Goal: Task Accomplishment & Management: Use online tool/utility

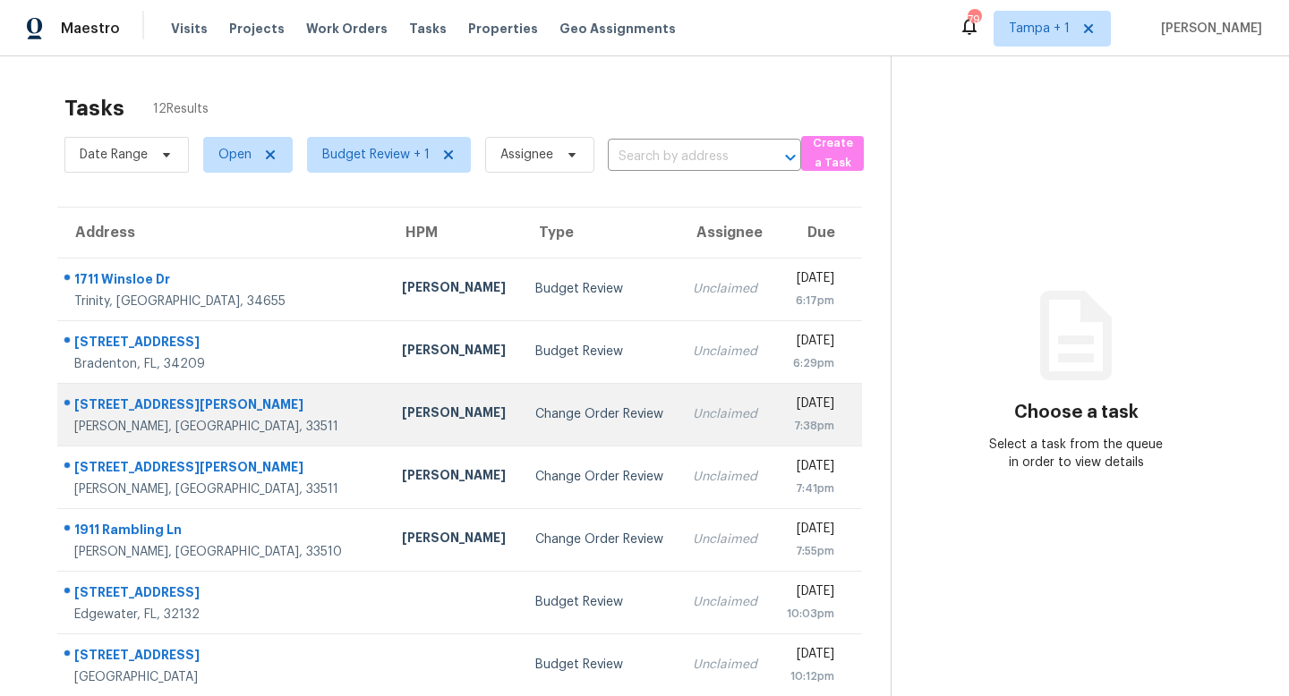
click at [535, 421] on div "Change Order Review" at bounding box center [599, 414] width 129 height 18
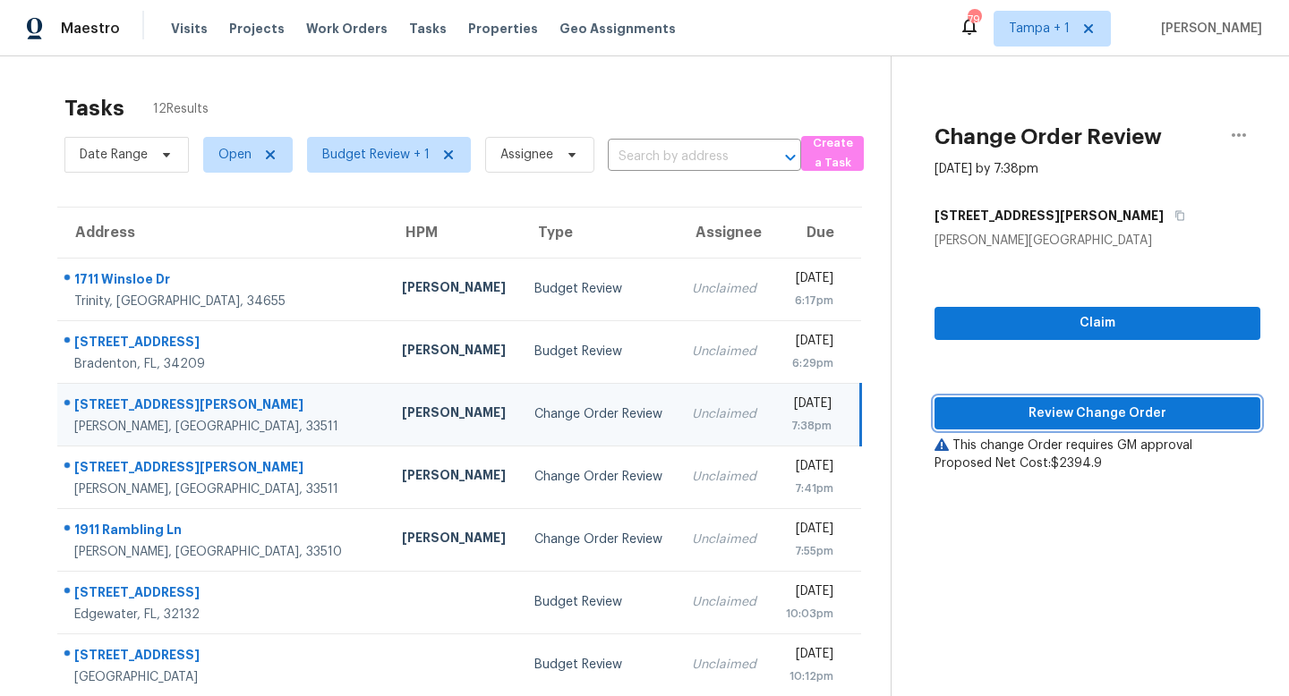
click at [1105, 409] on span "Review Change Order" at bounding box center [1097, 414] width 297 height 22
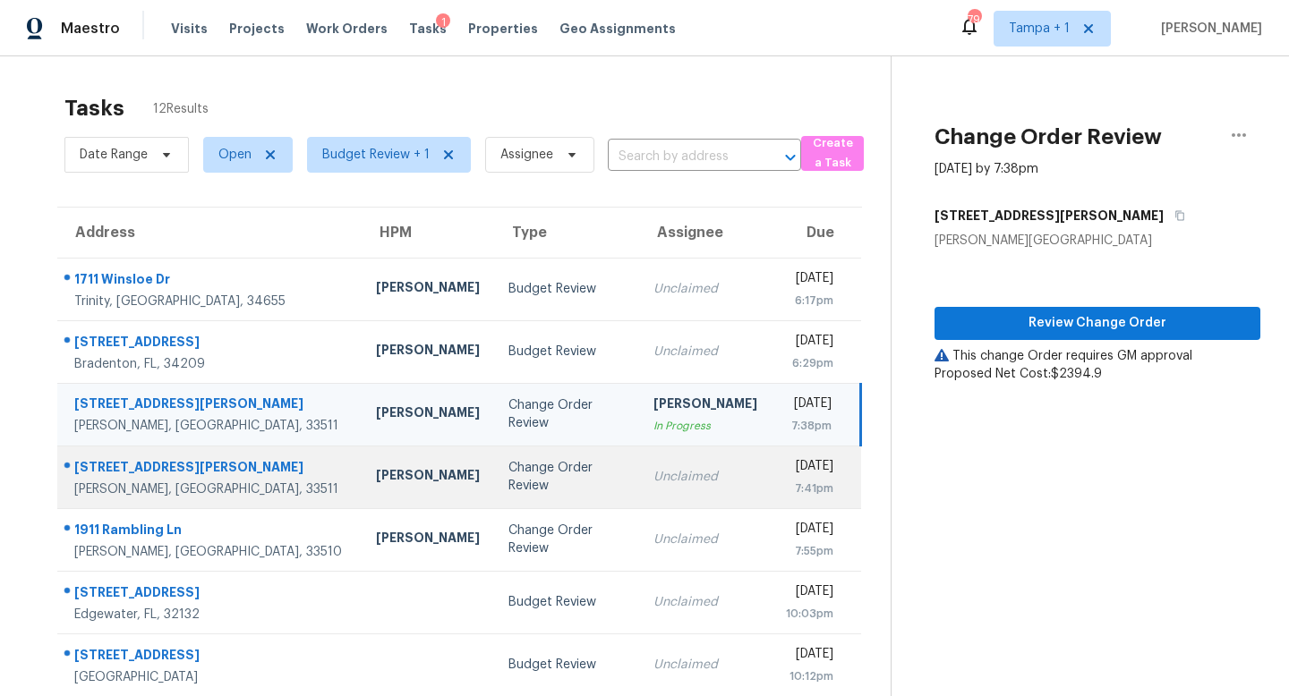
click at [639, 469] on td "Unclaimed" at bounding box center [705, 477] width 132 height 63
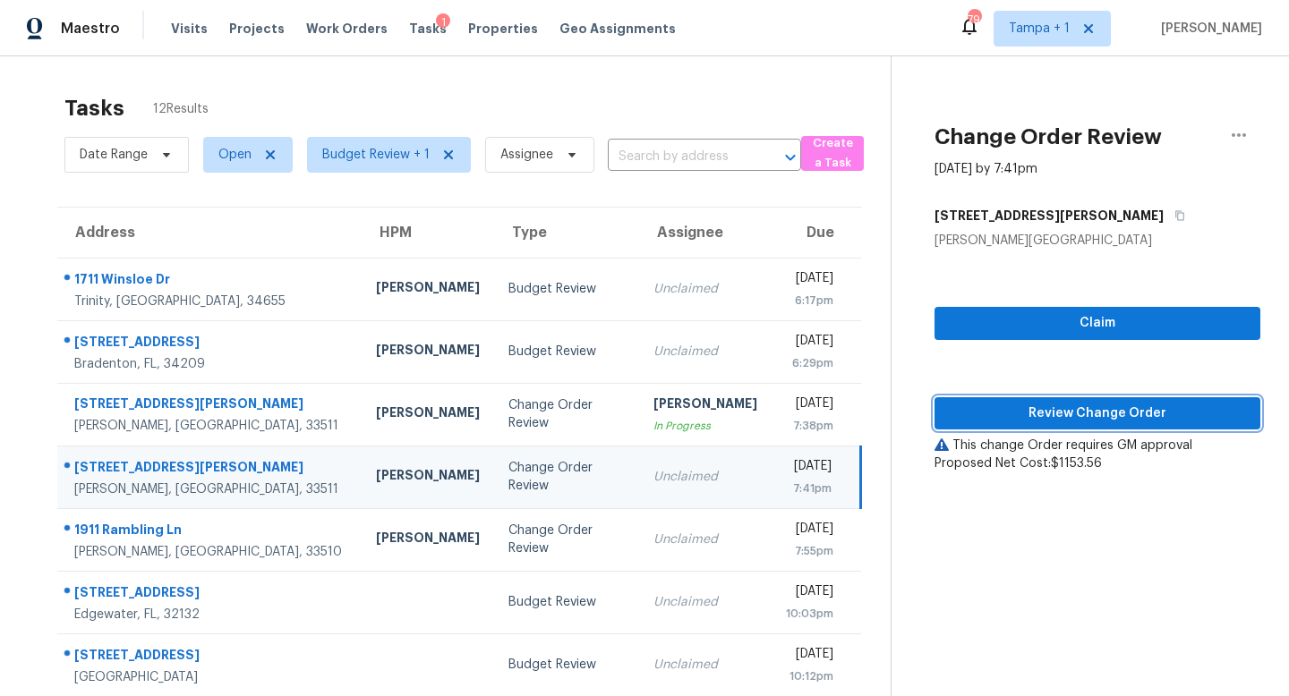
click at [1106, 413] on span "Review Change Order" at bounding box center [1097, 414] width 297 height 22
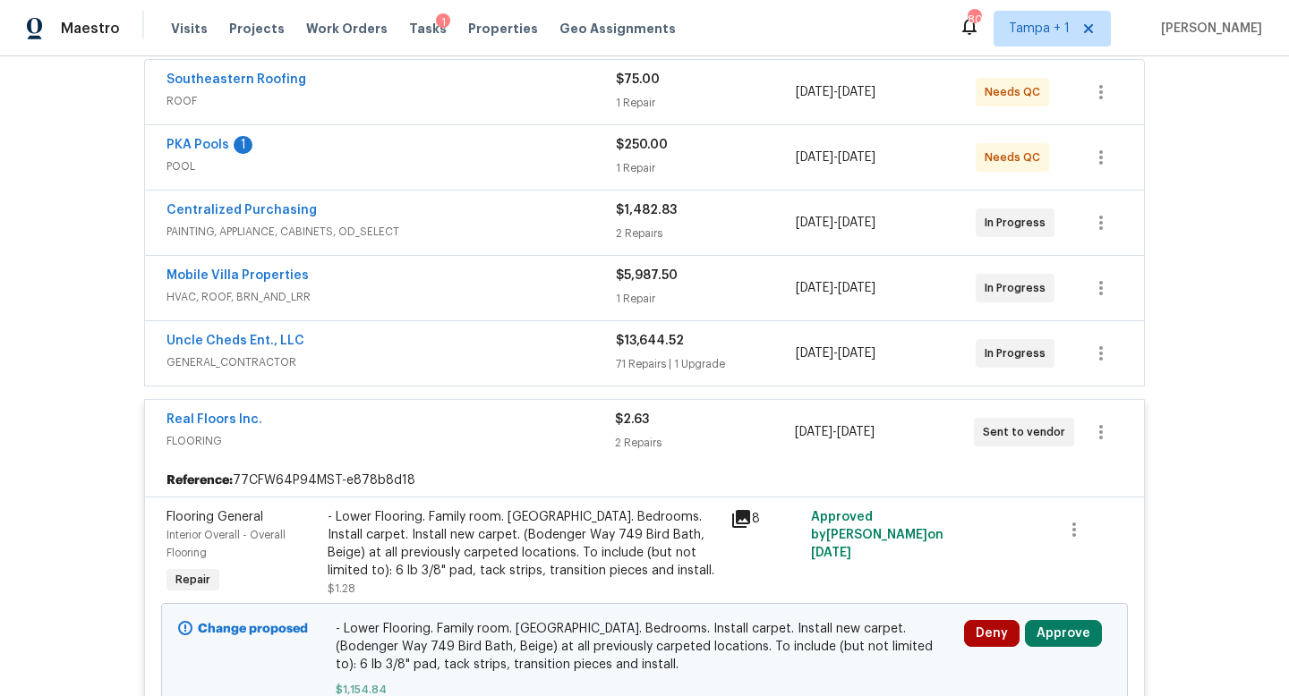
scroll to position [431, 0]
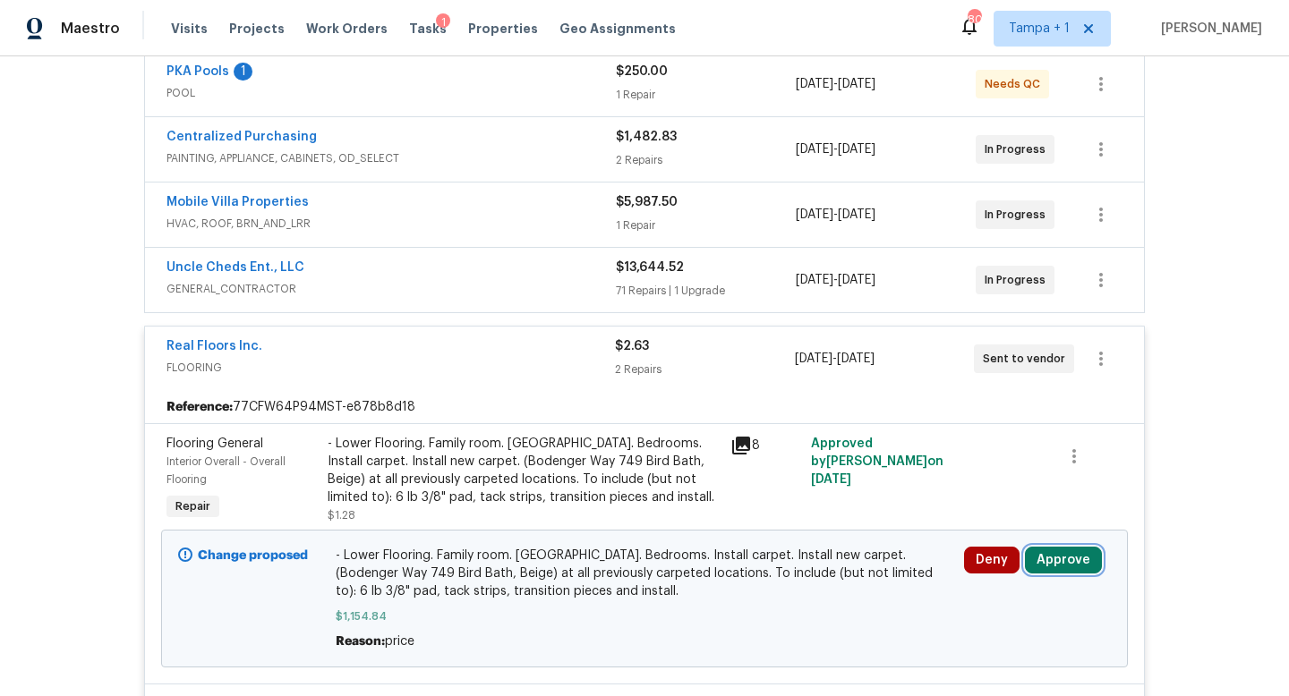
click at [1071, 547] on button "Approve" at bounding box center [1063, 560] width 77 height 27
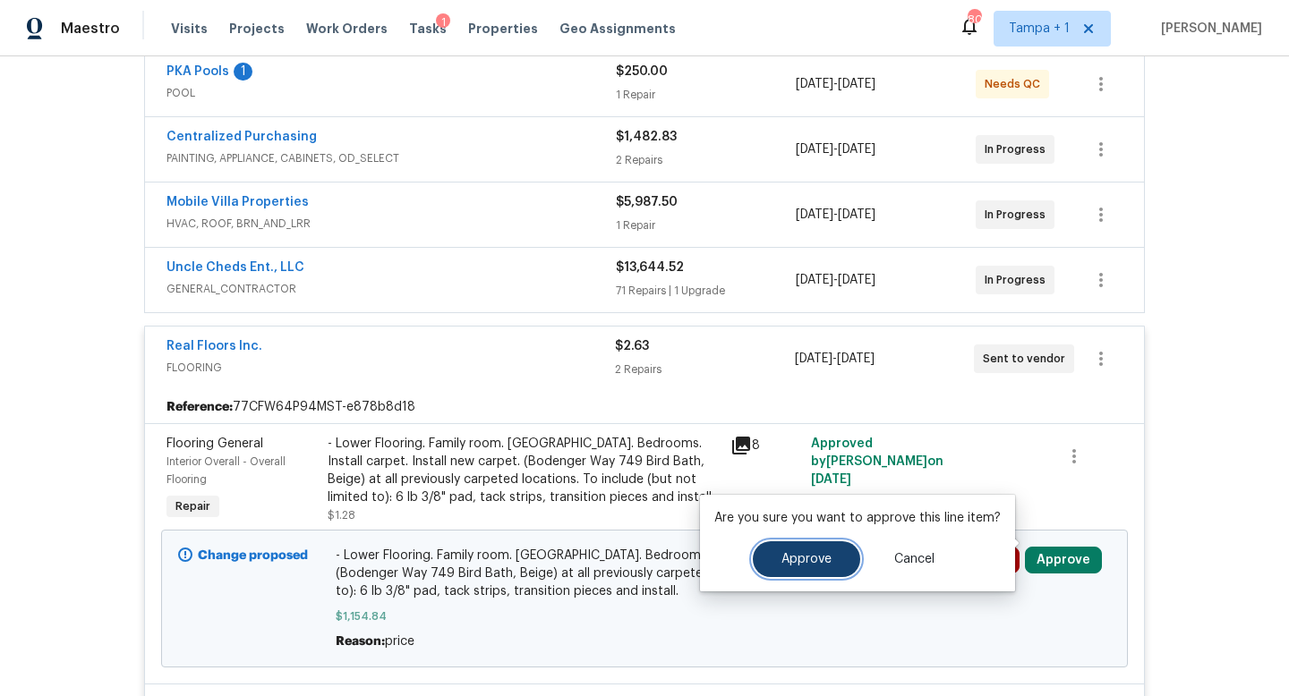
click at [828, 563] on button "Approve" at bounding box center [806, 560] width 107 height 36
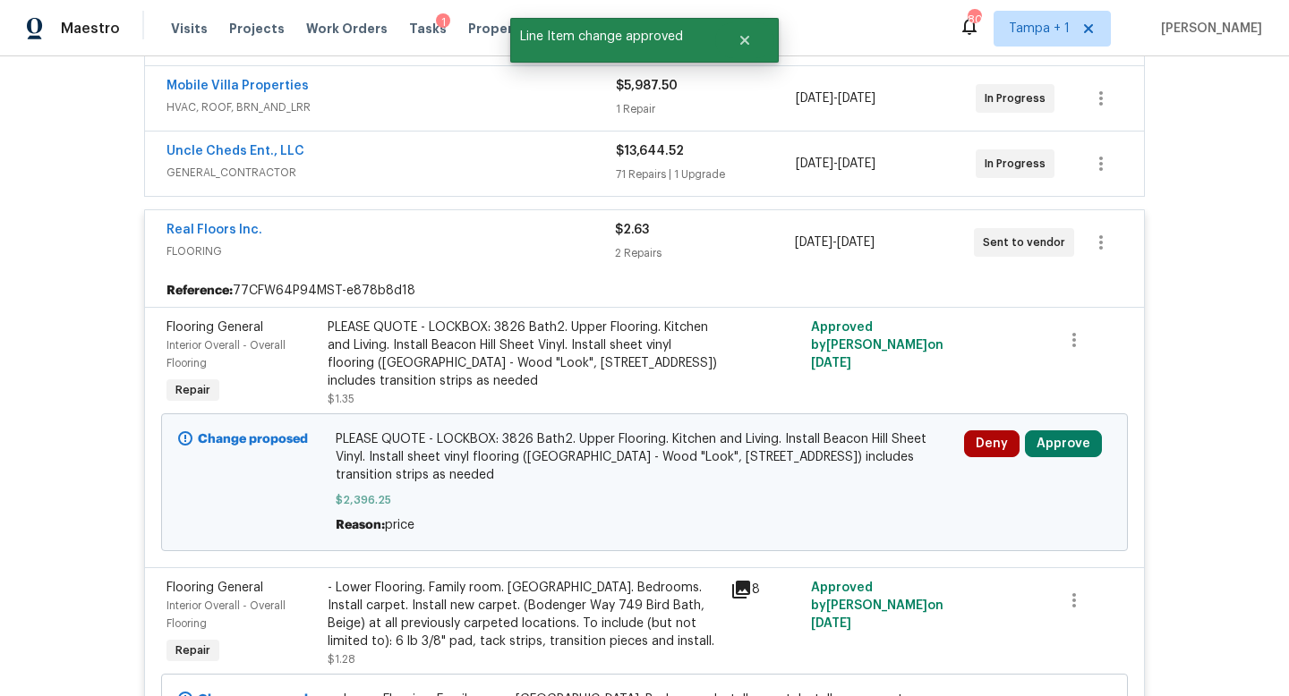
scroll to position [610, 0]
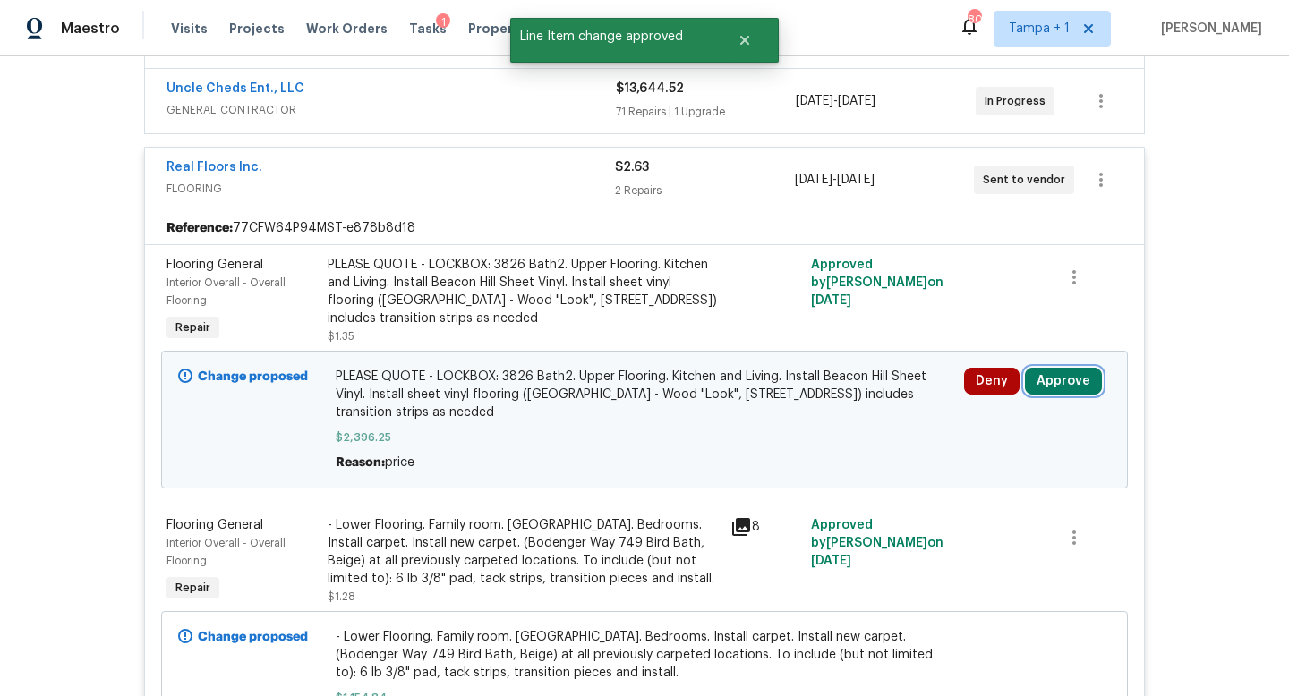
click at [1082, 368] on button "Approve" at bounding box center [1063, 381] width 77 height 27
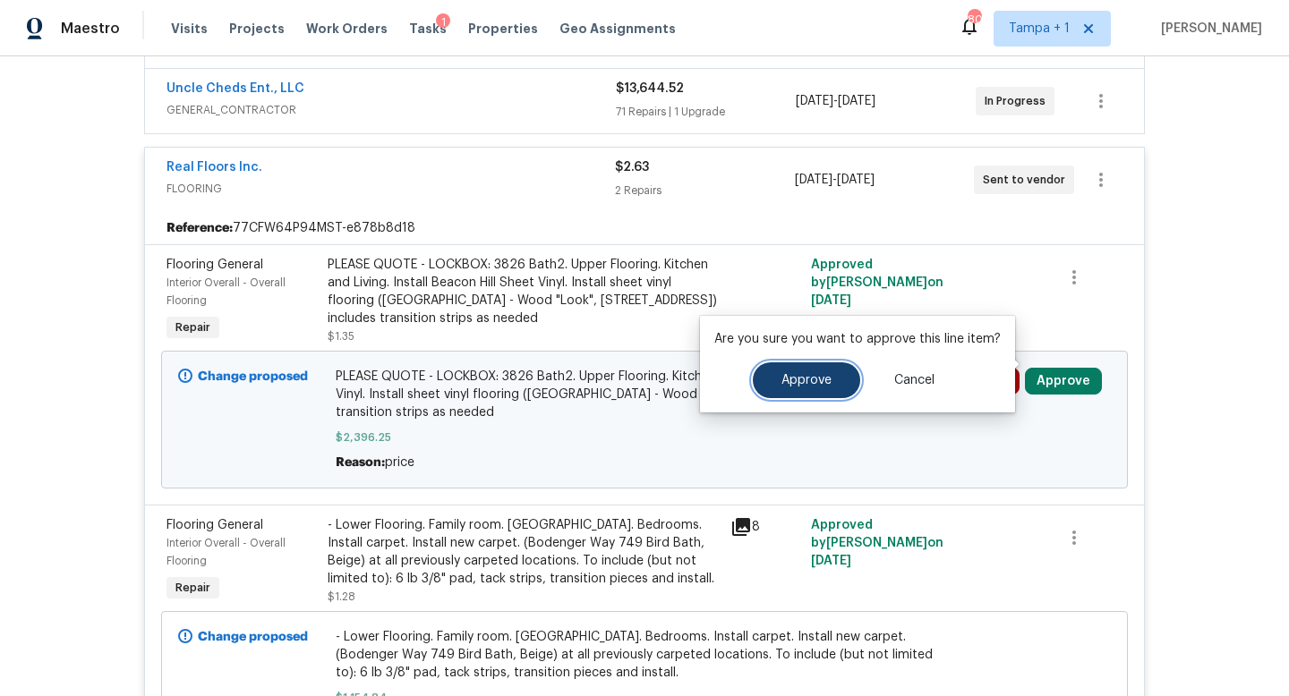
click at [808, 375] on span "Approve" at bounding box center [806, 380] width 50 height 13
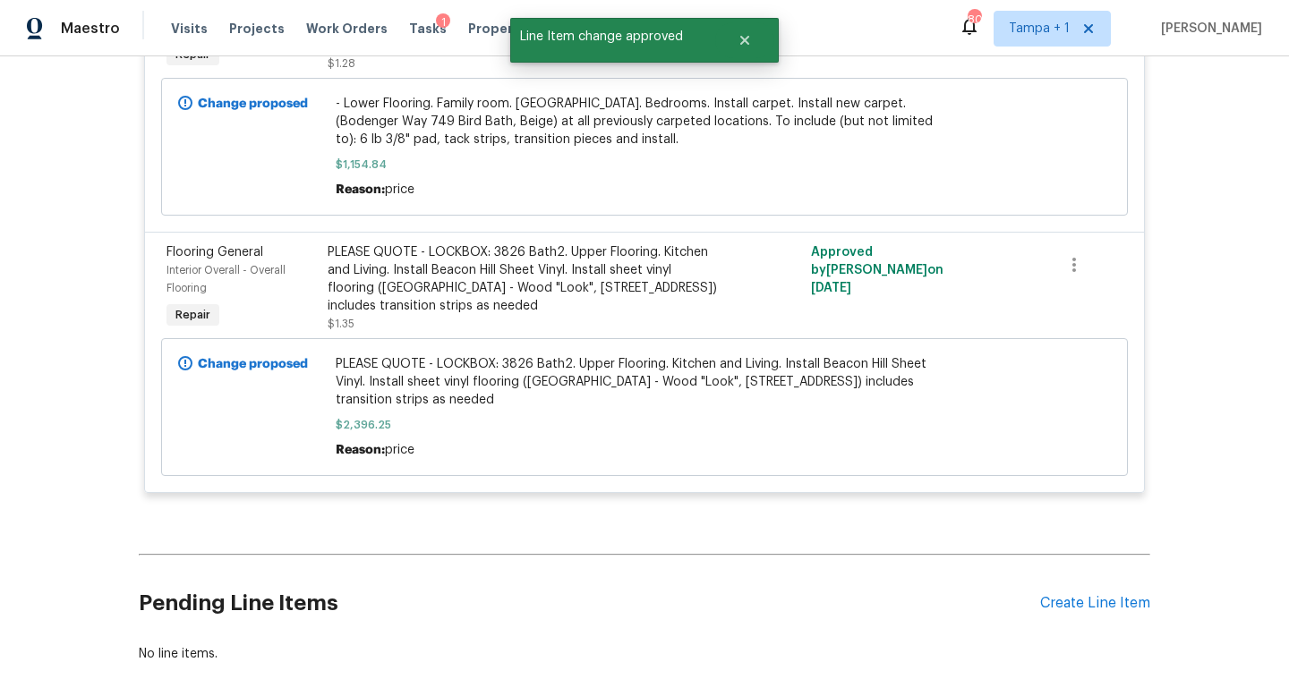
scroll to position [701, 0]
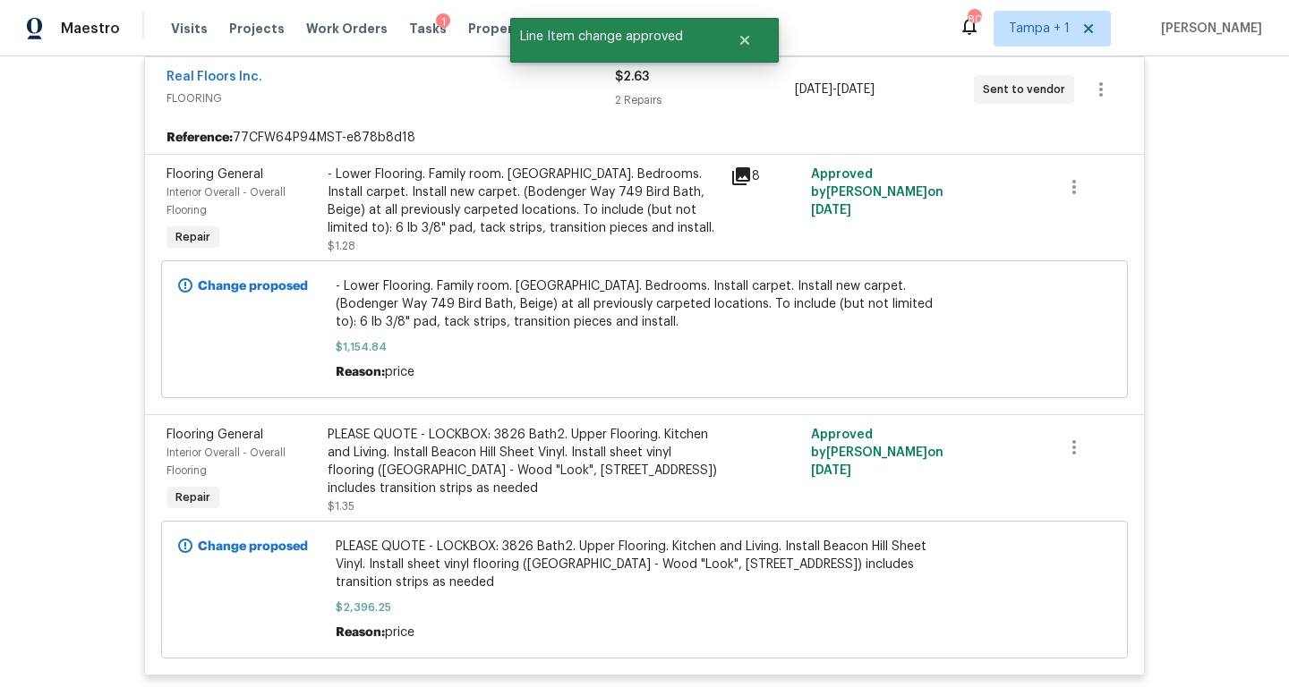
click at [559, 101] on div "Real Floors Inc. FLOORING $2.63 2 Repairs 9/17/2025 - 9/17/2025 Sent to vendor" at bounding box center [644, 89] width 999 height 64
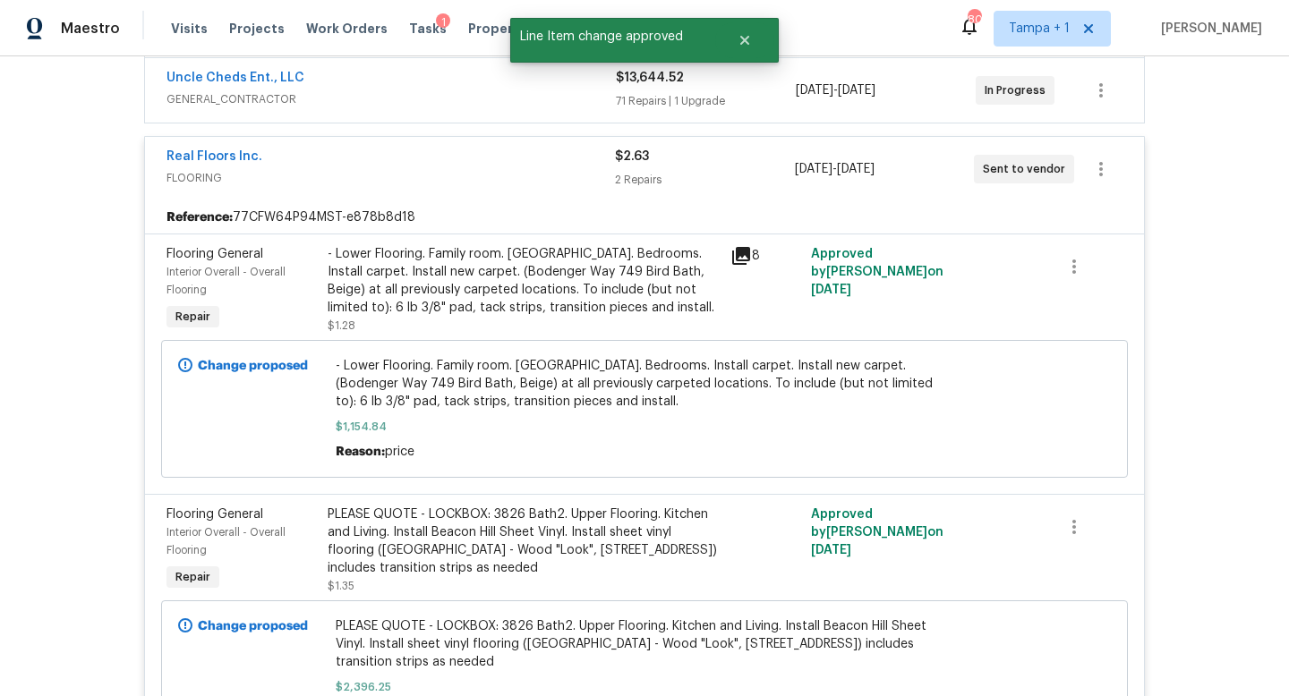
click at [510, 148] on div "Real Floors Inc." at bounding box center [390, 158] width 448 height 21
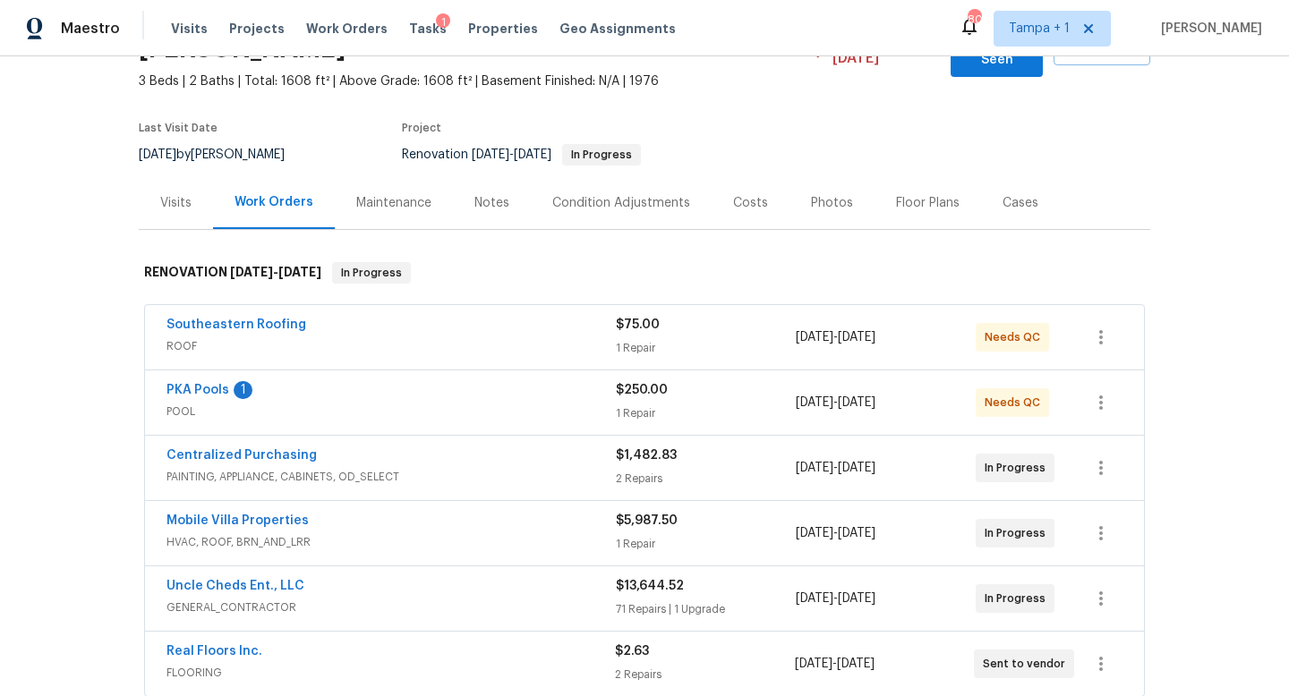
scroll to position [106, 0]
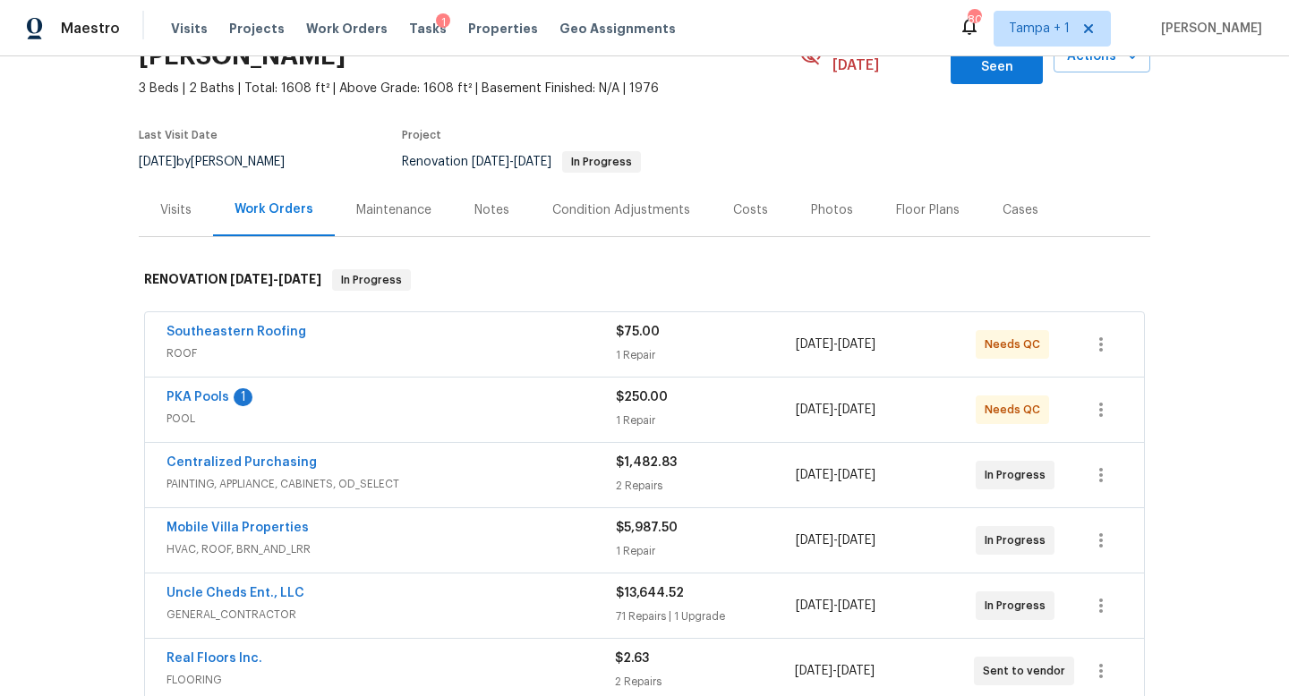
click at [526, 323] on div "Southeastern Roofing" at bounding box center [390, 333] width 449 height 21
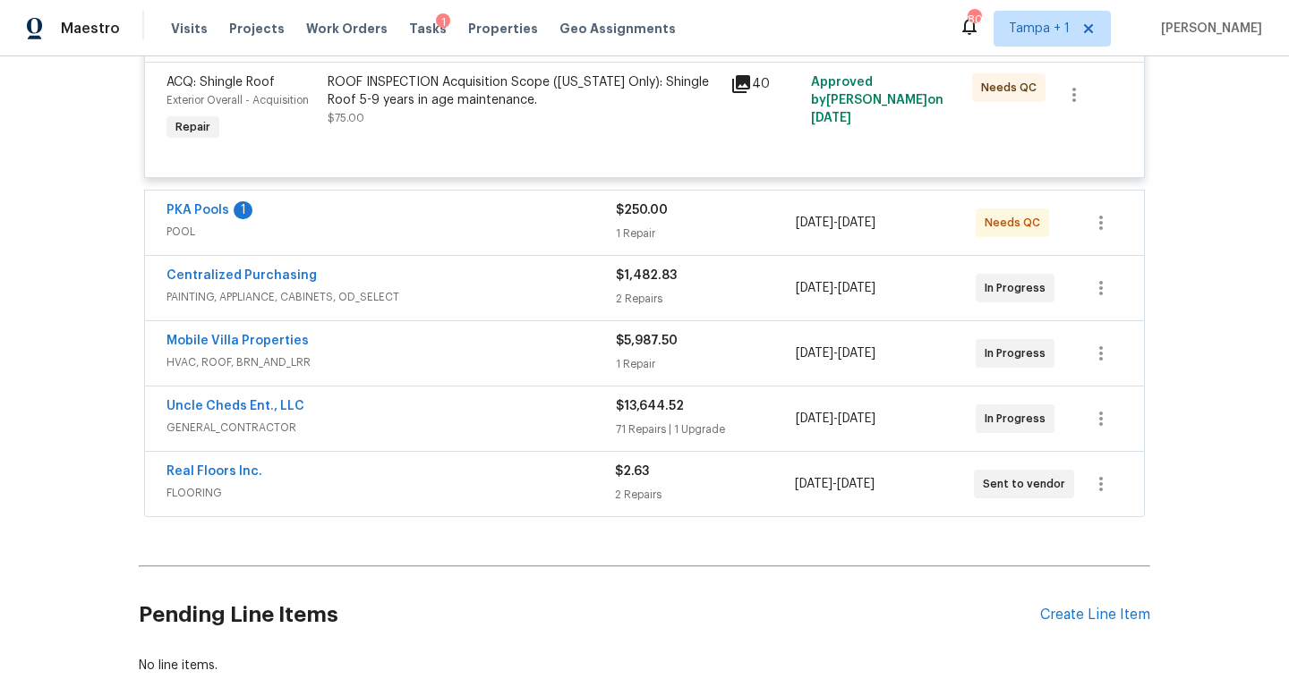
scroll to position [254, 0]
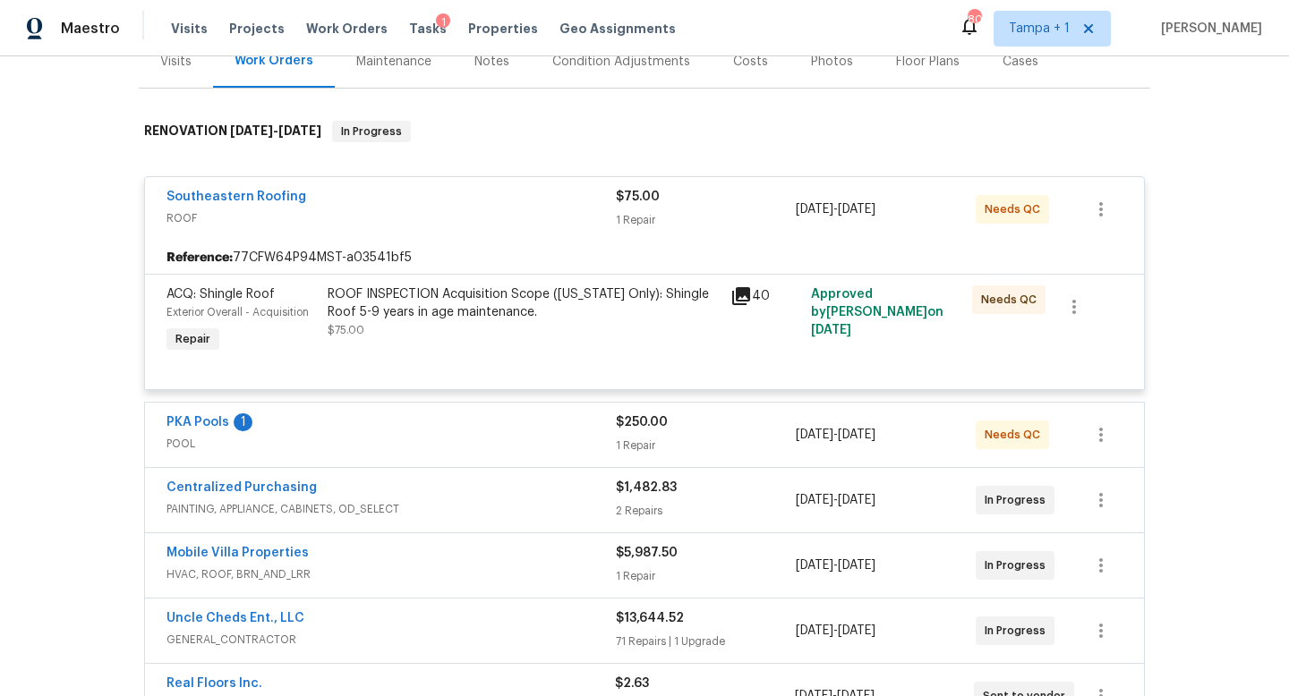
click at [517, 414] on div "PKA Pools 1" at bounding box center [390, 424] width 449 height 21
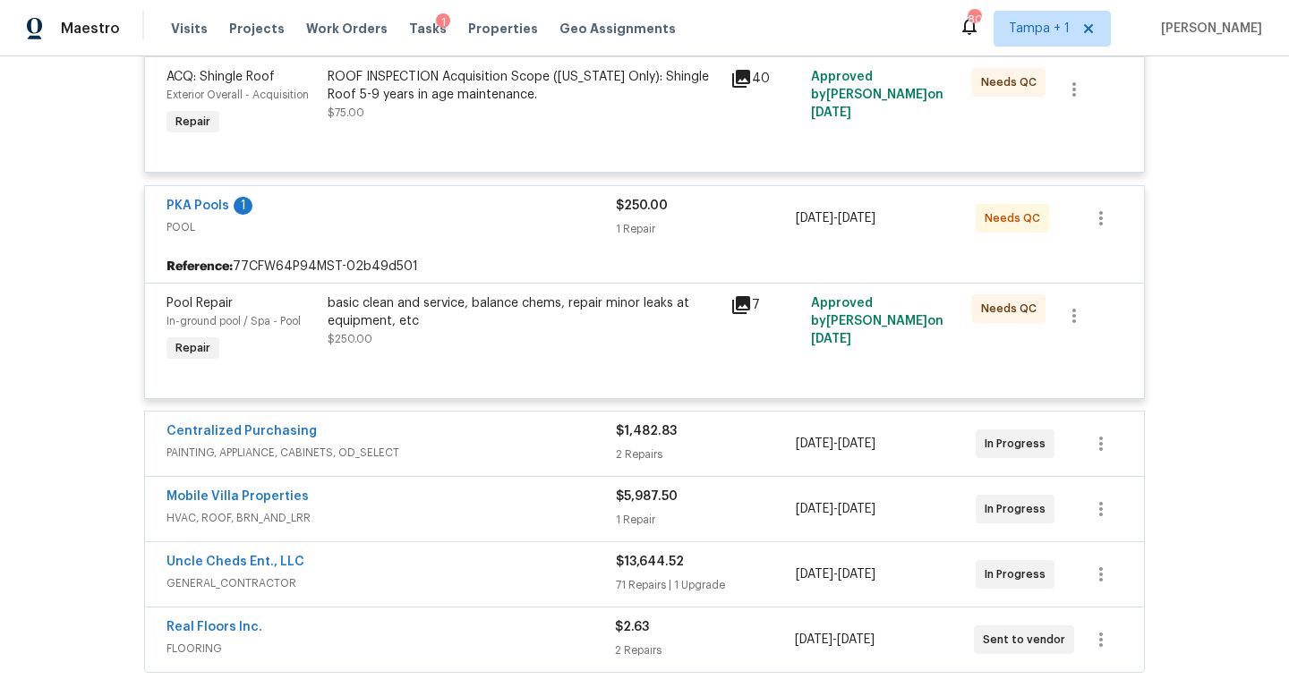
click at [514, 423] on div "Centralized Purchasing" at bounding box center [390, 432] width 449 height 21
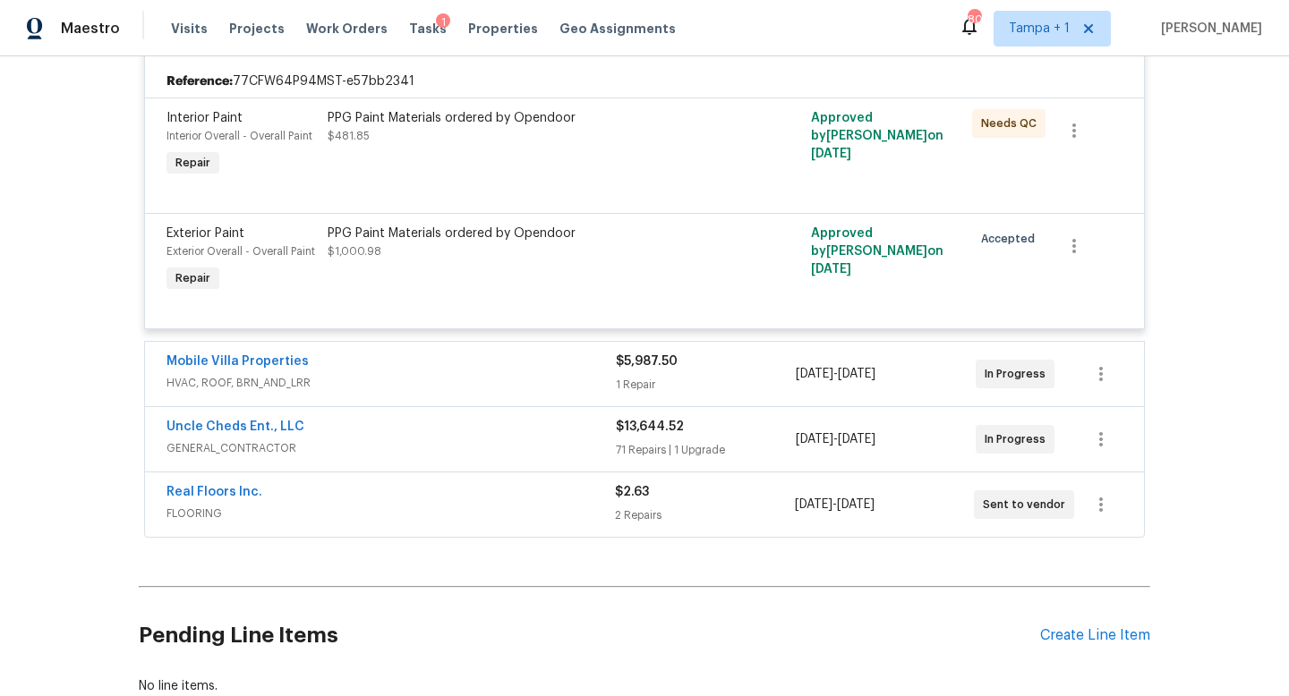
scroll to position [906, 0]
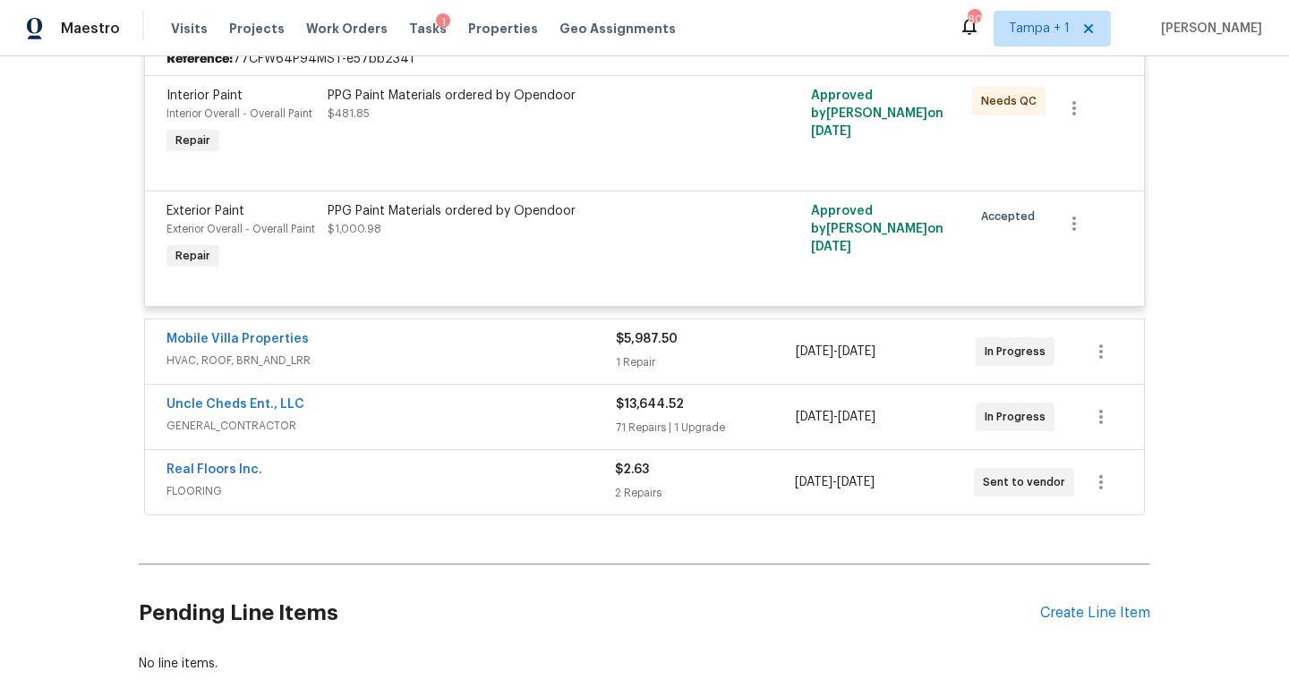
click at [542, 330] on div "Mobile Villa Properties" at bounding box center [390, 340] width 449 height 21
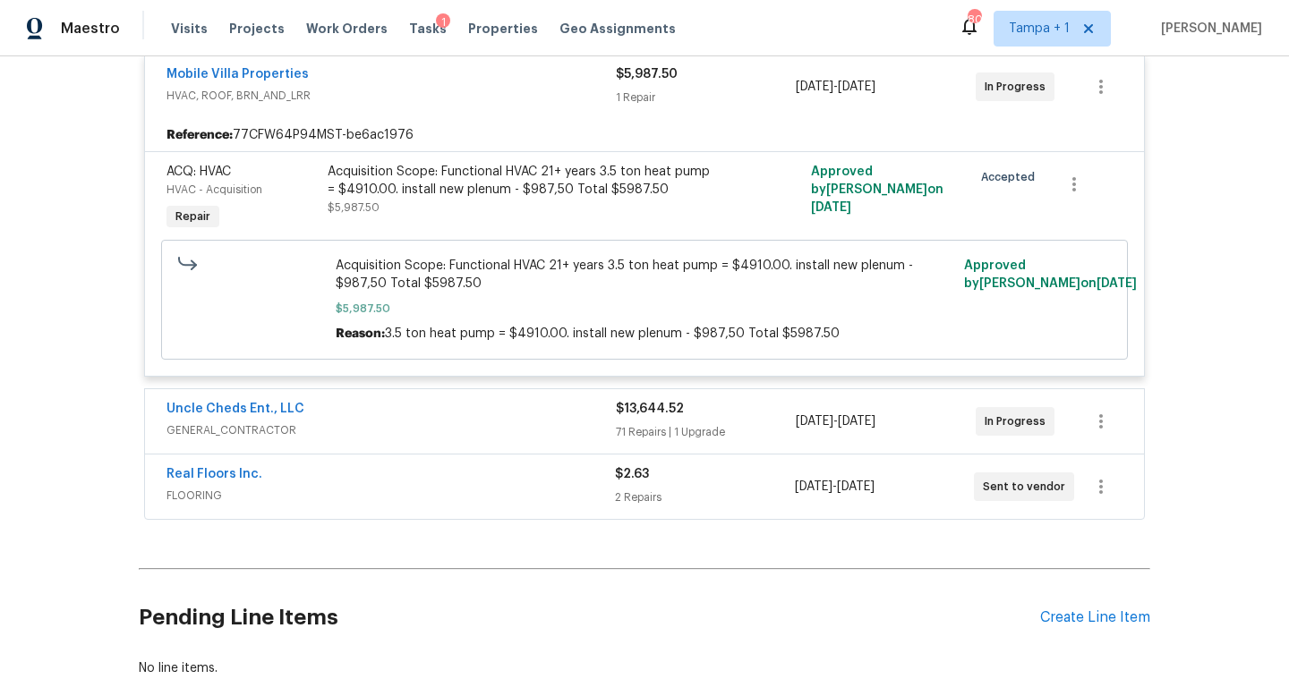
scroll to position [1259, 0]
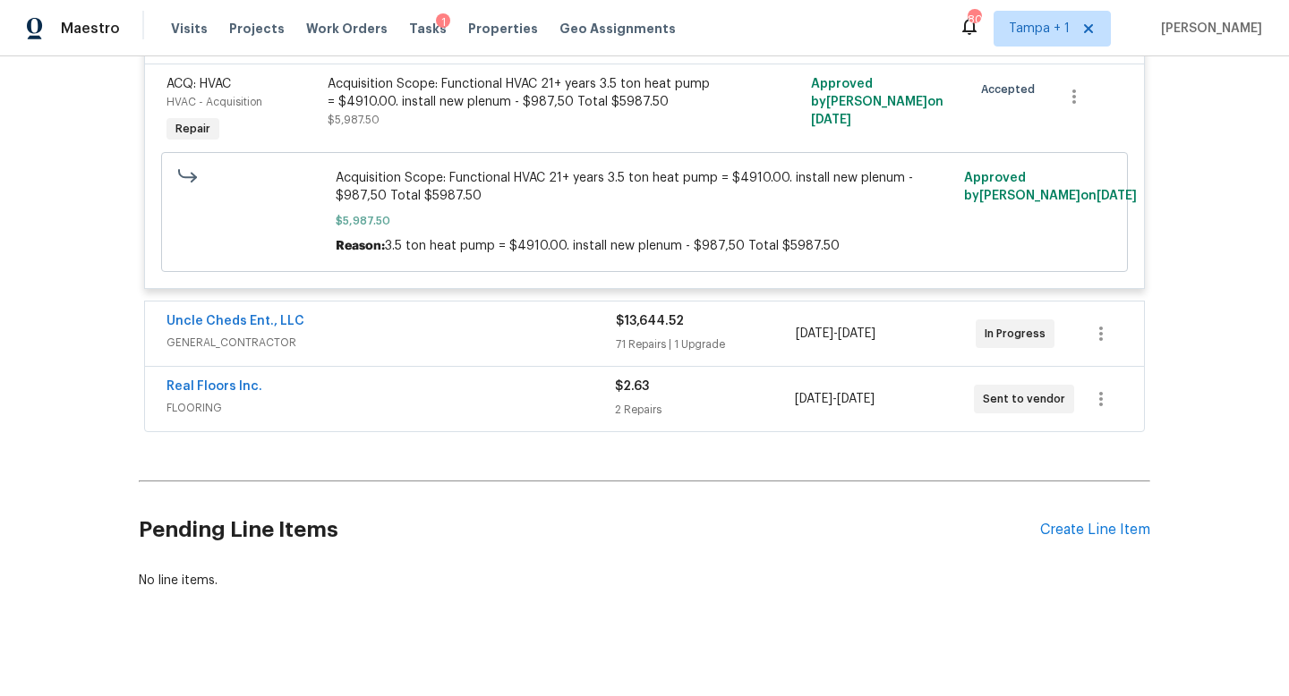
click at [545, 312] on div "Uncle Cheds Ent., LLC" at bounding box center [390, 322] width 449 height 21
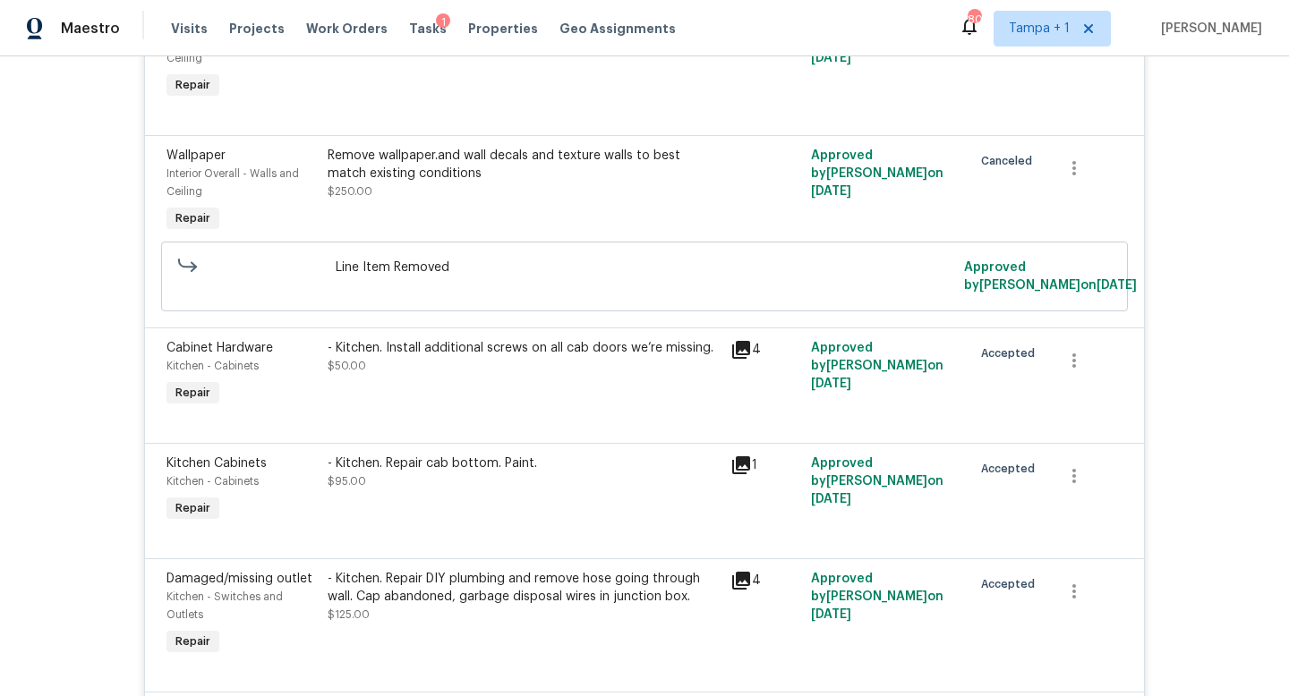
scroll to position [11246, 0]
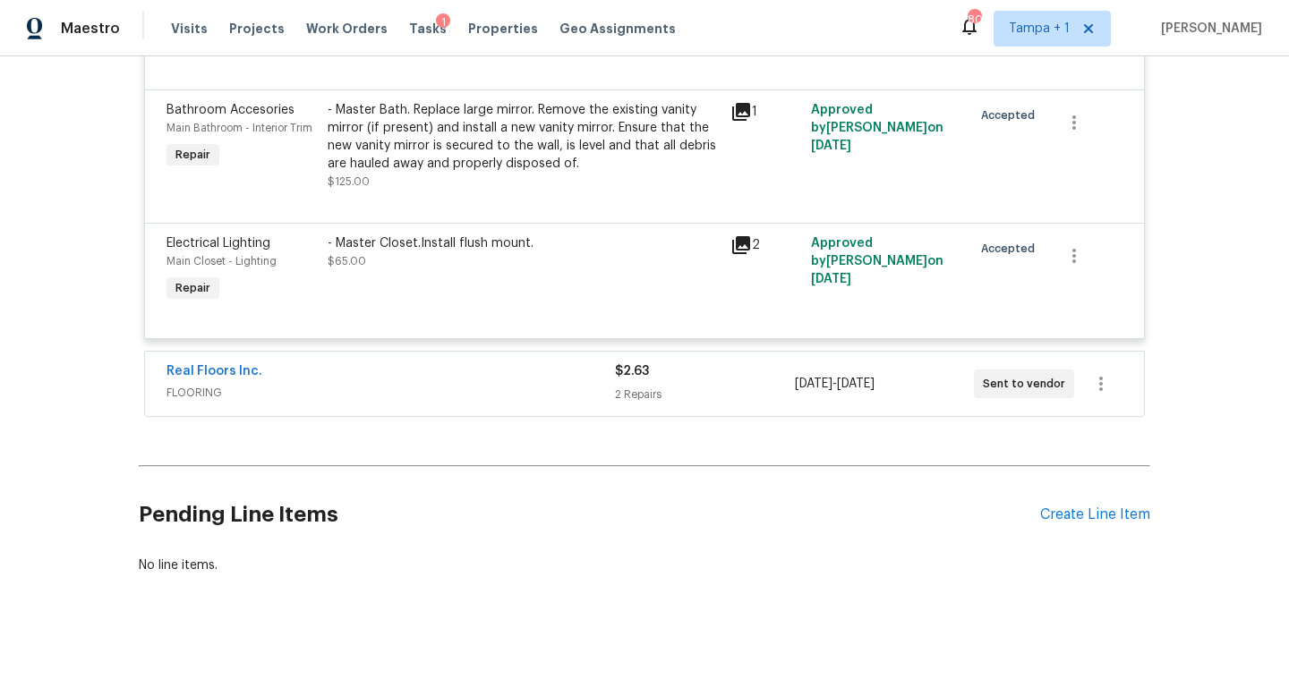
click at [540, 375] on div "Real Floors Inc." at bounding box center [390, 373] width 448 height 21
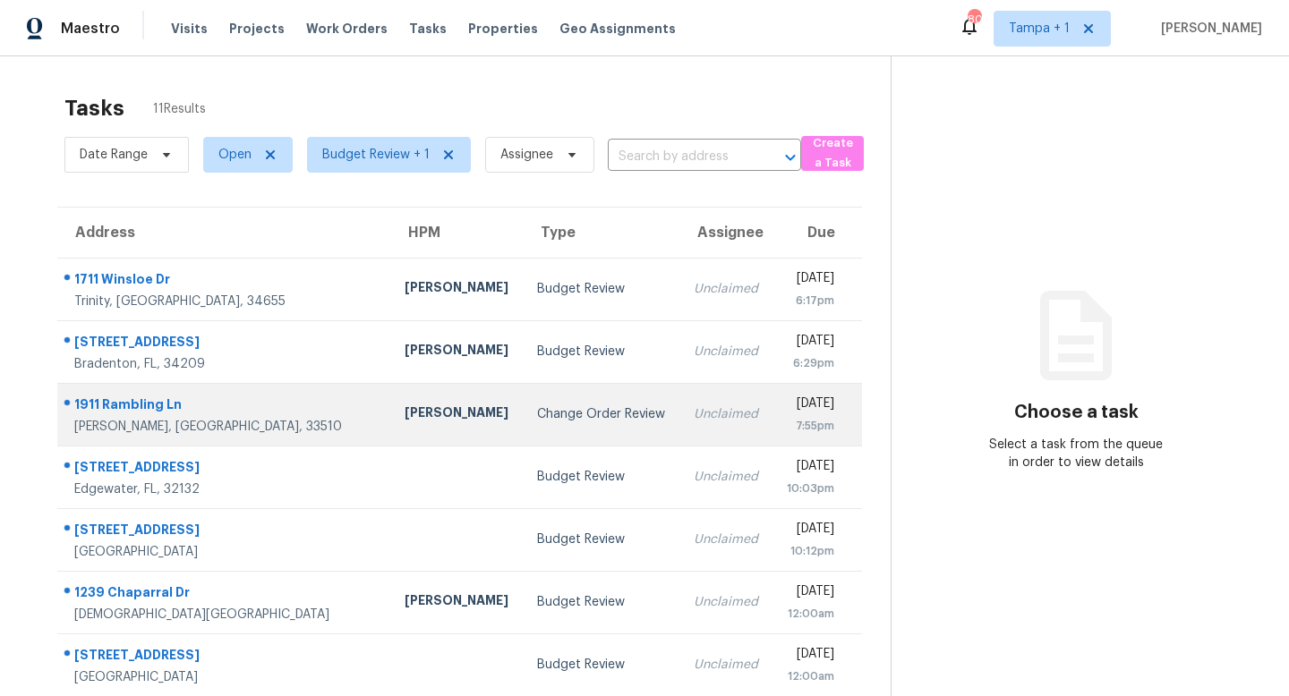
click at [537, 416] on div "Change Order Review" at bounding box center [601, 414] width 128 height 18
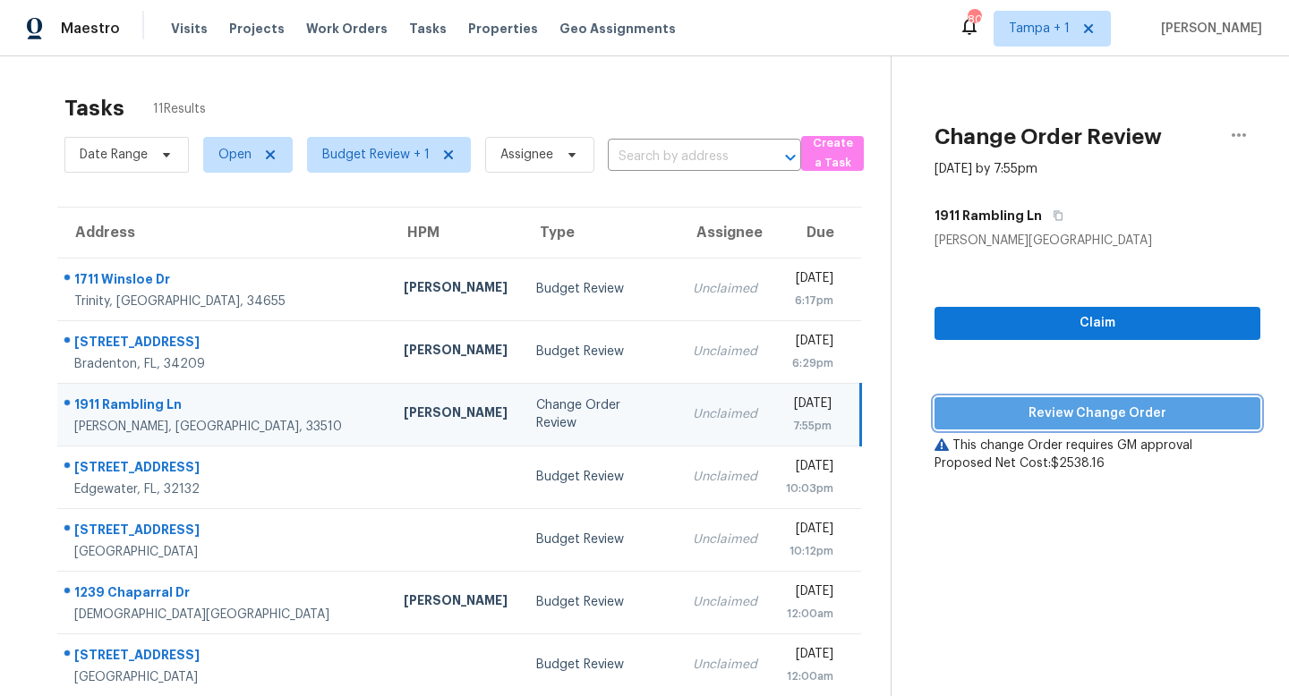
click at [1120, 414] on span "Review Change Order" at bounding box center [1097, 414] width 297 height 22
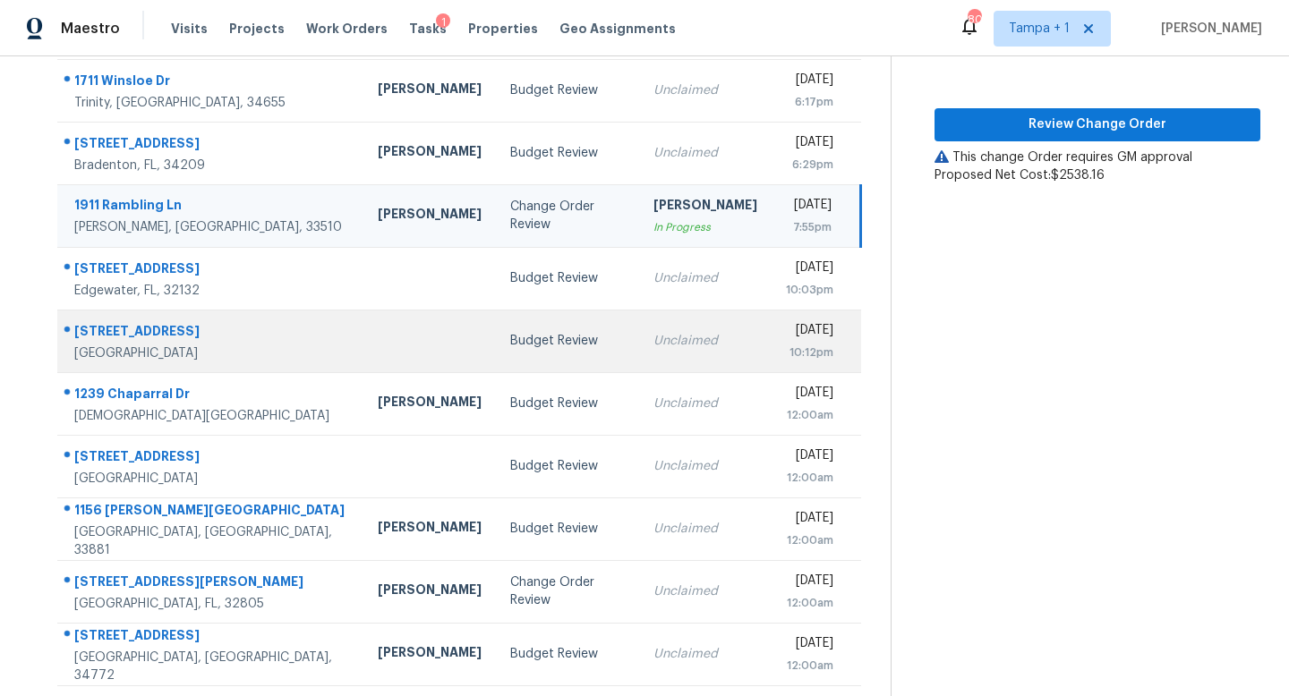
scroll to position [235, 0]
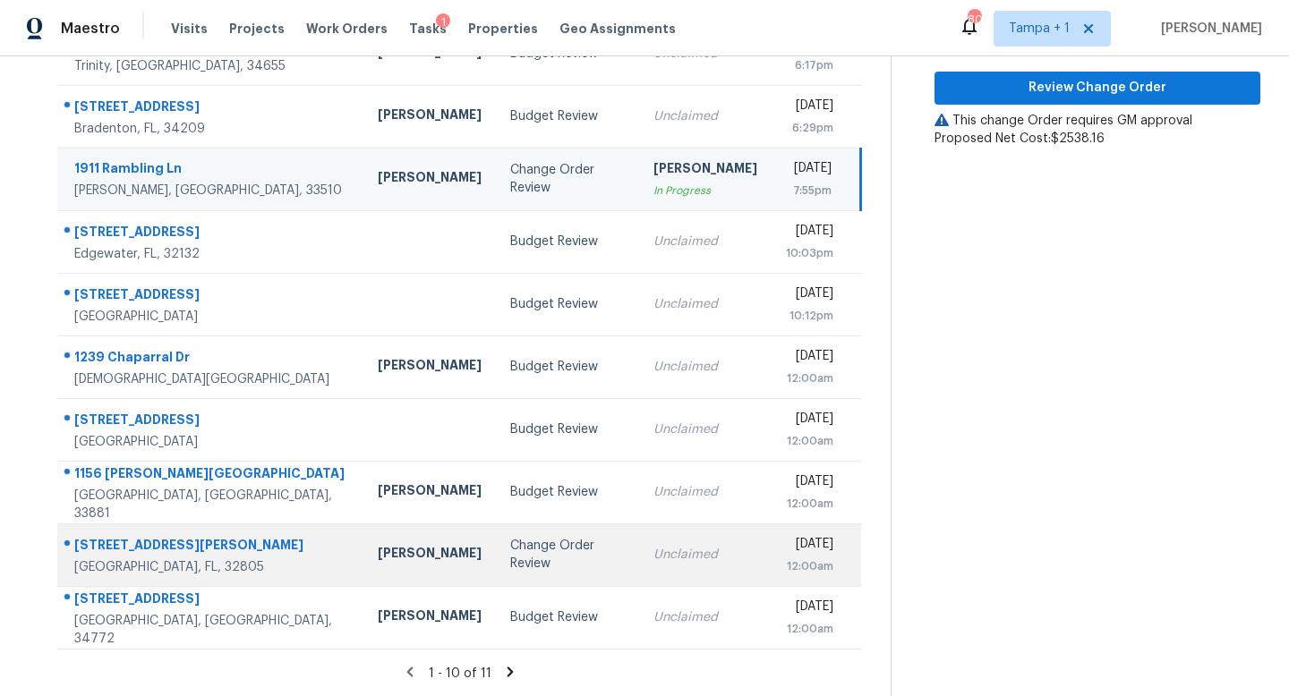
click at [510, 550] on div "Change Order Review" at bounding box center [567, 555] width 115 height 36
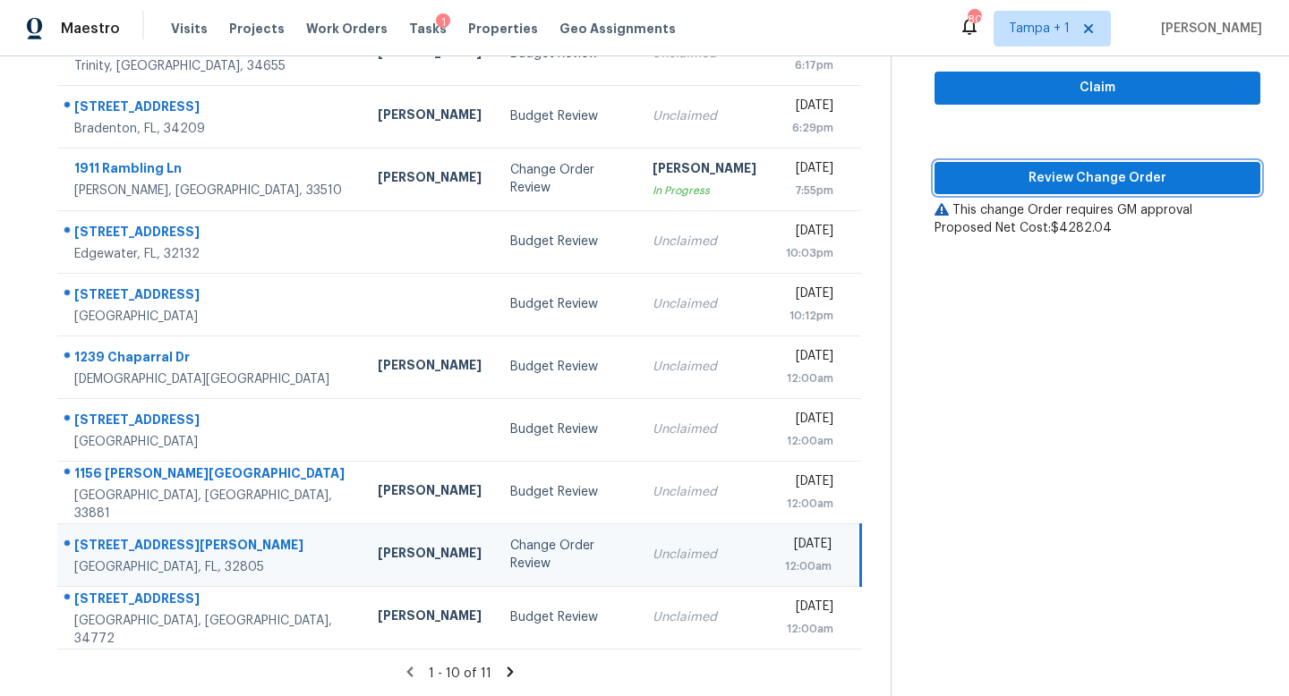
click at [1115, 174] on span "Review Change Order" at bounding box center [1097, 178] width 297 height 22
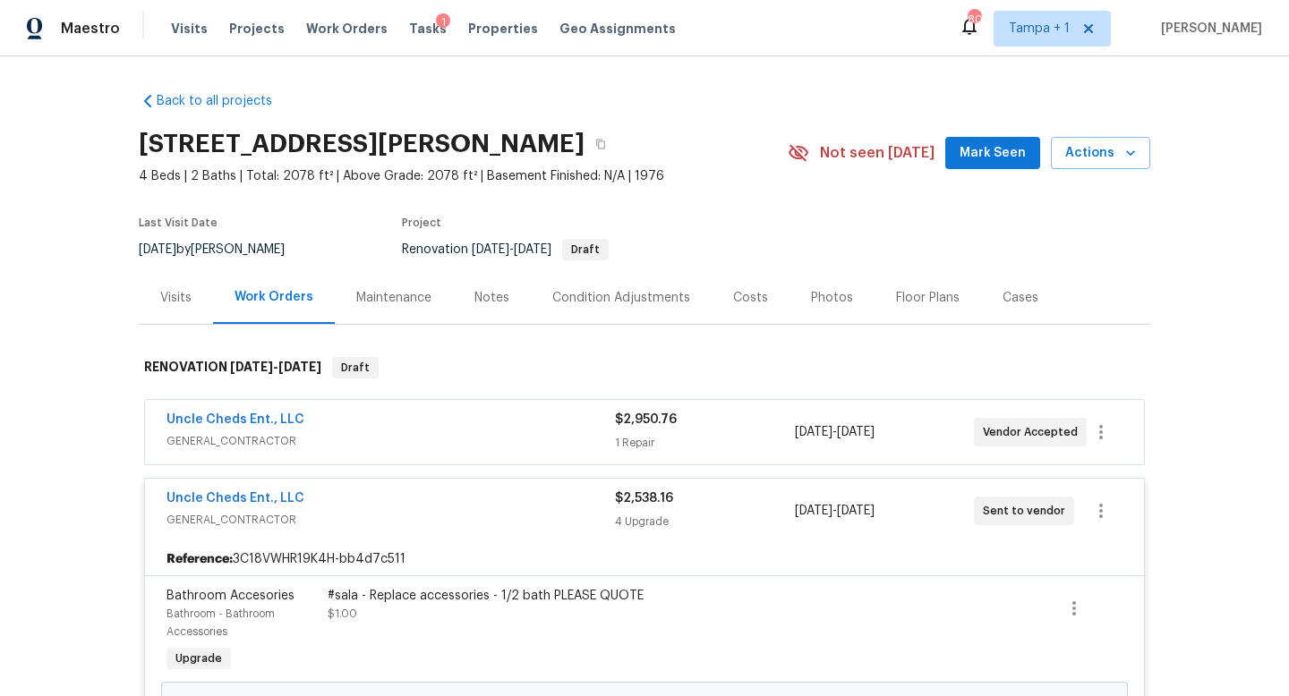
click at [393, 512] on span "GENERAL_CONTRACTOR" at bounding box center [390, 520] width 448 height 18
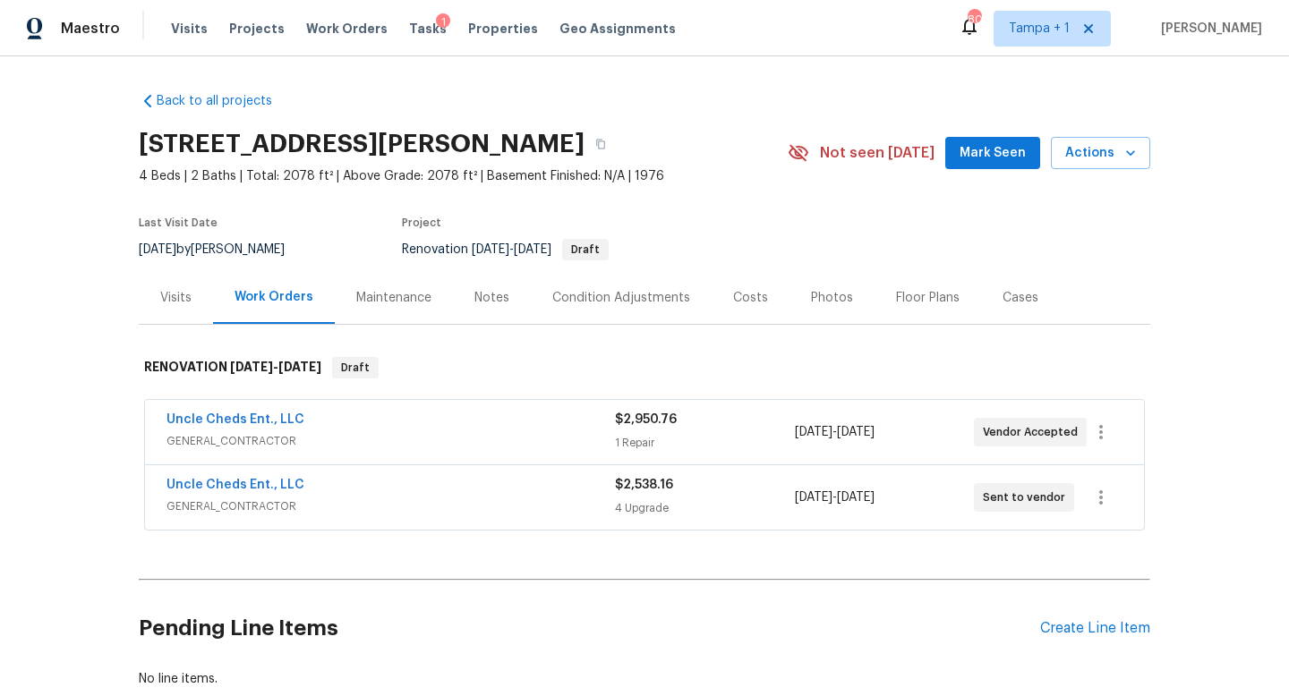
click at [424, 494] on div "Uncle Cheds Ent., LLC" at bounding box center [390, 486] width 448 height 21
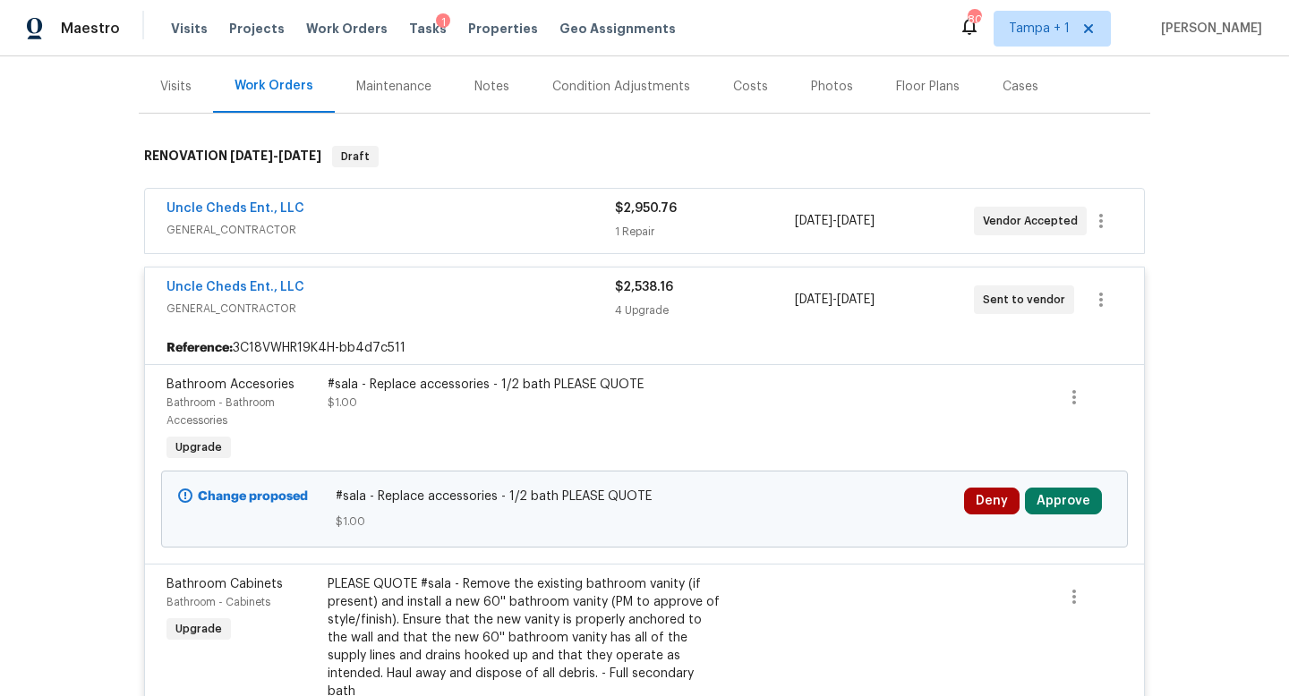
scroll to position [317, 0]
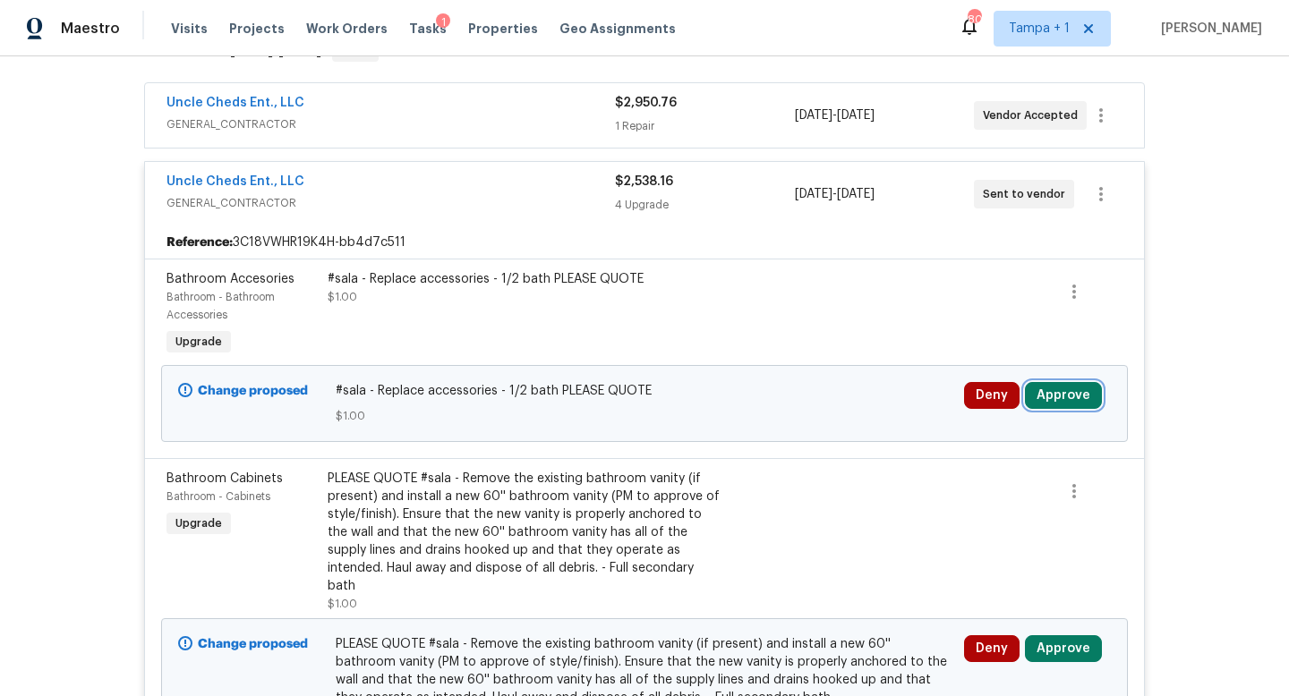
click at [1070, 389] on button "Approve" at bounding box center [1063, 395] width 77 height 27
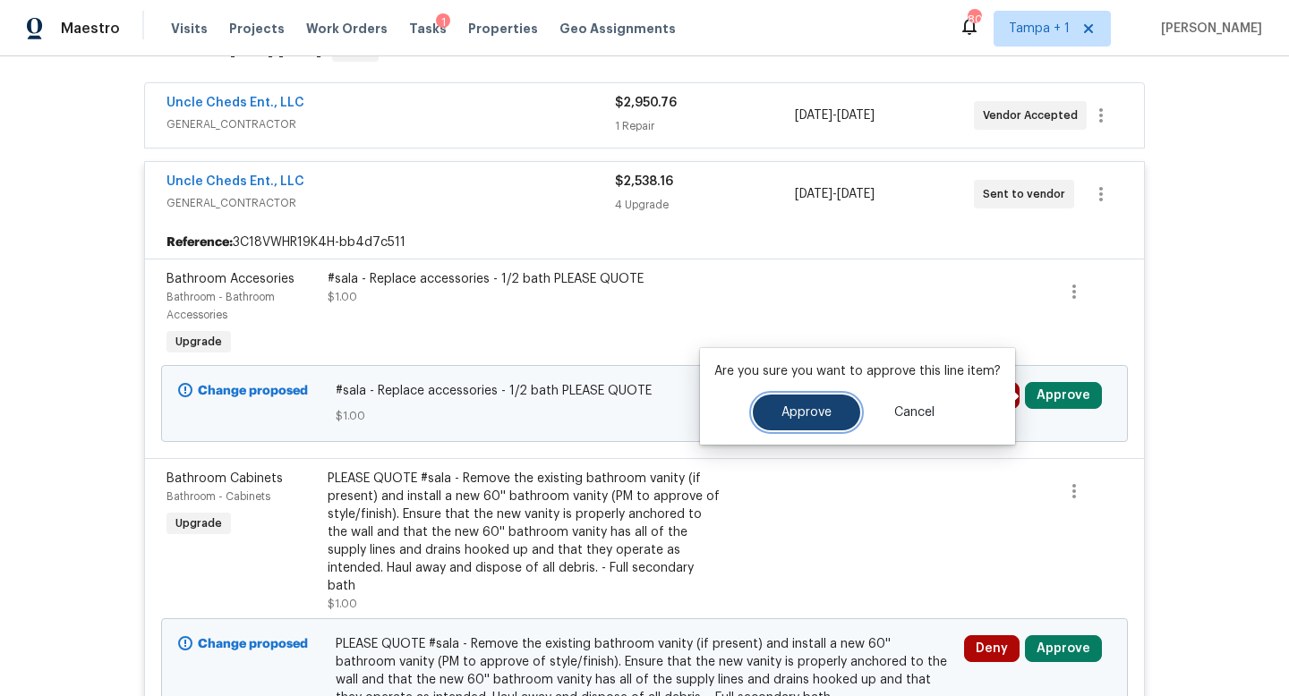
click at [814, 413] on span "Approve" at bounding box center [806, 412] width 50 height 13
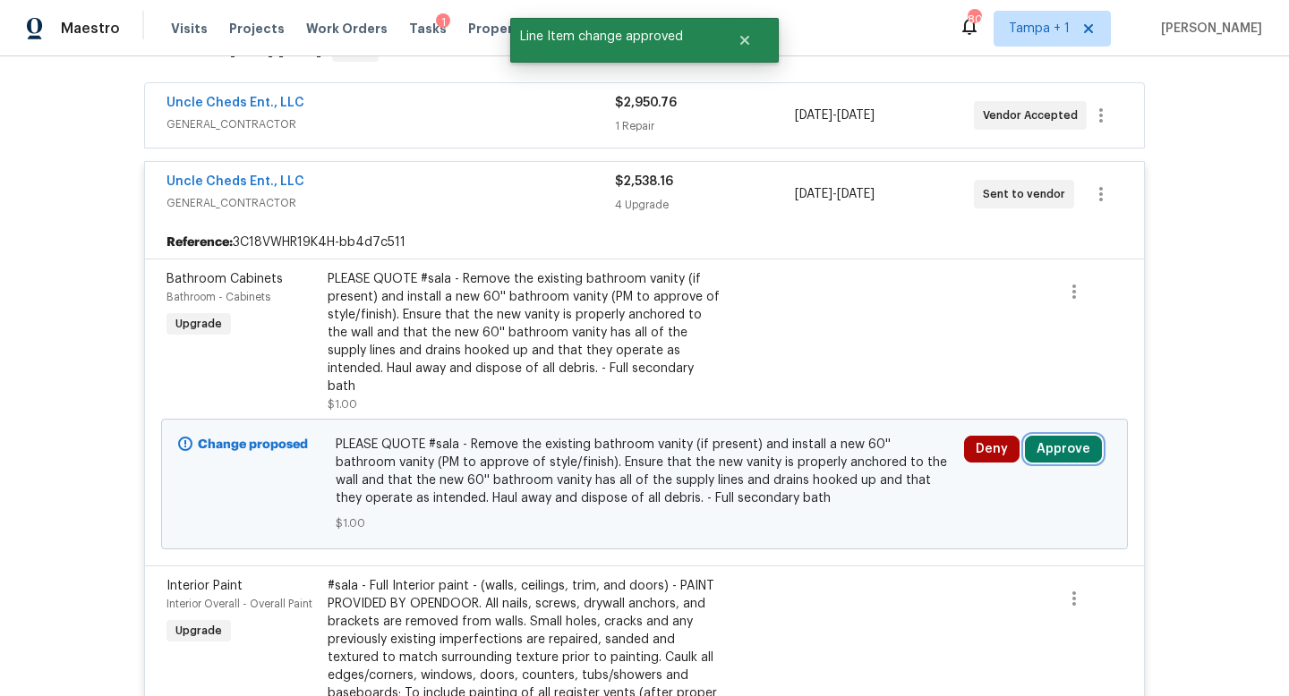
click at [1060, 436] on button "Approve" at bounding box center [1063, 449] width 77 height 27
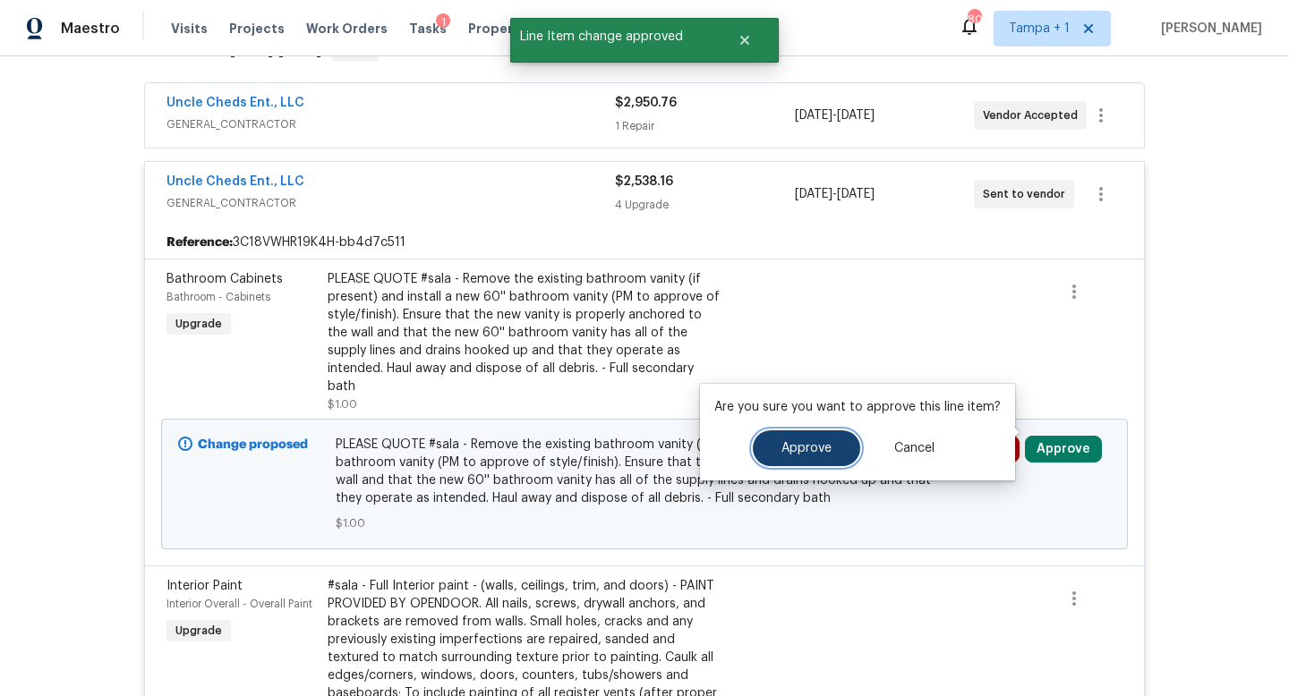
click at [787, 448] on span "Approve" at bounding box center [806, 448] width 50 height 13
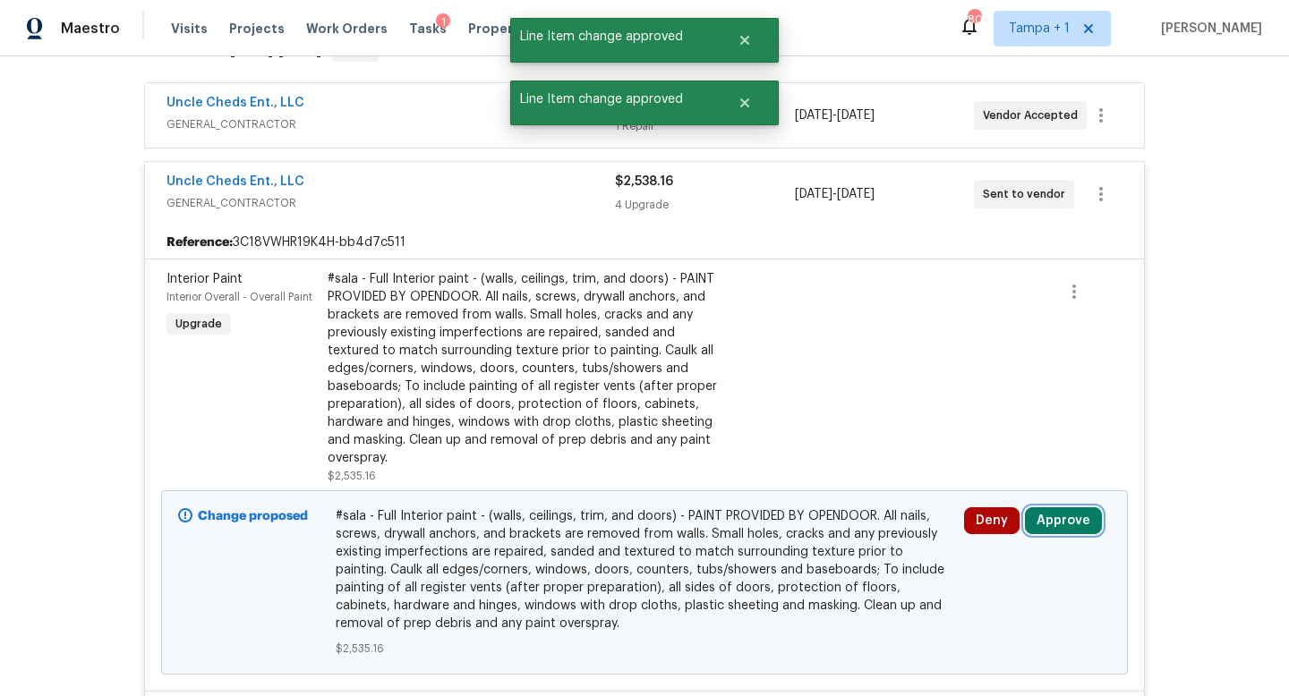
click at [1064, 514] on button "Approve" at bounding box center [1063, 521] width 77 height 27
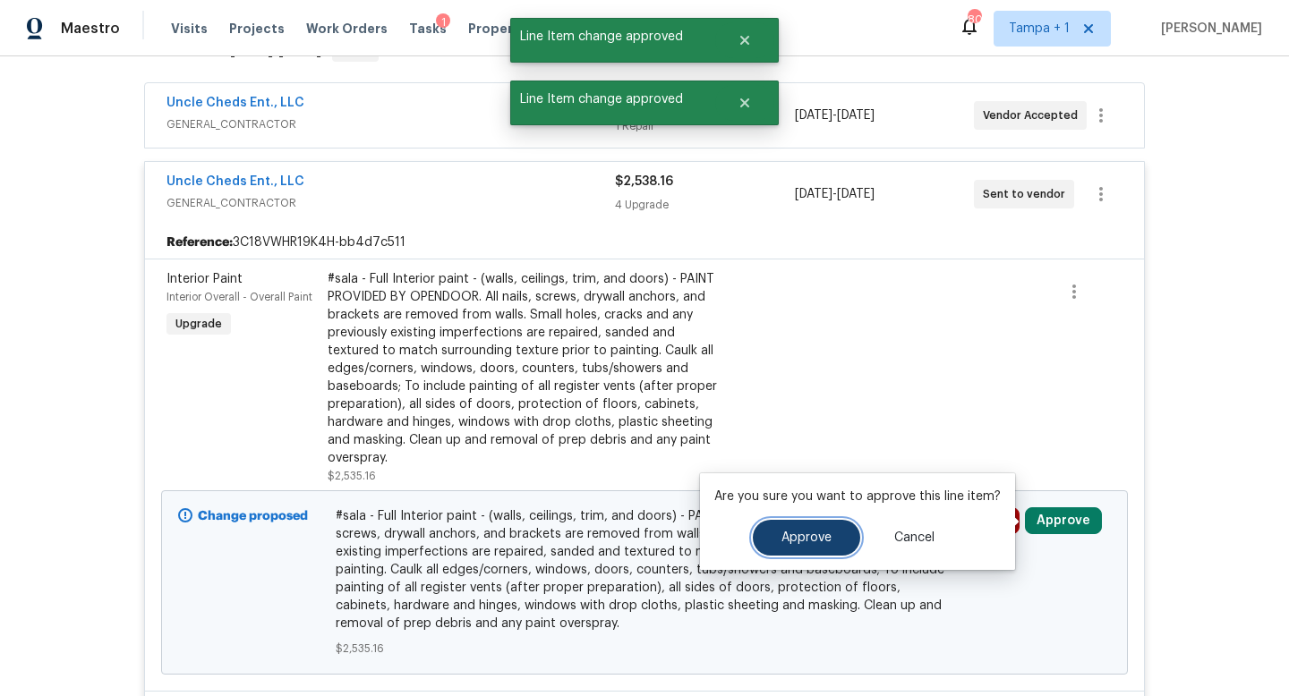
click at [805, 532] on span "Approve" at bounding box center [806, 538] width 50 height 13
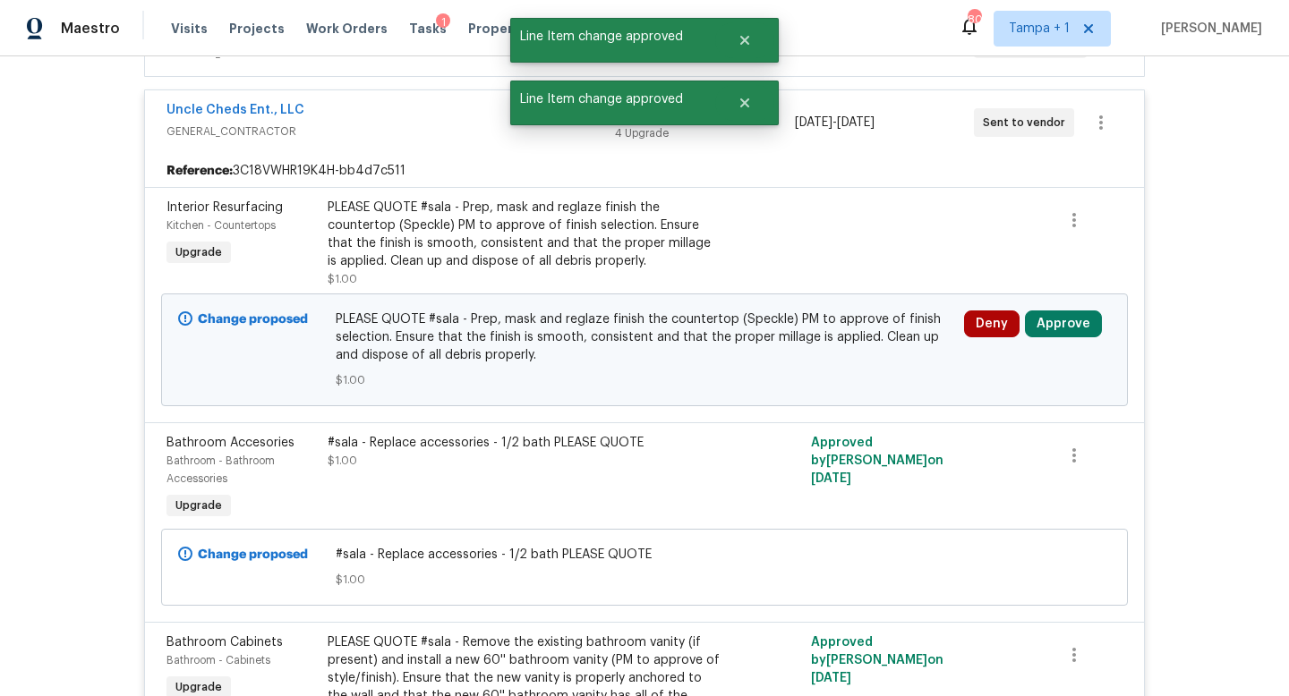
scroll to position [419, 0]
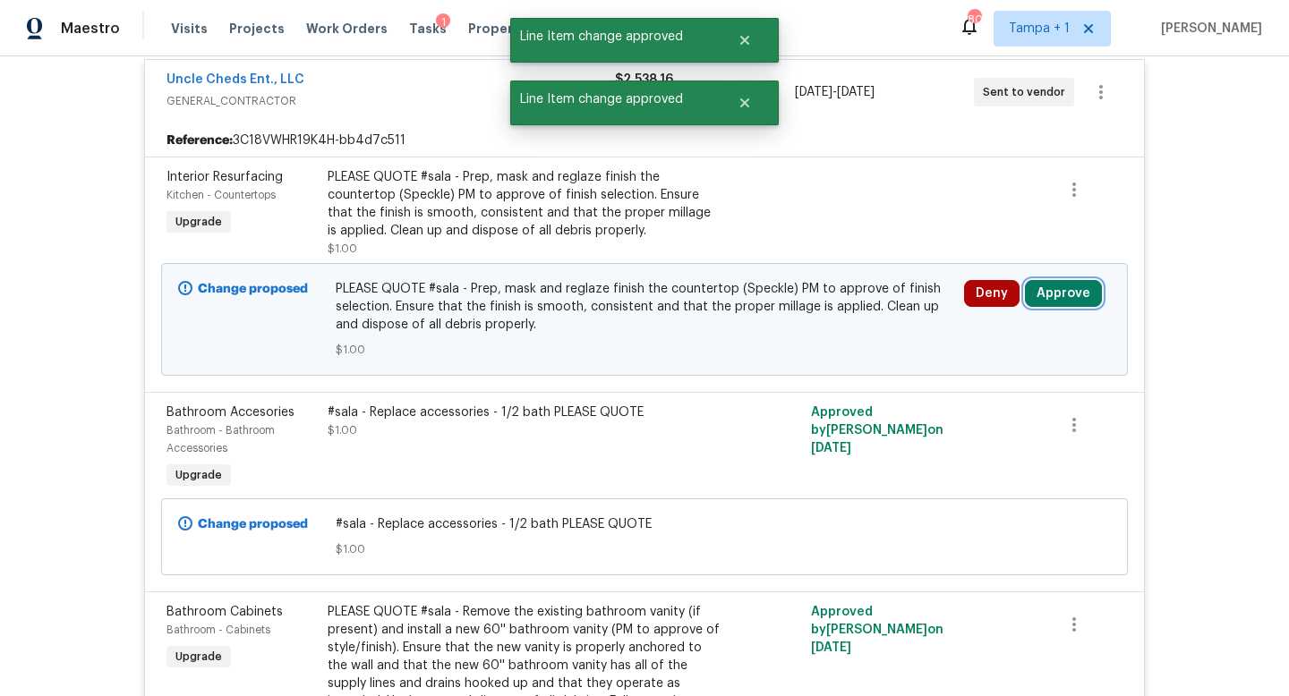
click at [1076, 286] on button "Approve" at bounding box center [1063, 293] width 77 height 27
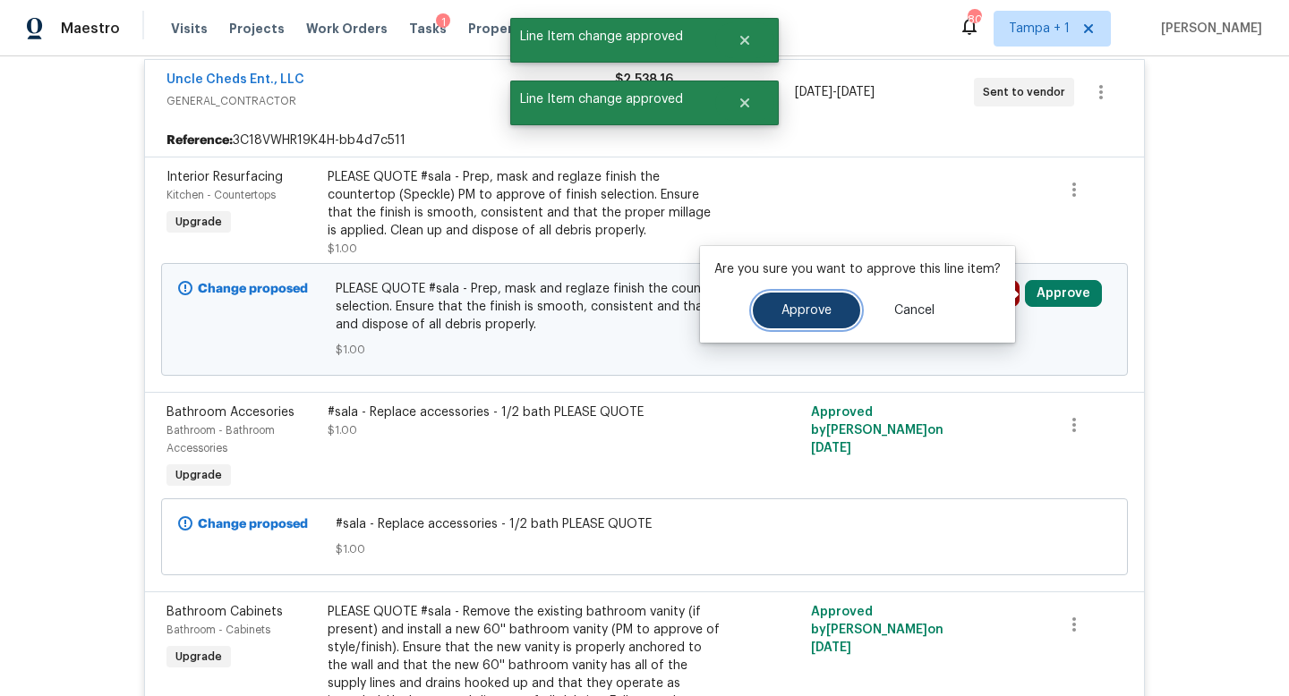
click at [815, 311] on span "Approve" at bounding box center [806, 310] width 50 height 13
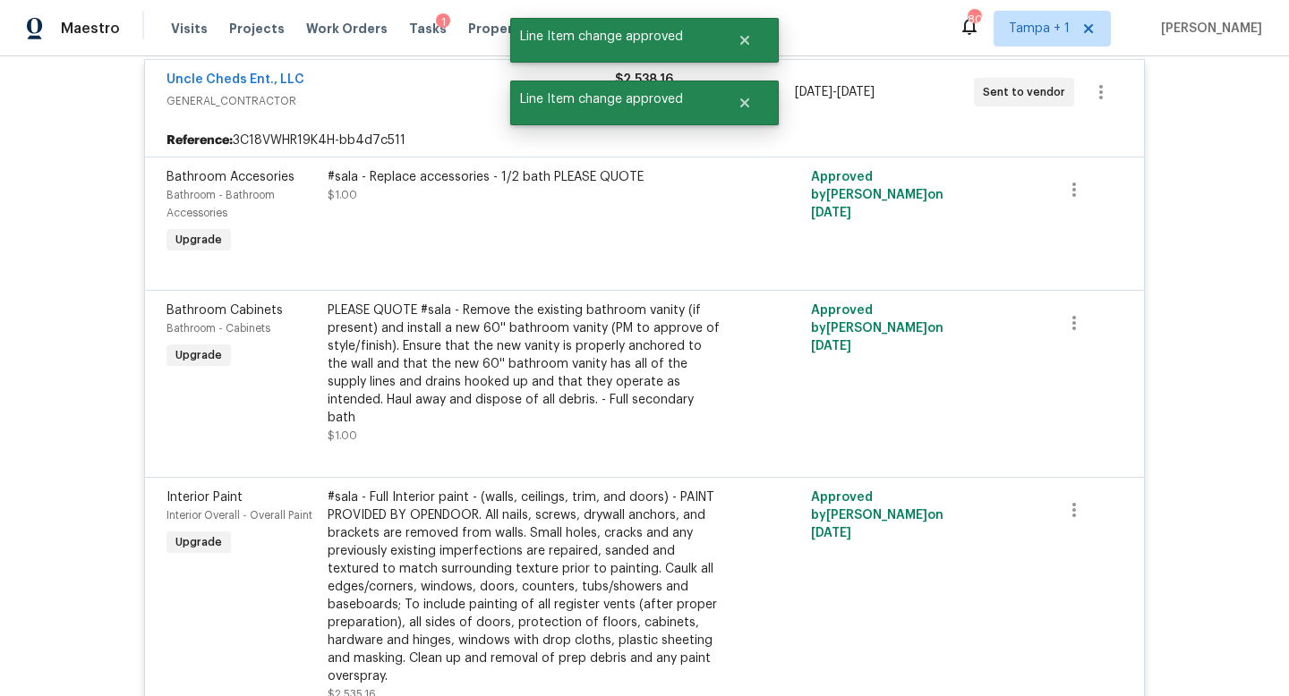
click at [432, 89] on div "Uncle Cheds Ent., LLC" at bounding box center [390, 81] width 448 height 21
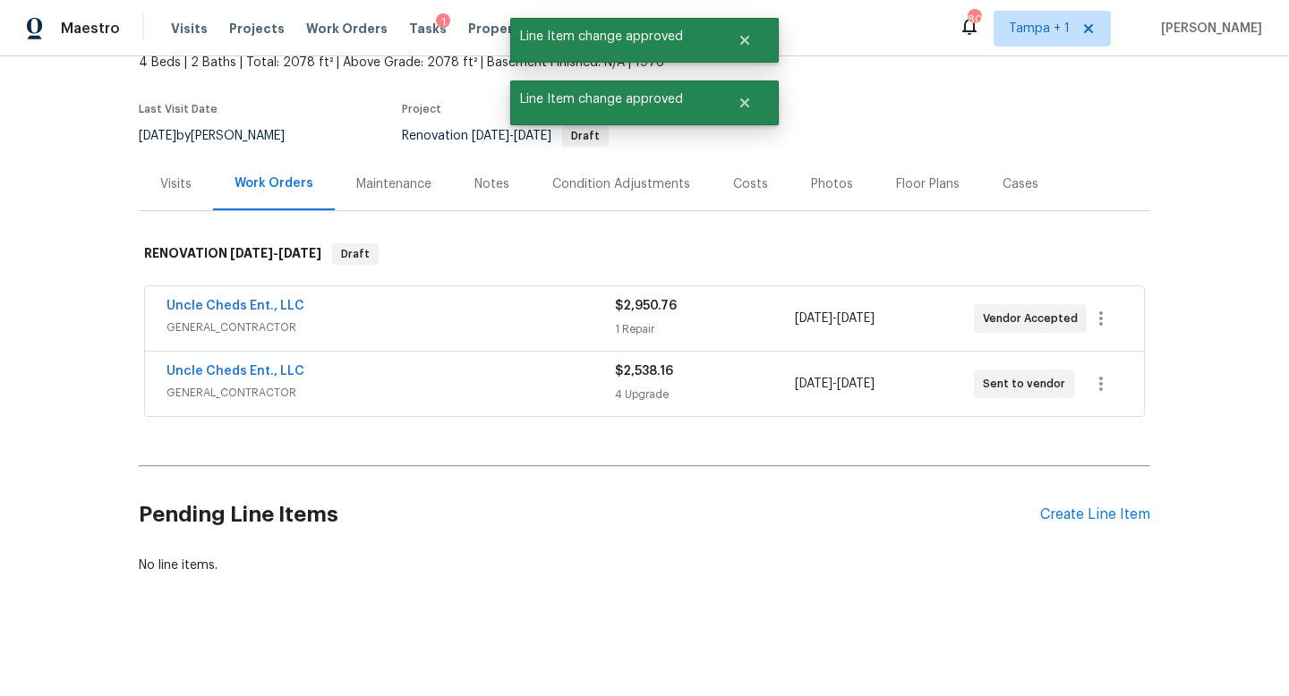
scroll to position [114, 0]
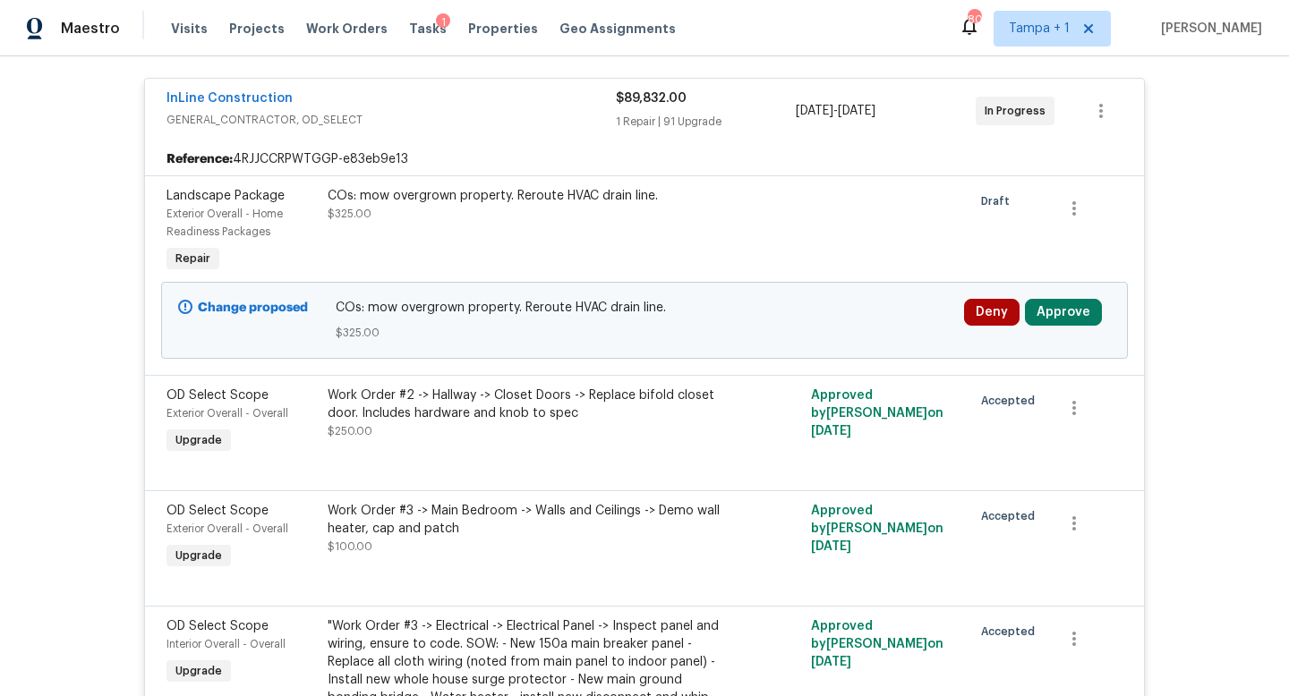
scroll to position [162, 0]
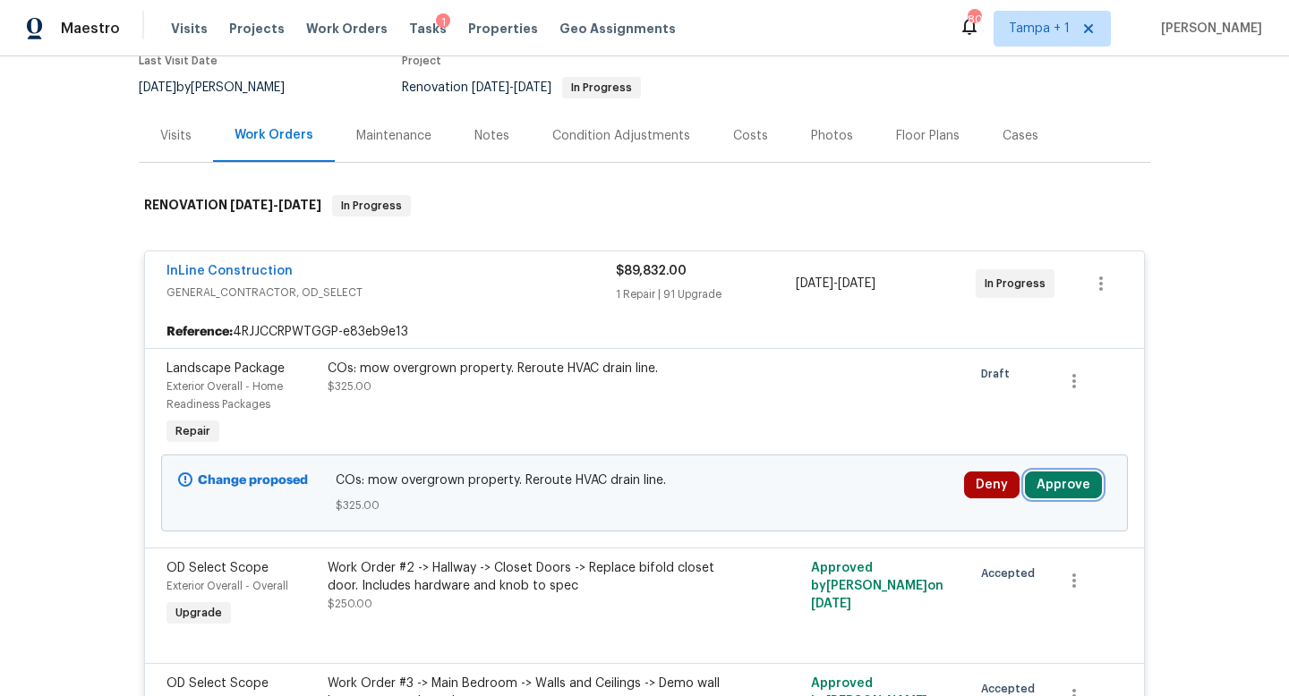
click at [1045, 485] on button "Approve" at bounding box center [1063, 485] width 77 height 27
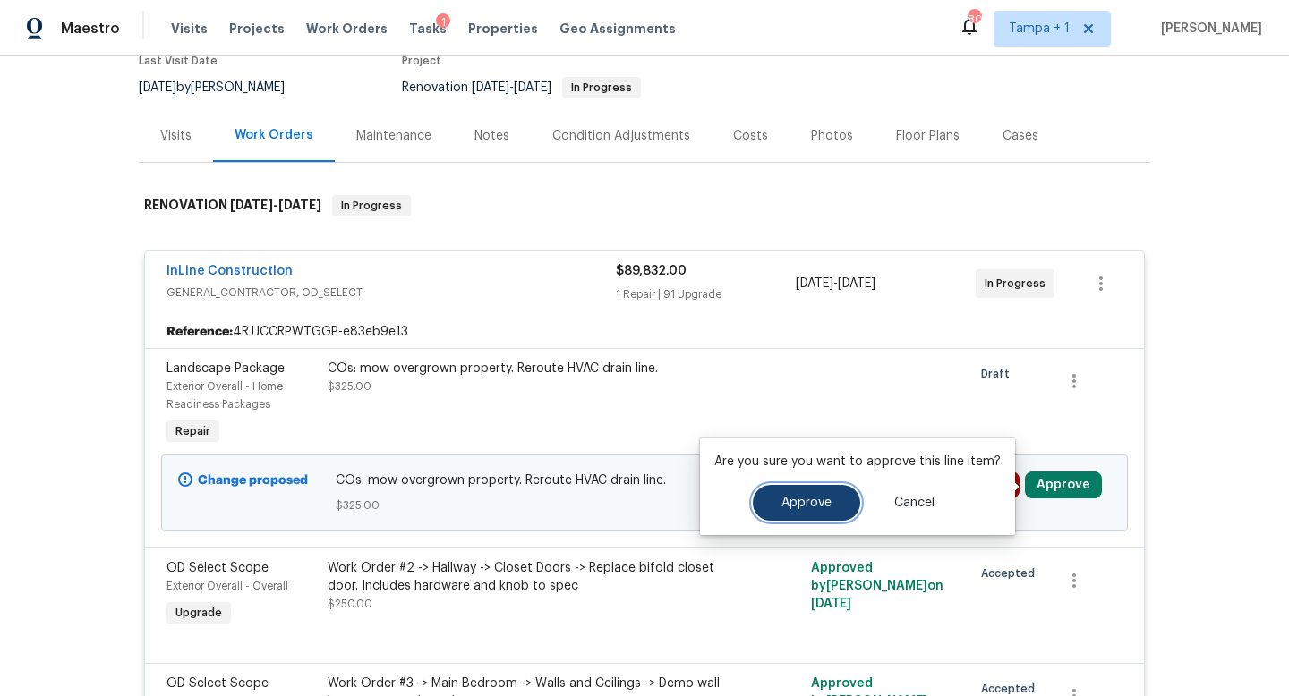
click at [823, 499] on span "Approve" at bounding box center [806, 503] width 50 height 13
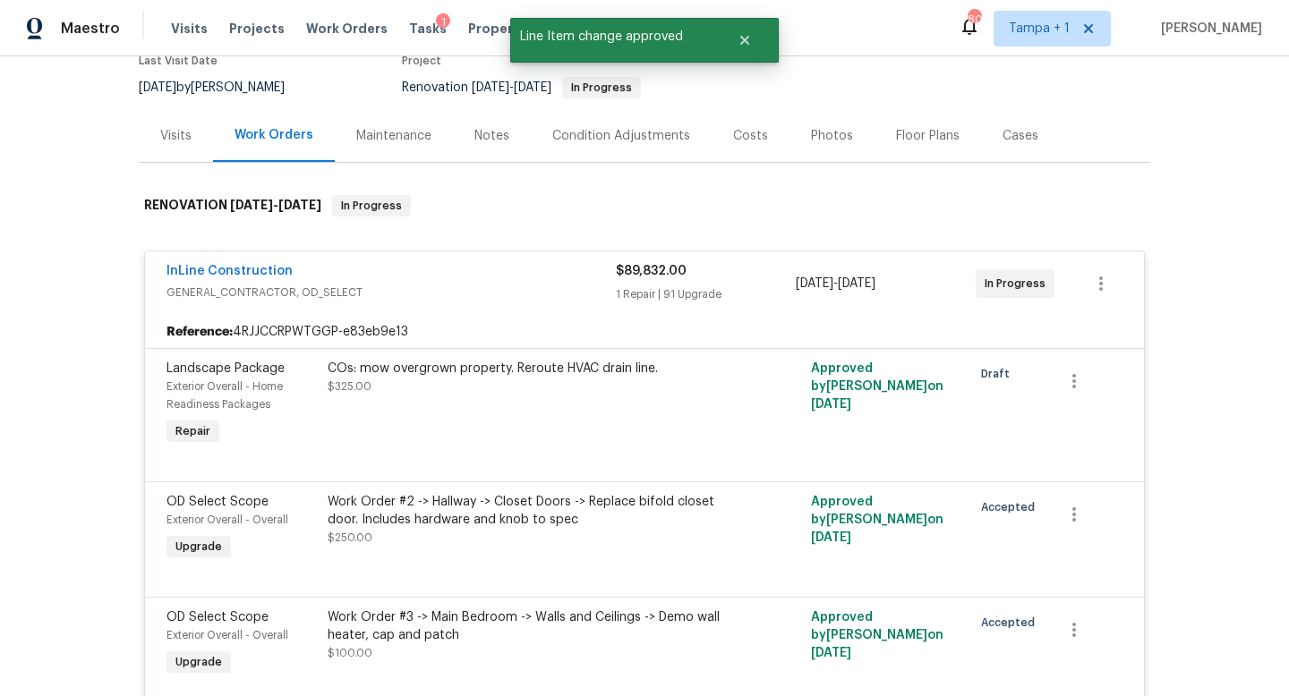
click at [545, 287] on span "GENERAL_CONTRACTOR, OD_SELECT" at bounding box center [390, 293] width 449 height 18
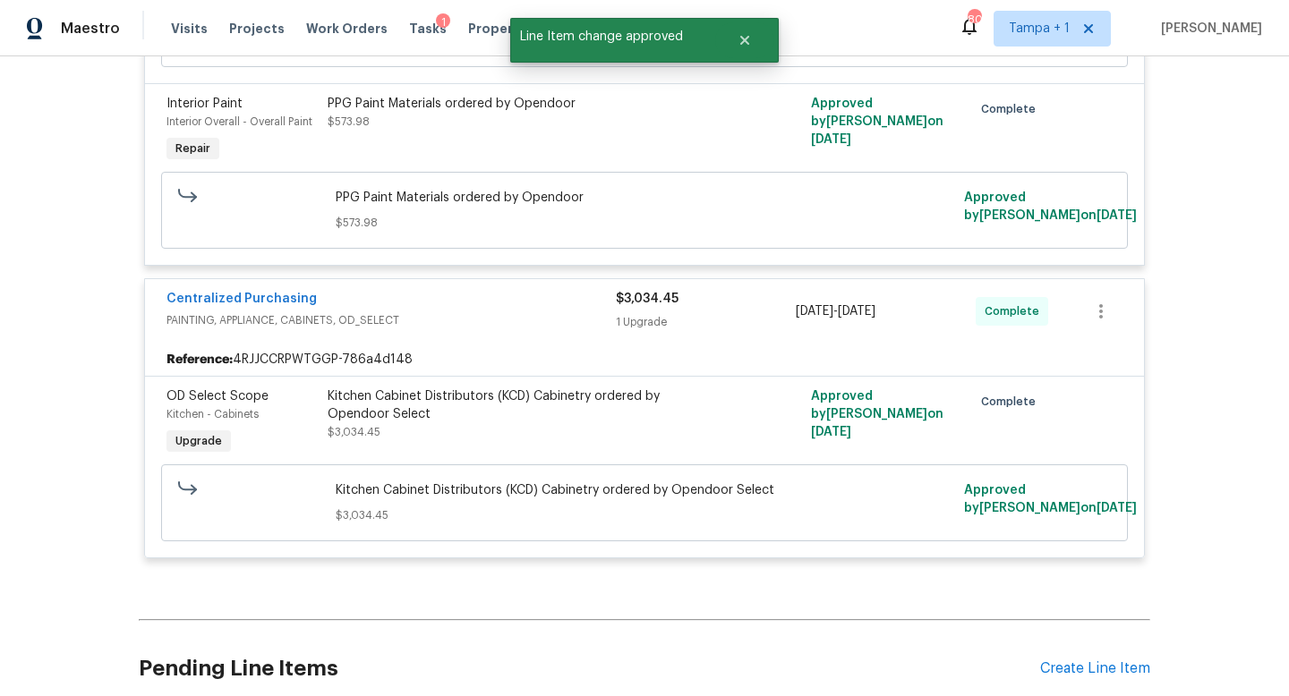
scroll to position [411, 0]
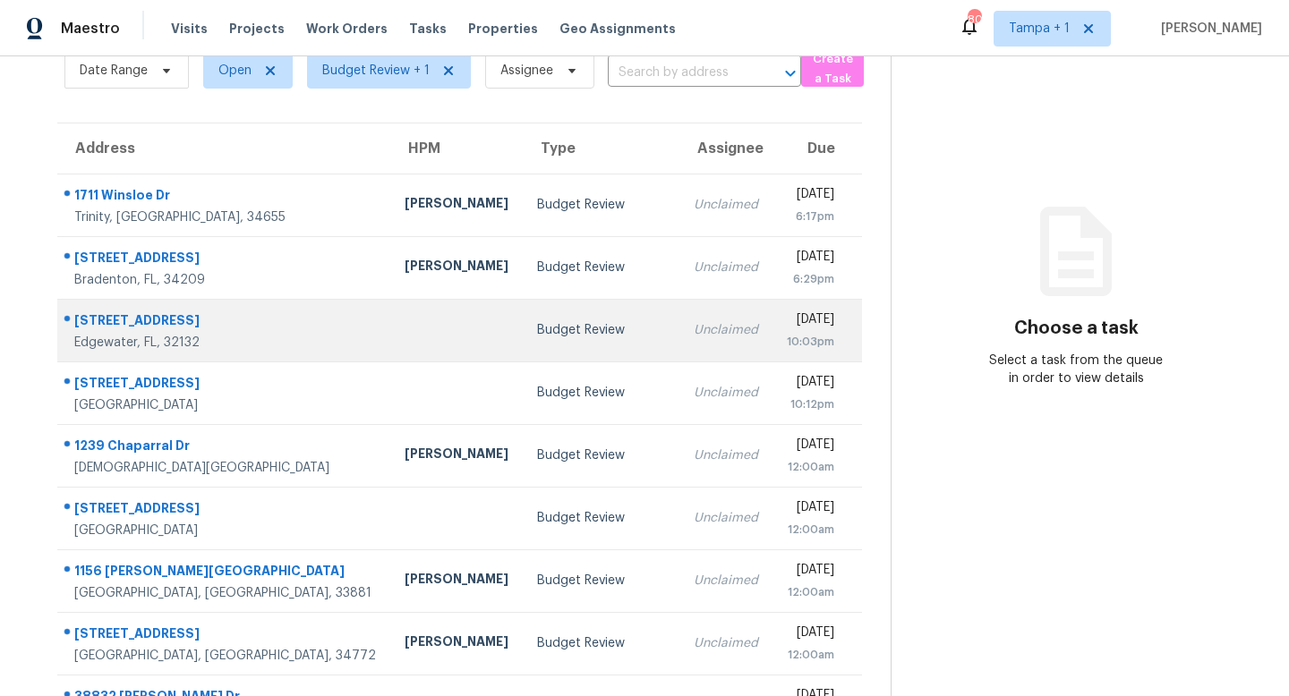
scroll to position [140, 0]
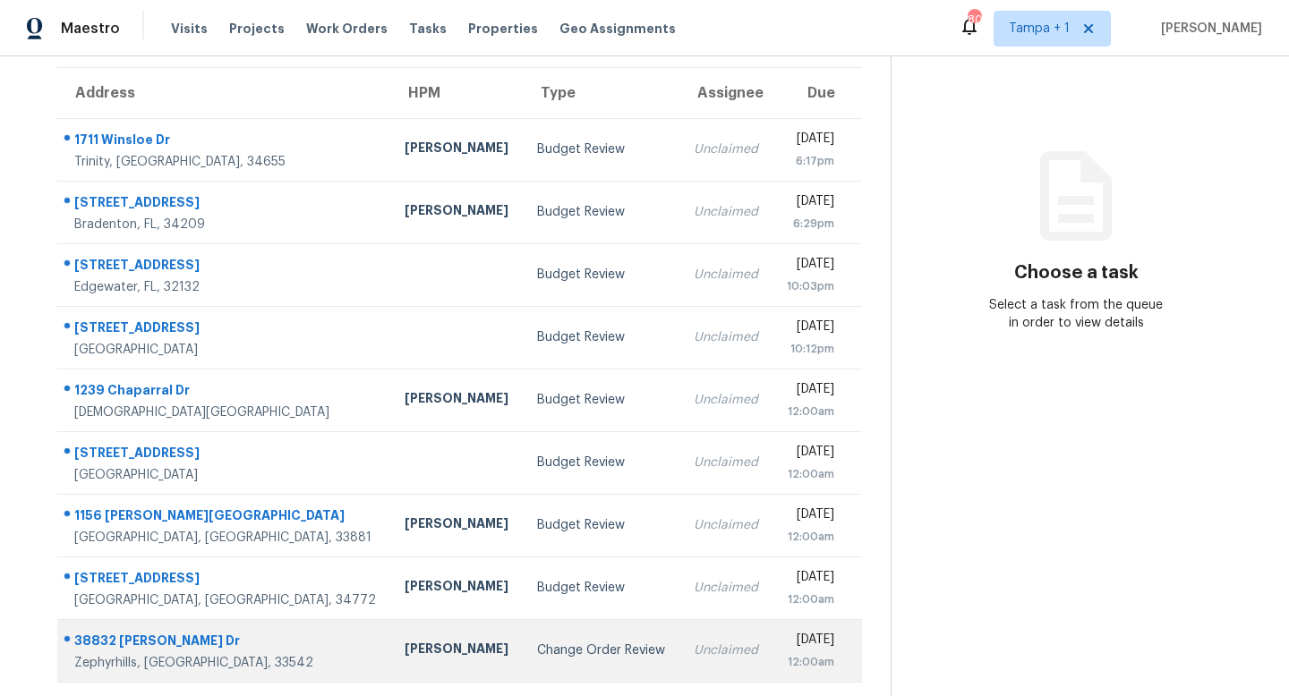
click at [523, 660] on td "Change Order Review" at bounding box center [601, 650] width 157 height 63
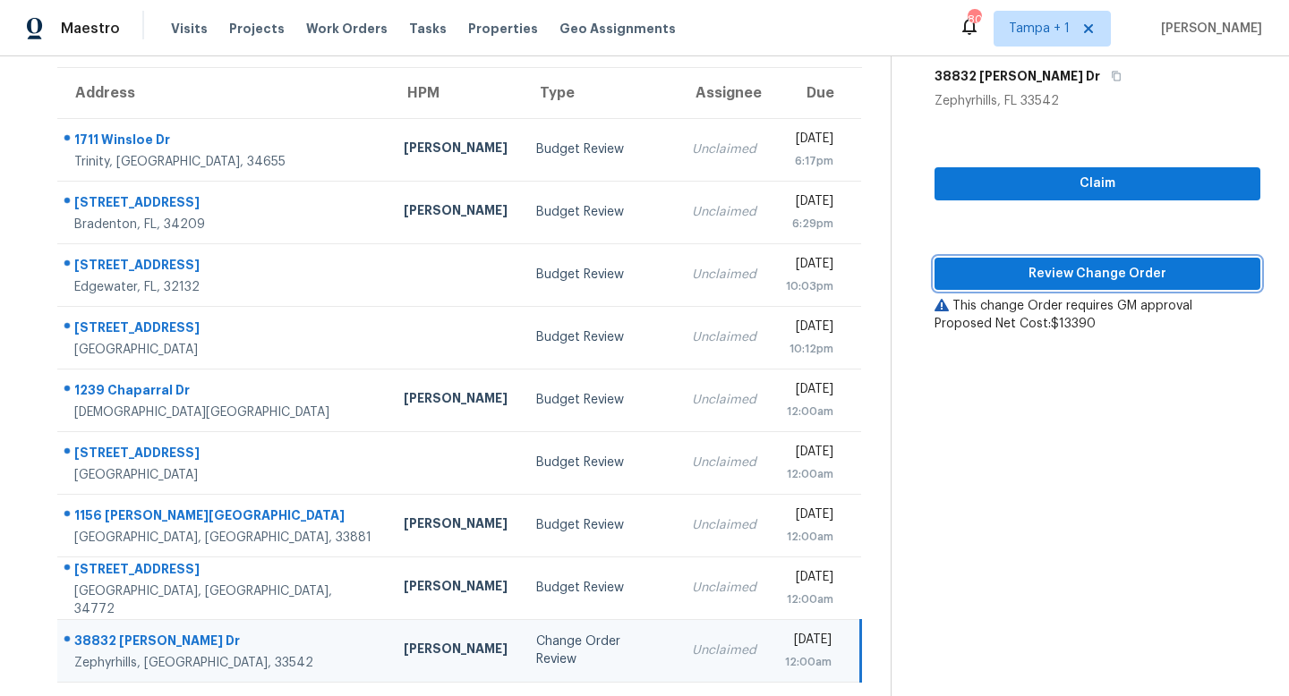
click at [1113, 275] on span "Review Change Order" at bounding box center [1097, 274] width 297 height 22
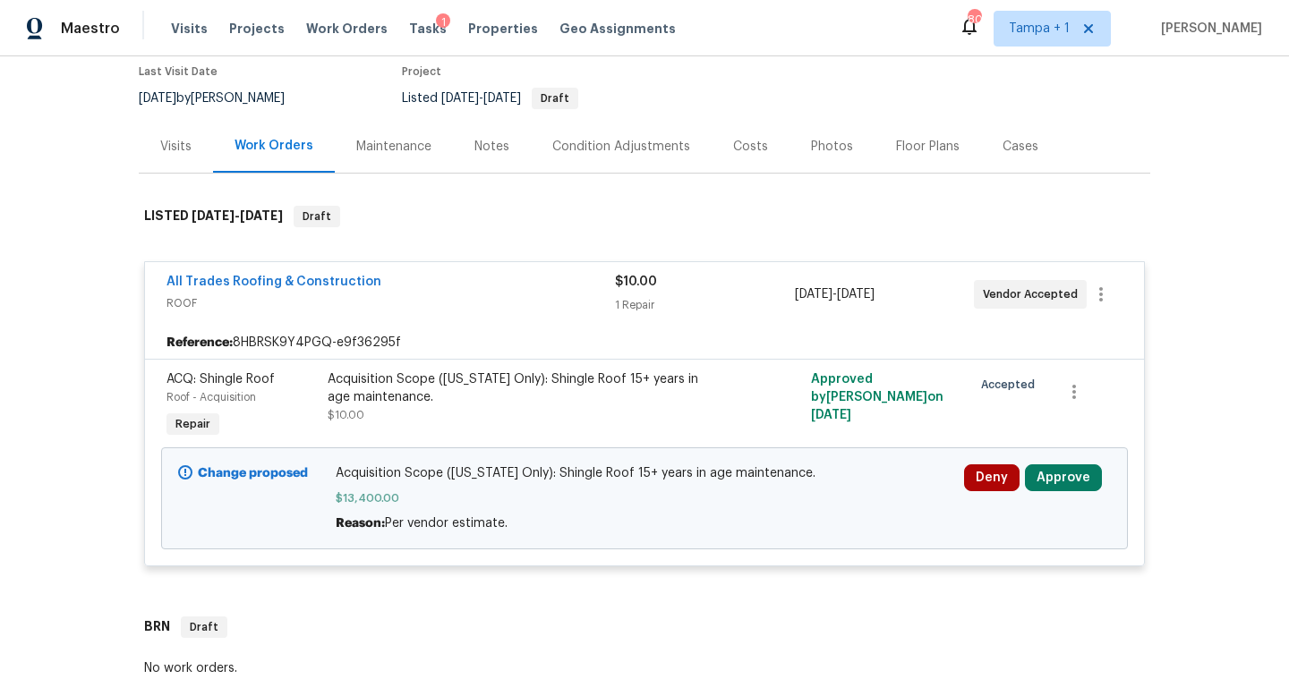
scroll to position [181, 0]
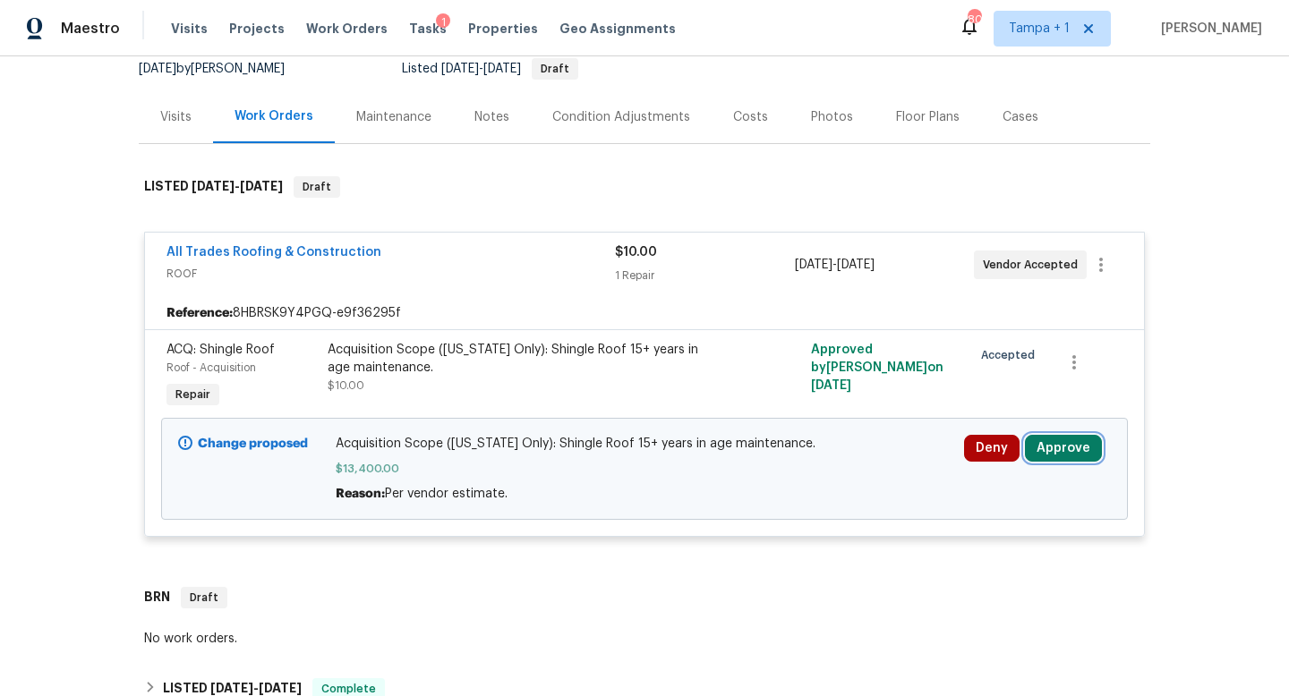
click at [1062, 440] on button "Approve" at bounding box center [1063, 448] width 77 height 27
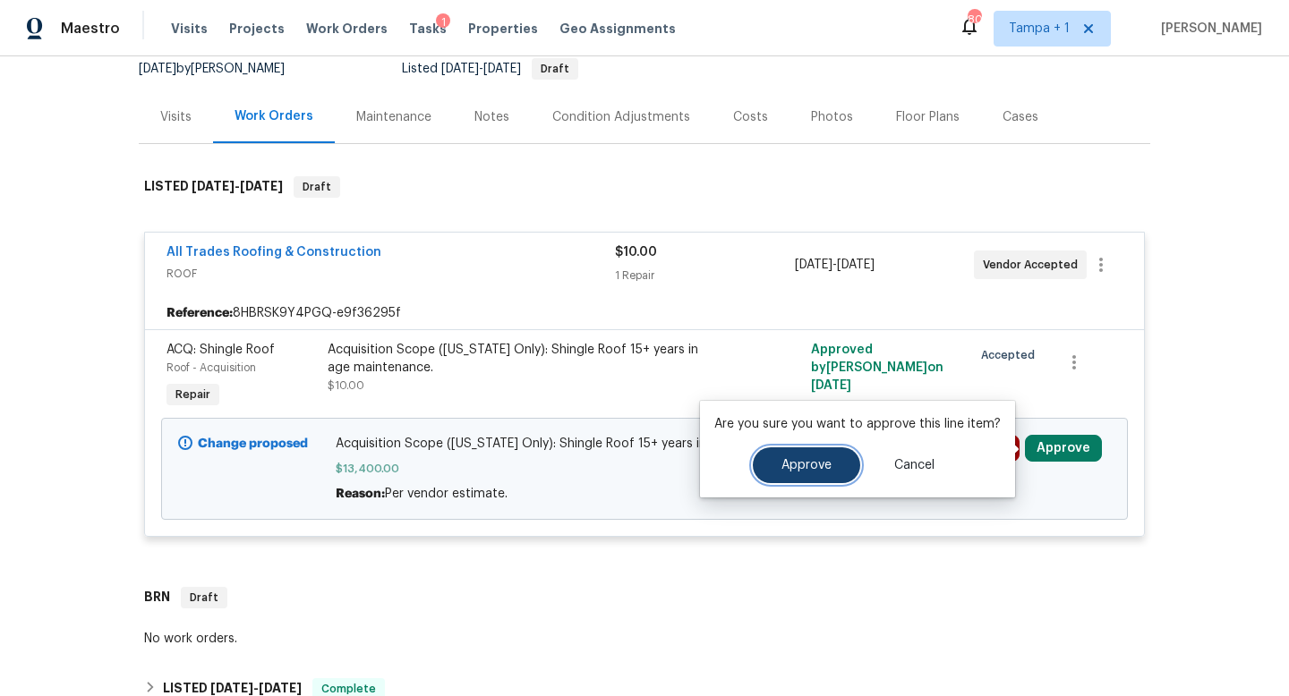
click at [802, 456] on button "Approve" at bounding box center [806, 466] width 107 height 36
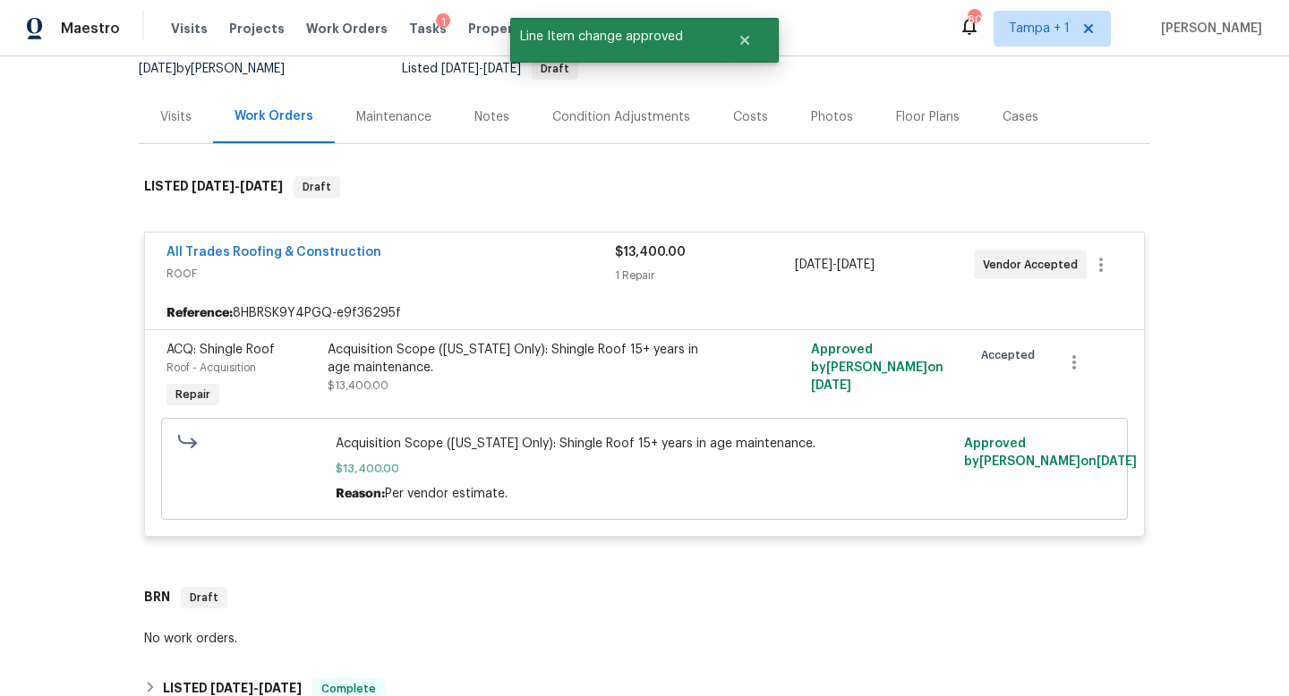
click at [553, 282] on span "ROOF" at bounding box center [390, 274] width 448 height 18
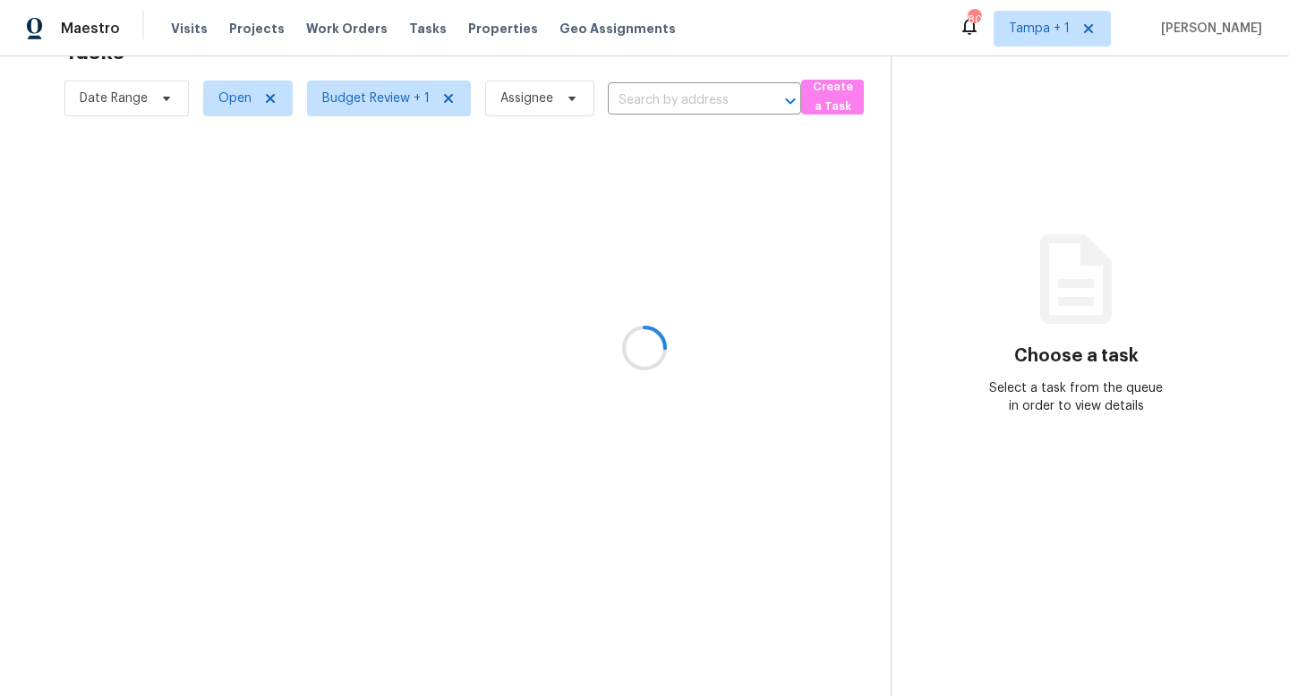
scroll to position [77, 0]
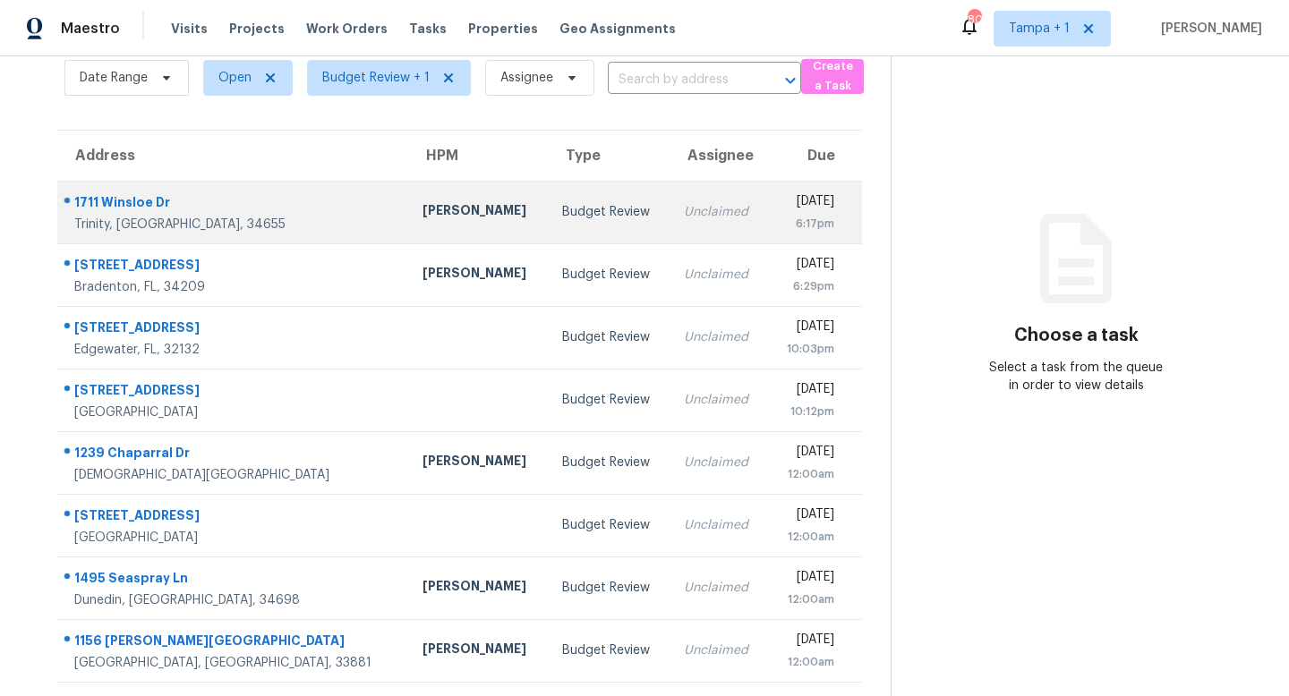
click at [562, 214] on div "Budget Review" at bounding box center [609, 212] width 94 height 18
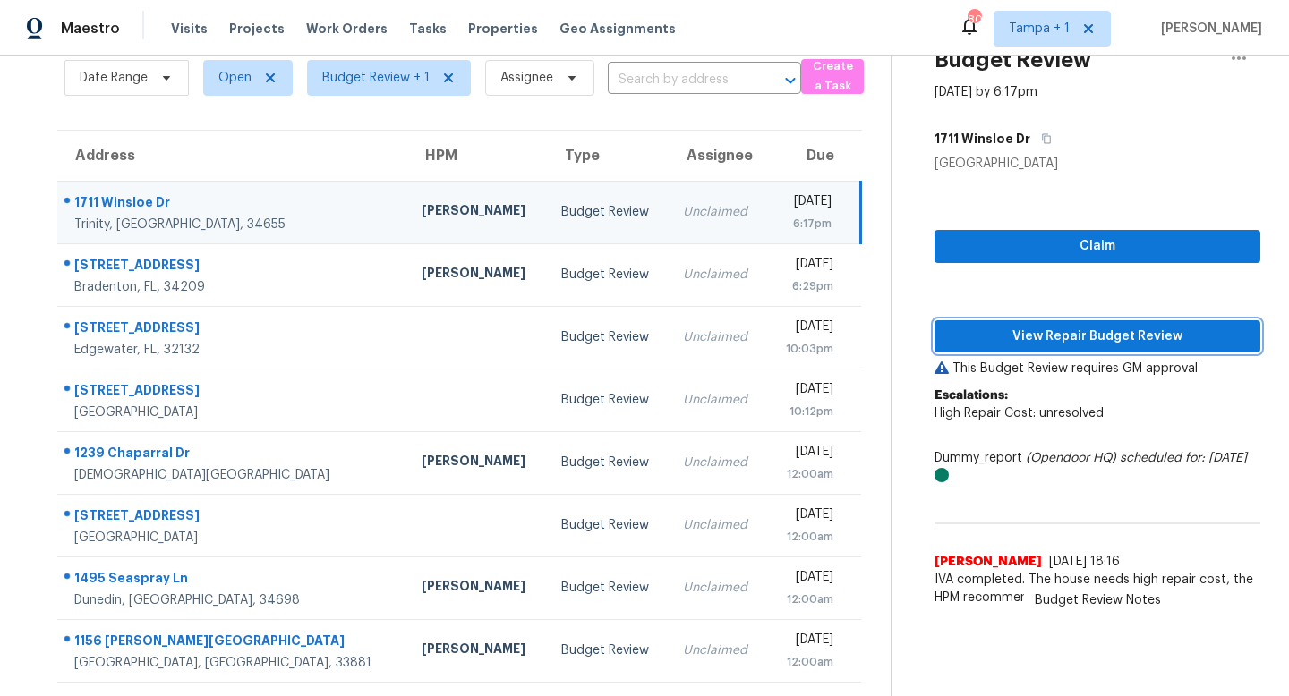
click at [1096, 332] on span "View Repair Budget Review" at bounding box center [1097, 337] width 297 height 22
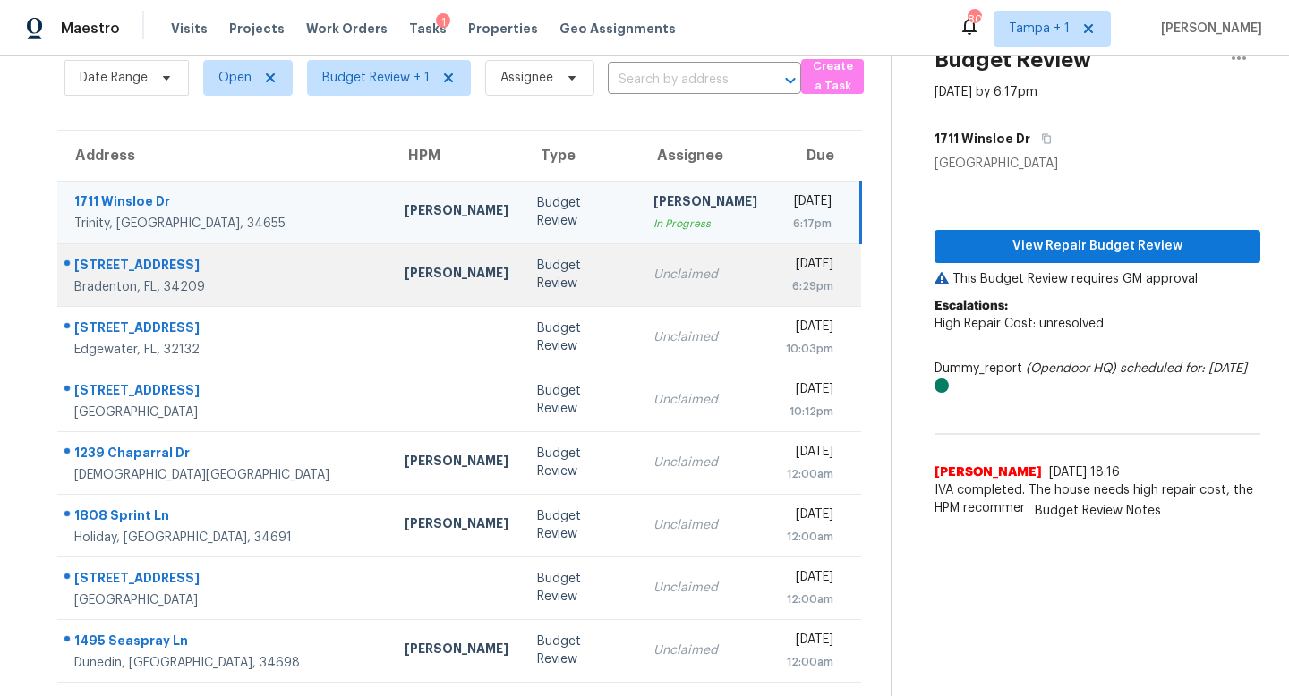
click at [537, 266] on div "Budget Review" at bounding box center [581, 275] width 88 height 36
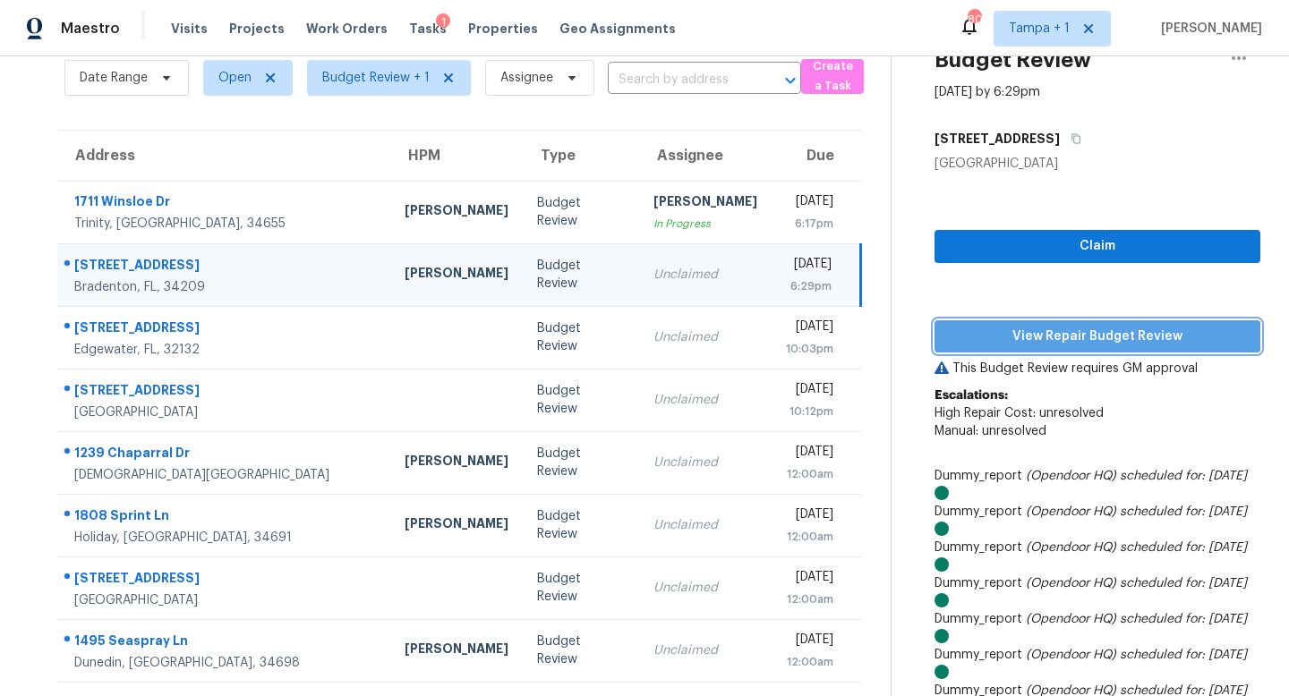
click at [1092, 331] on span "View Repair Budget Review" at bounding box center [1097, 337] width 297 height 22
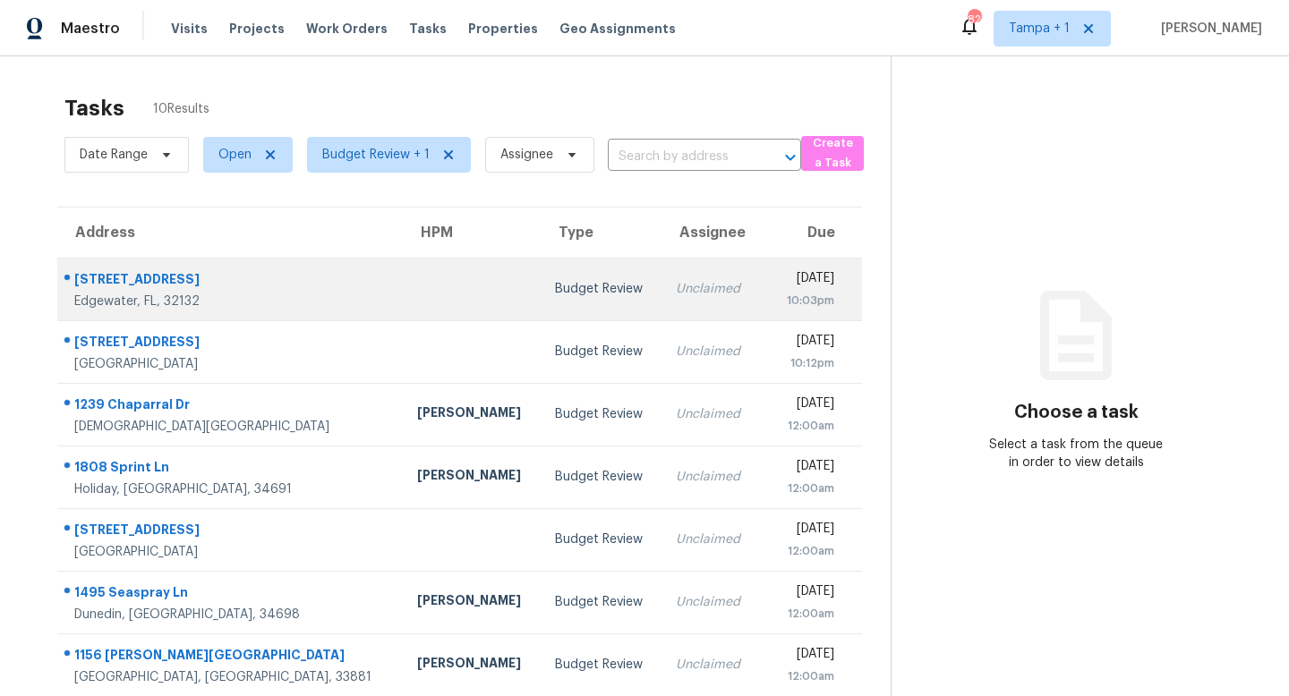
click at [676, 282] on div "Unclaimed" at bounding box center [710, 289] width 68 height 18
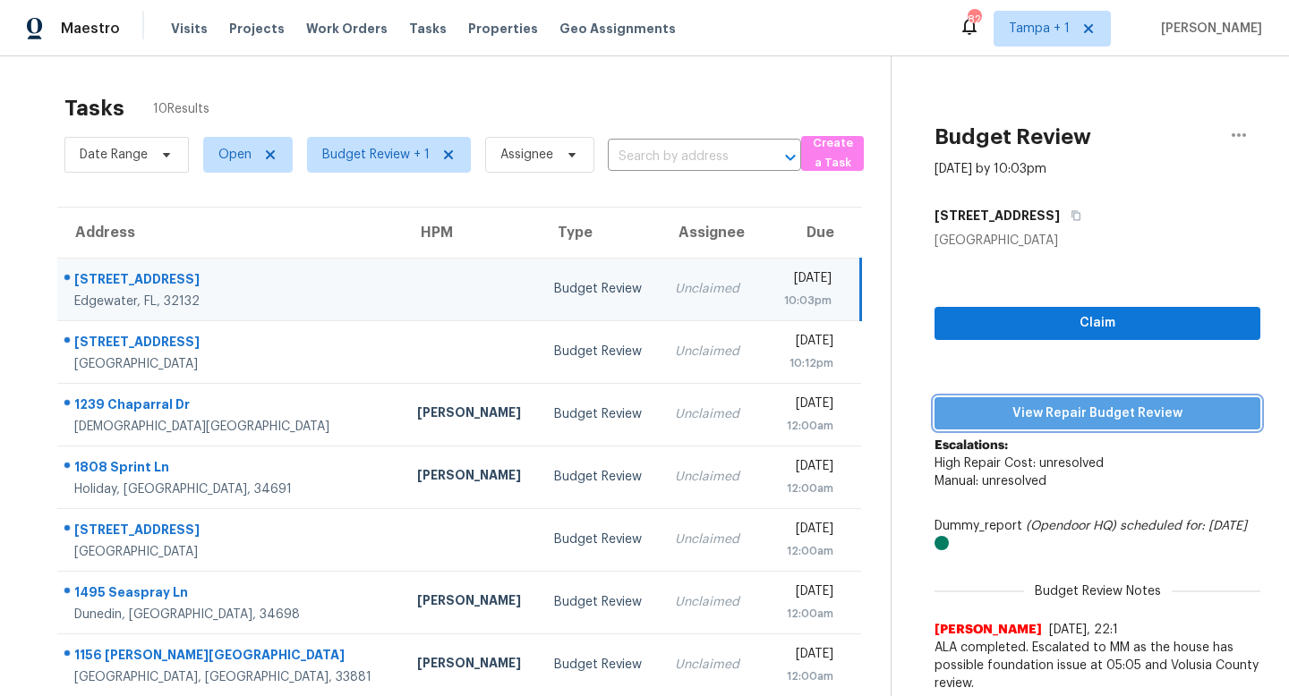
click at [1096, 414] on span "View Repair Budget Review" at bounding box center [1097, 414] width 297 height 22
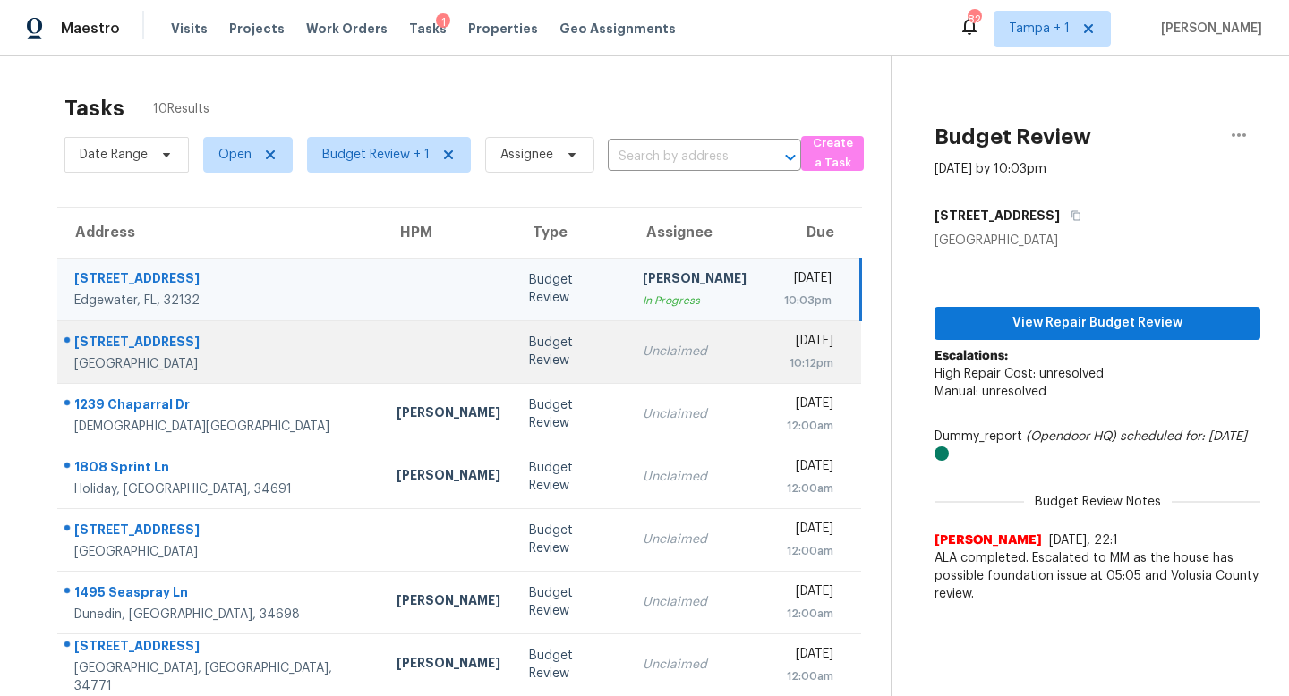
click at [643, 348] on div "Unclaimed" at bounding box center [695, 352] width 104 height 18
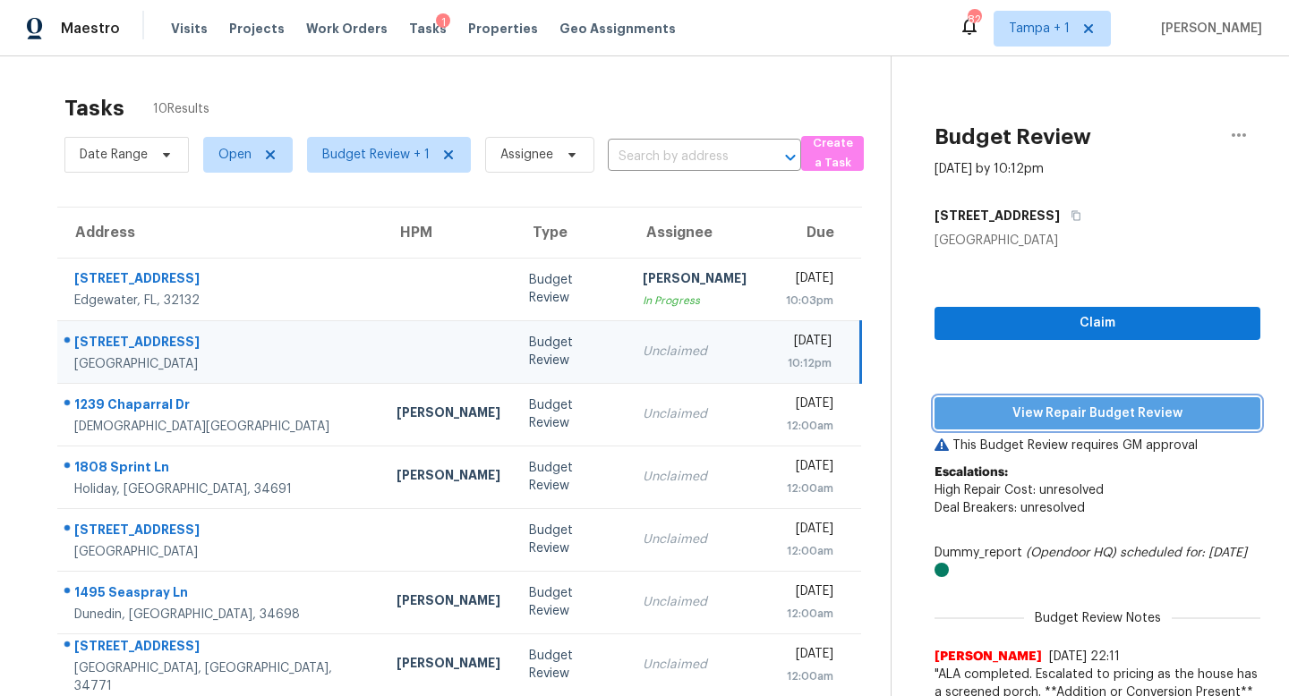
click at [1109, 408] on span "View Repair Budget Review" at bounding box center [1097, 414] width 297 height 22
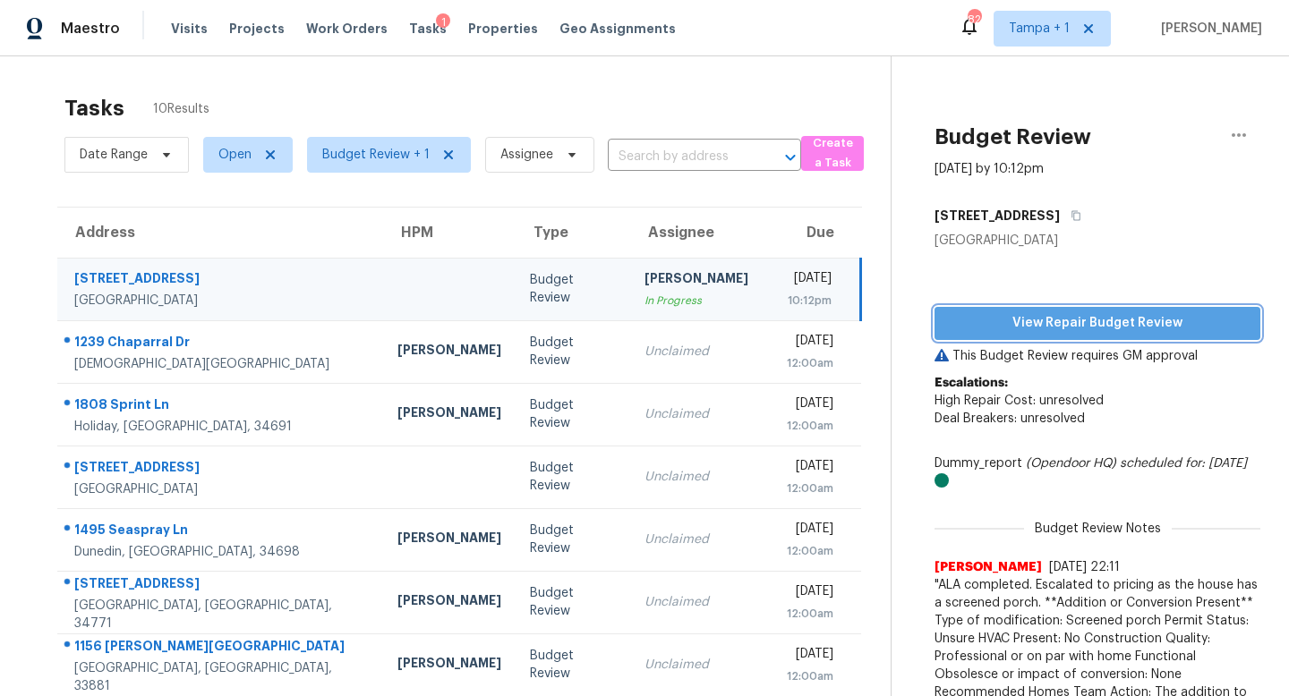
click at [1045, 313] on span "View Repair Budget Review" at bounding box center [1097, 323] width 297 height 22
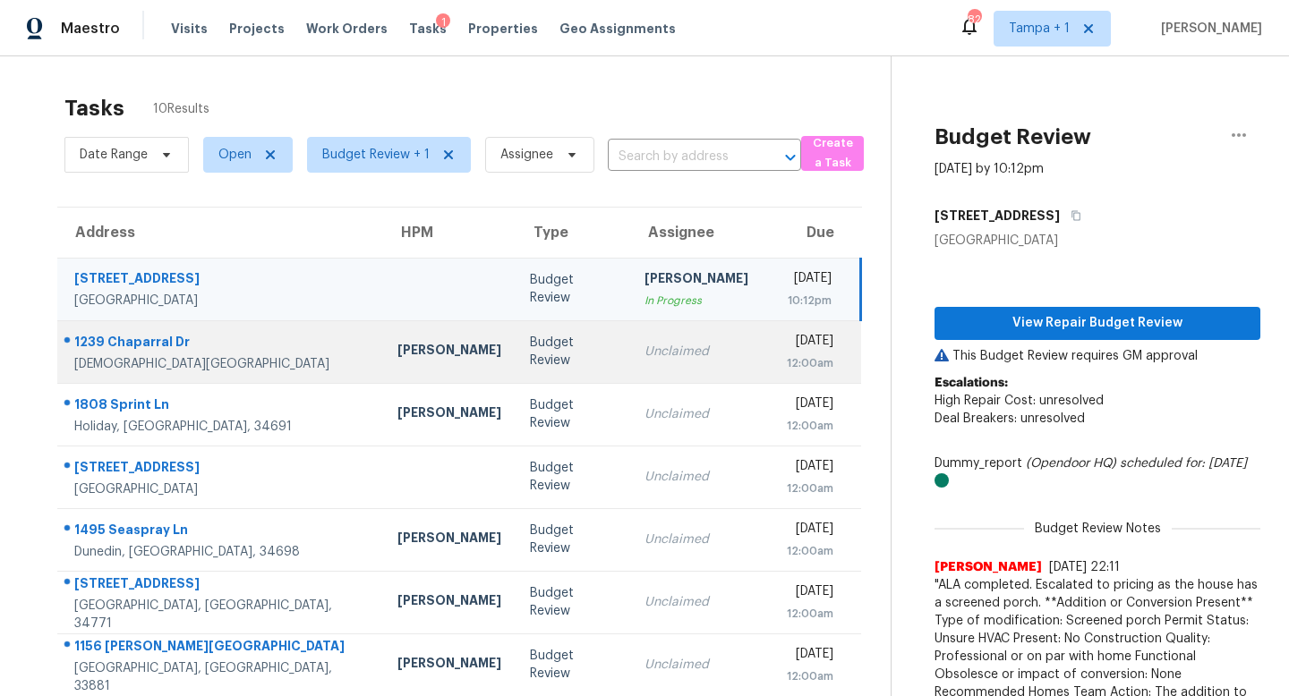
click at [644, 354] on div "Unclaimed" at bounding box center [696, 352] width 104 height 18
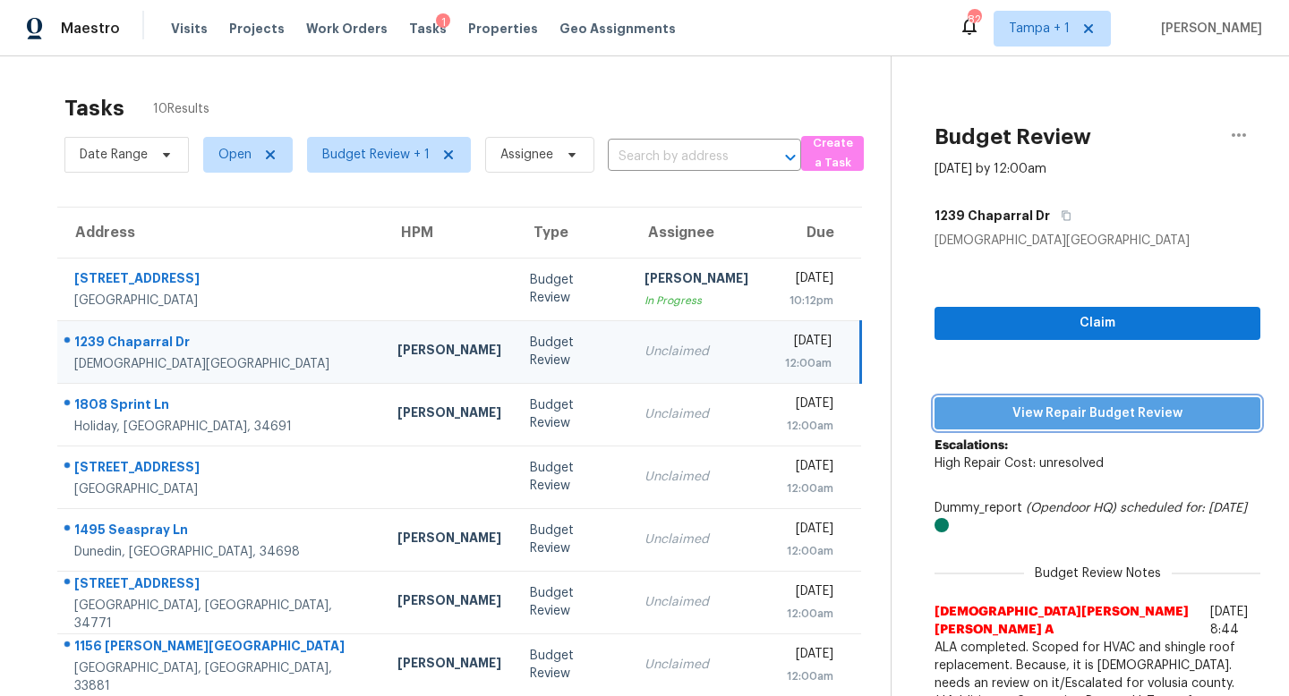
click at [1126, 410] on span "View Repair Budget Review" at bounding box center [1097, 414] width 297 height 22
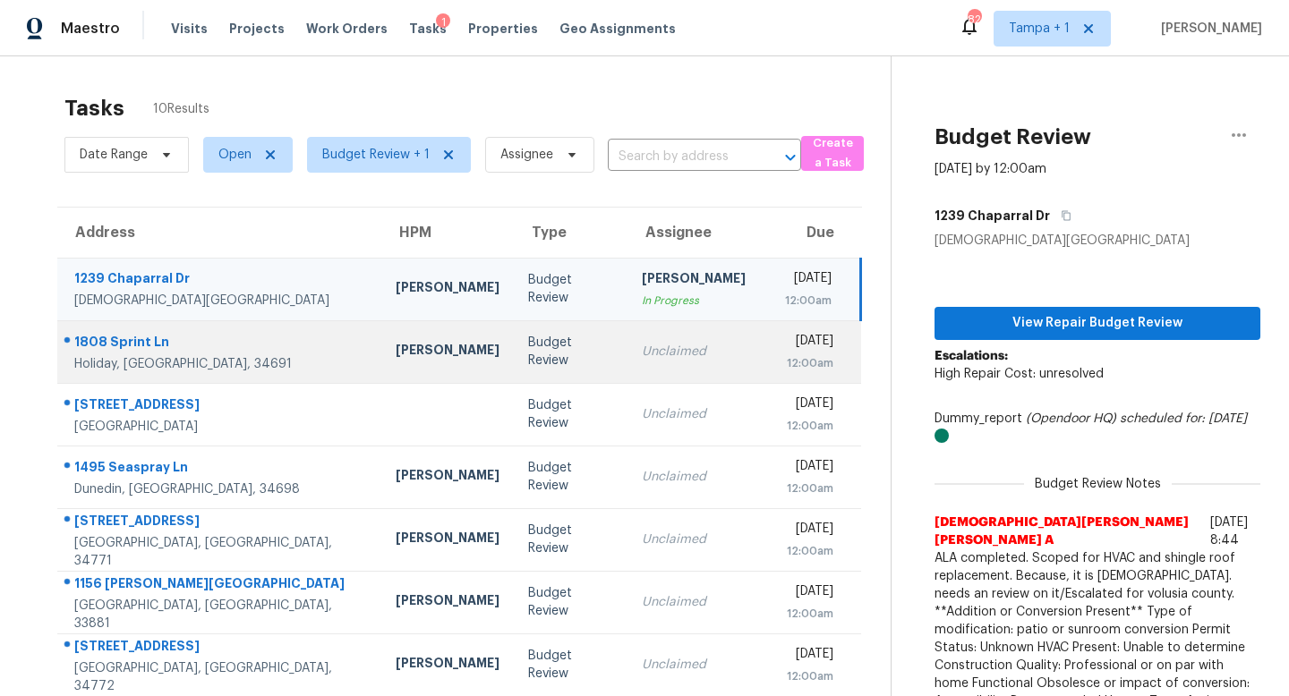
click at [642, 354] on div "Unclaimed" at bounding box center [694, 352] width 104 height 18
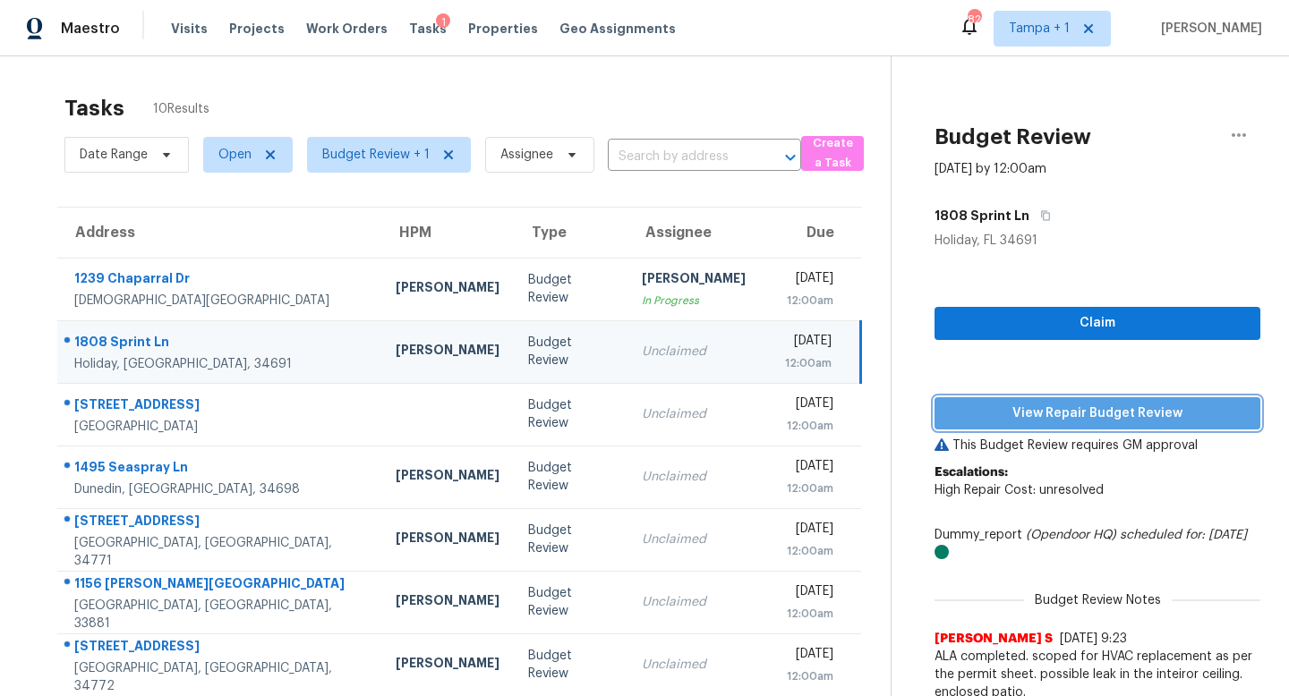
click at [1076, 413] on span "View Repair Budget Review" at bounding box center [1097, 414] width 297 height 22
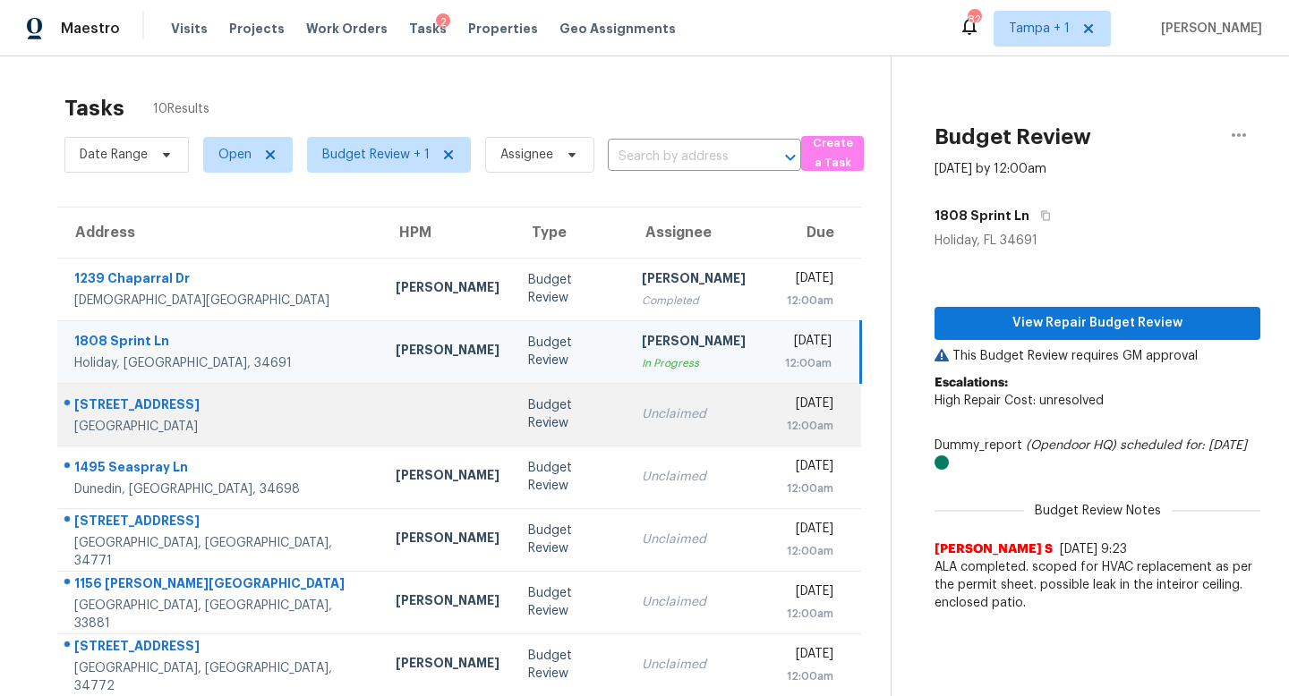
click at [630, 430] on td "Unclaimed" at bounding box center [693, 414] width 132 height 63
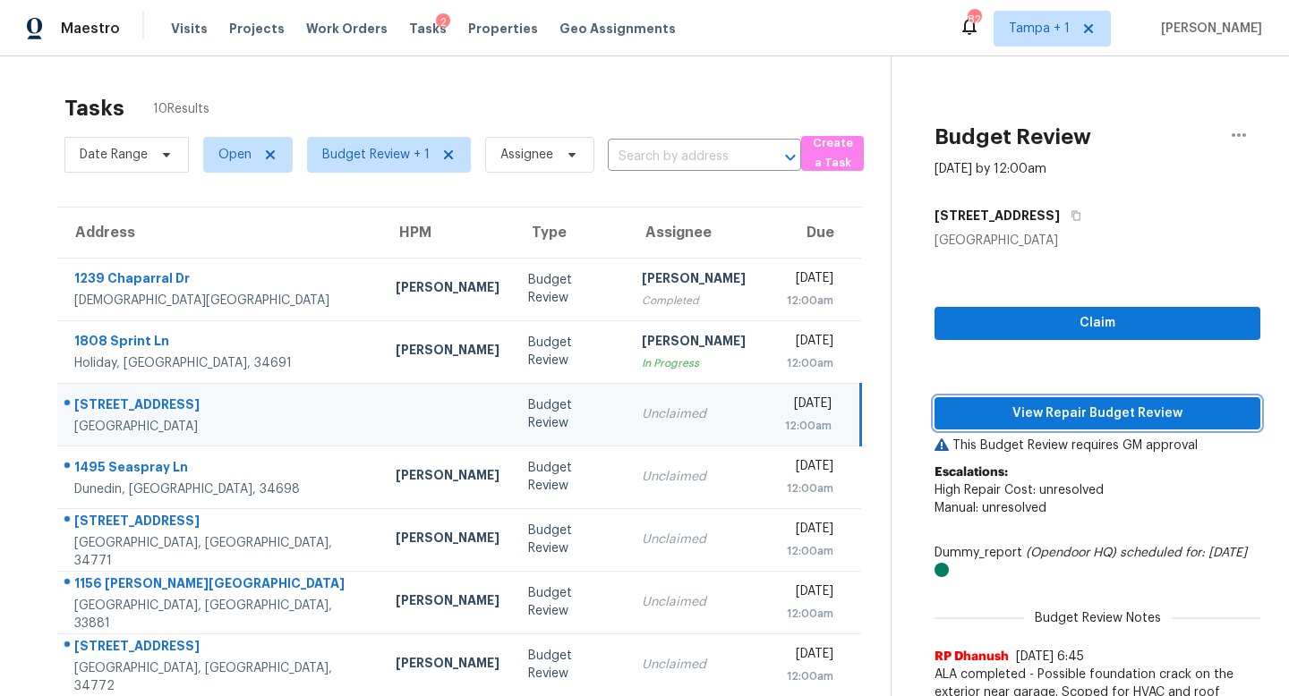
click at [1077, 414] on span "View Repair Budget Review" at bounding box center [1097, 414] width 297 height 22
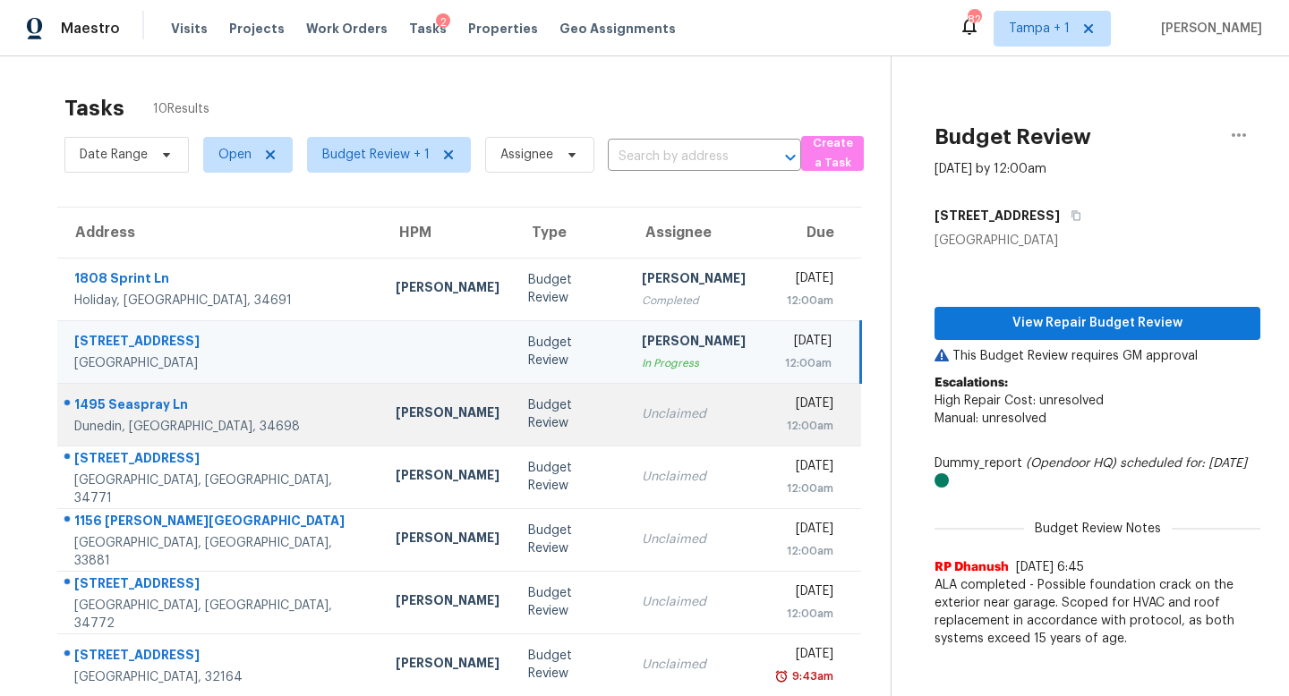
click at [642, 415] on div "Unclaimed" at bounding box center [694, 414] width 104 height 18
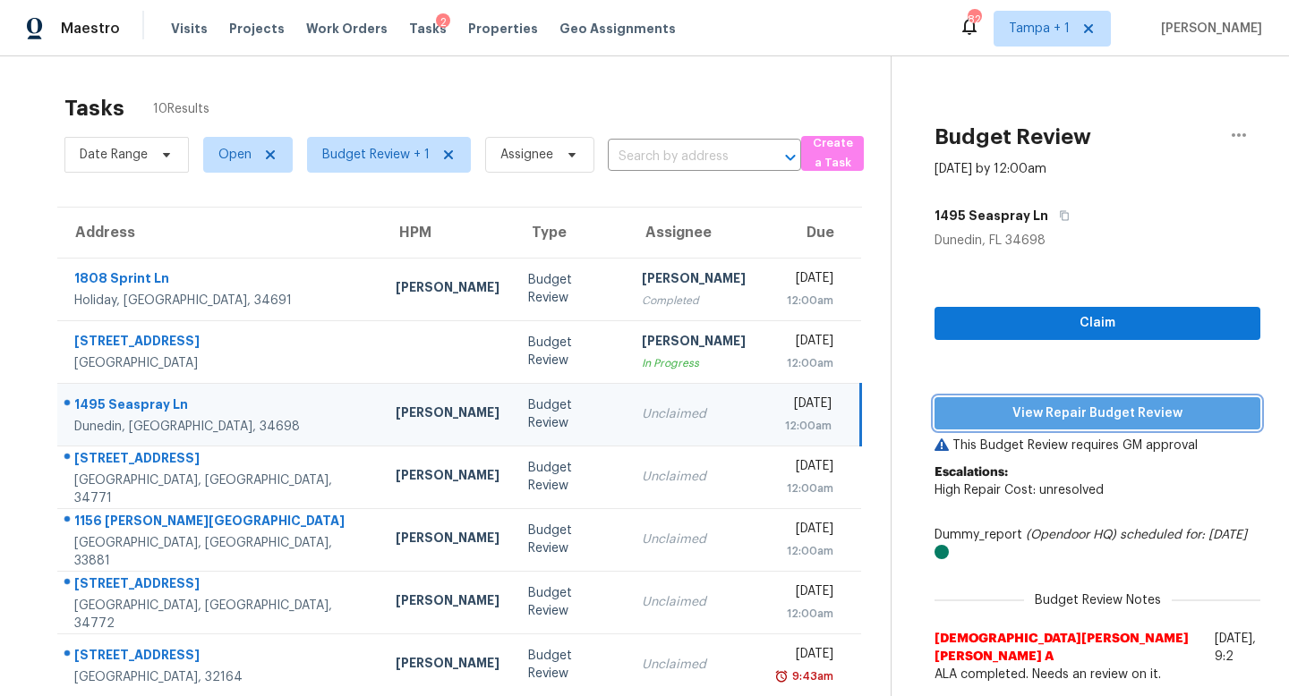
click at [1121, 401] on button "View Repair Budget Review" at bounding box center [1097, 413] width 326 height 33
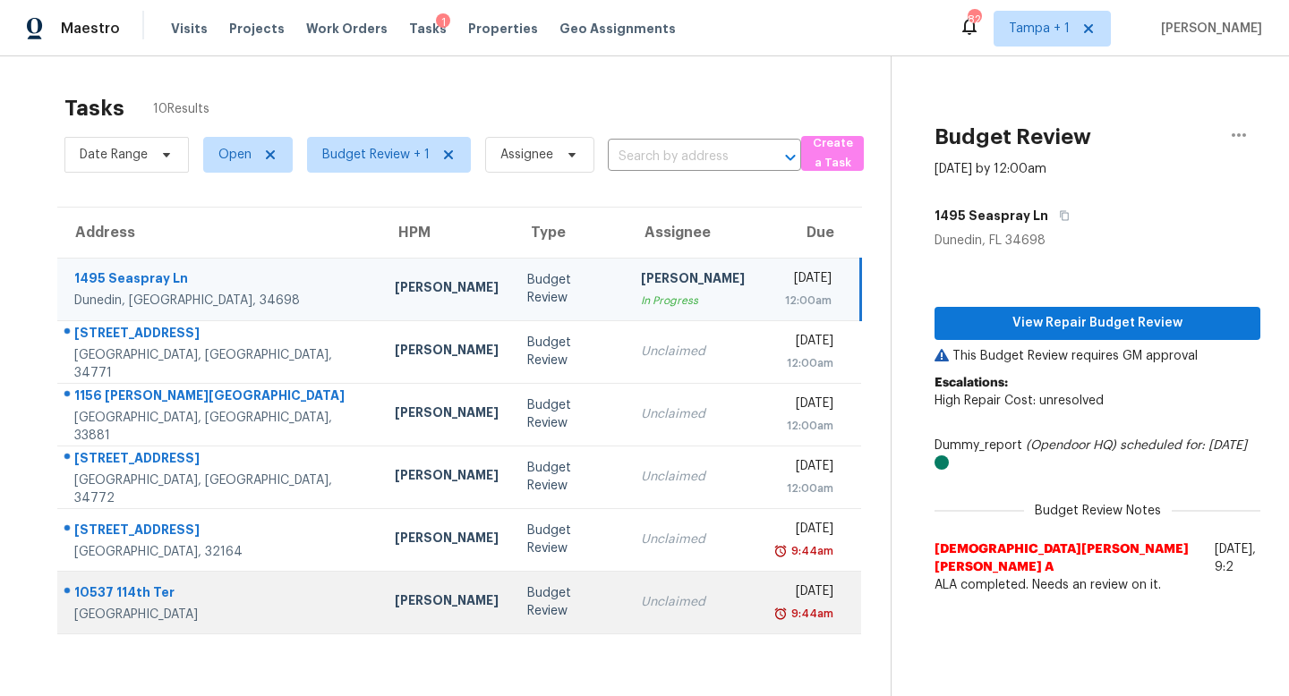
click at [773, 608] on div "9:44am" at bounding box center [802, 614] width 59 height 18
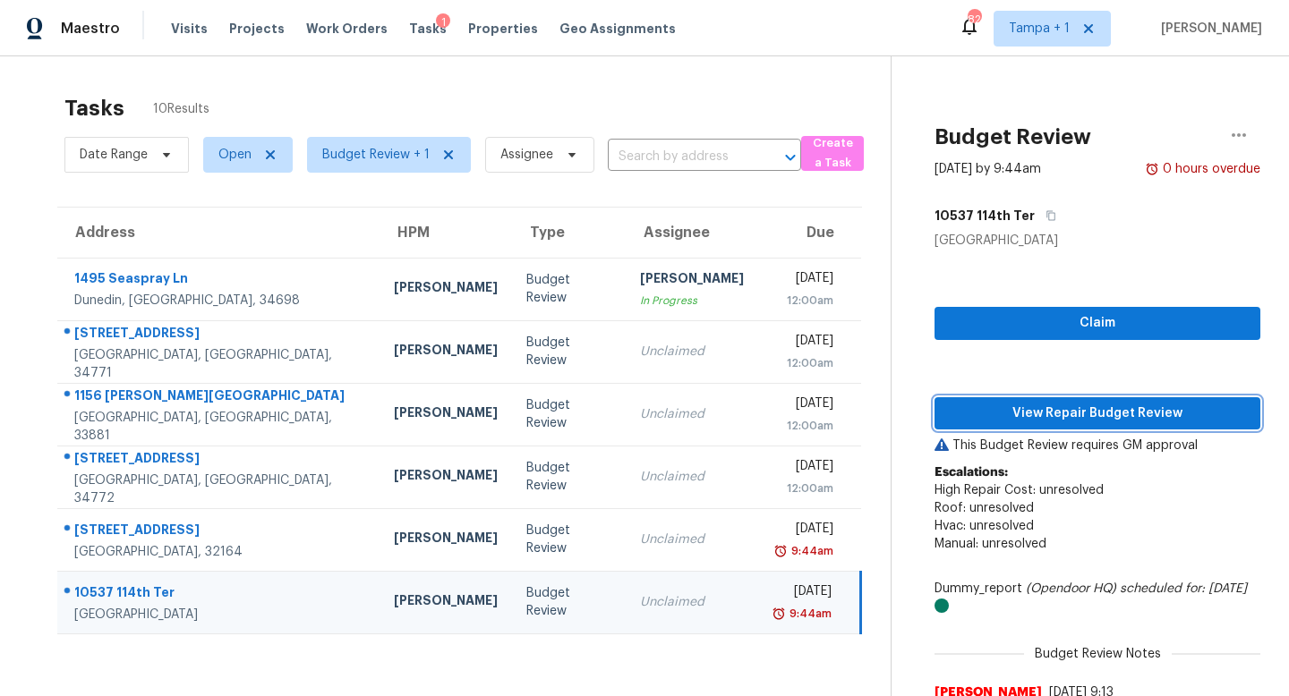
click at [1085, 415] on span "View Repair Budget Review" at bounding box center [1097, 414] width 297 height 22
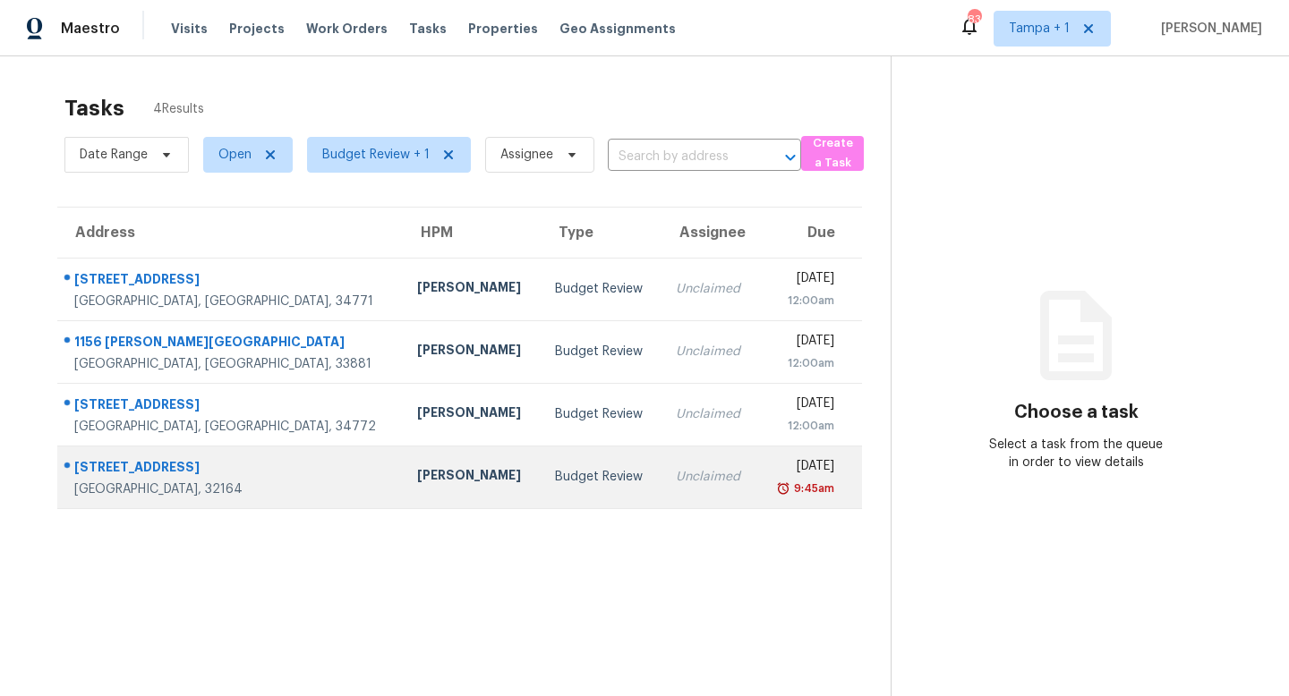
click at [661, 485] on td "Unclaimed" at bounding box center [709, 477] width 97 height 63
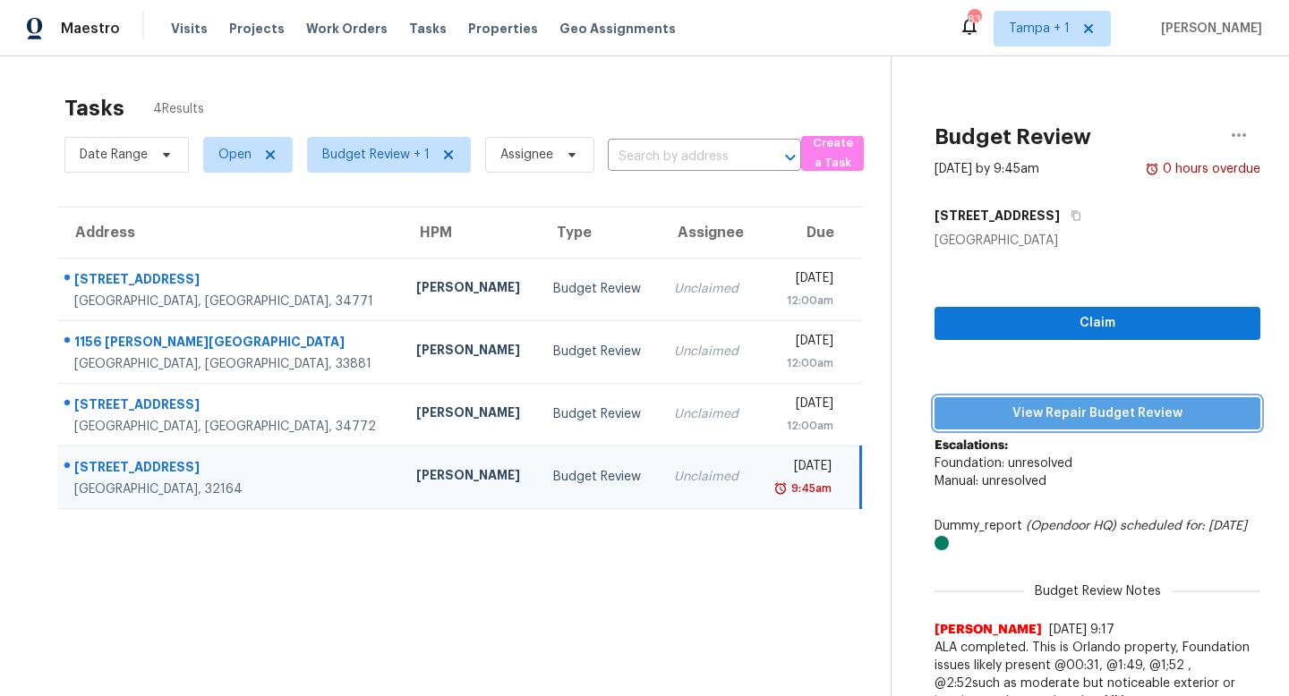
click at [1101, 410] on span "View Repair Budget Review" at bounding box center [1097, 414] width 297 height 22
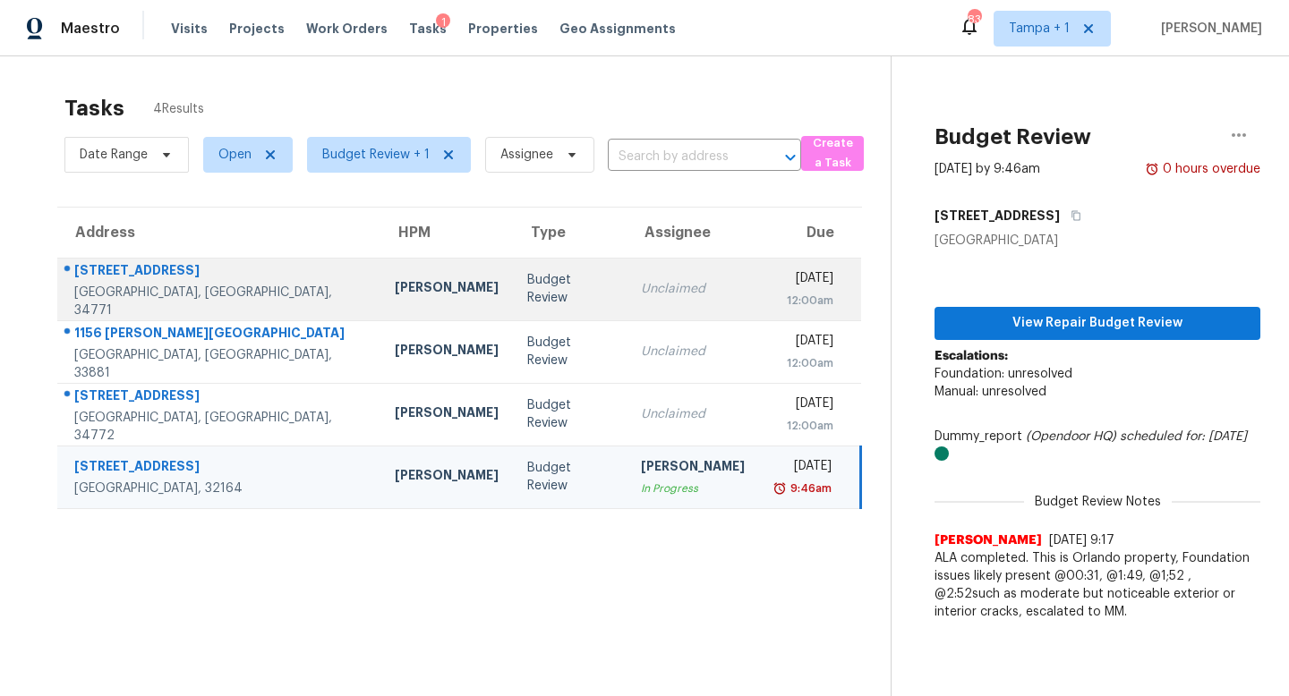
click at [641, 292] on div "Unclaimed" at bounding box center [693, 289] width 104 height 18
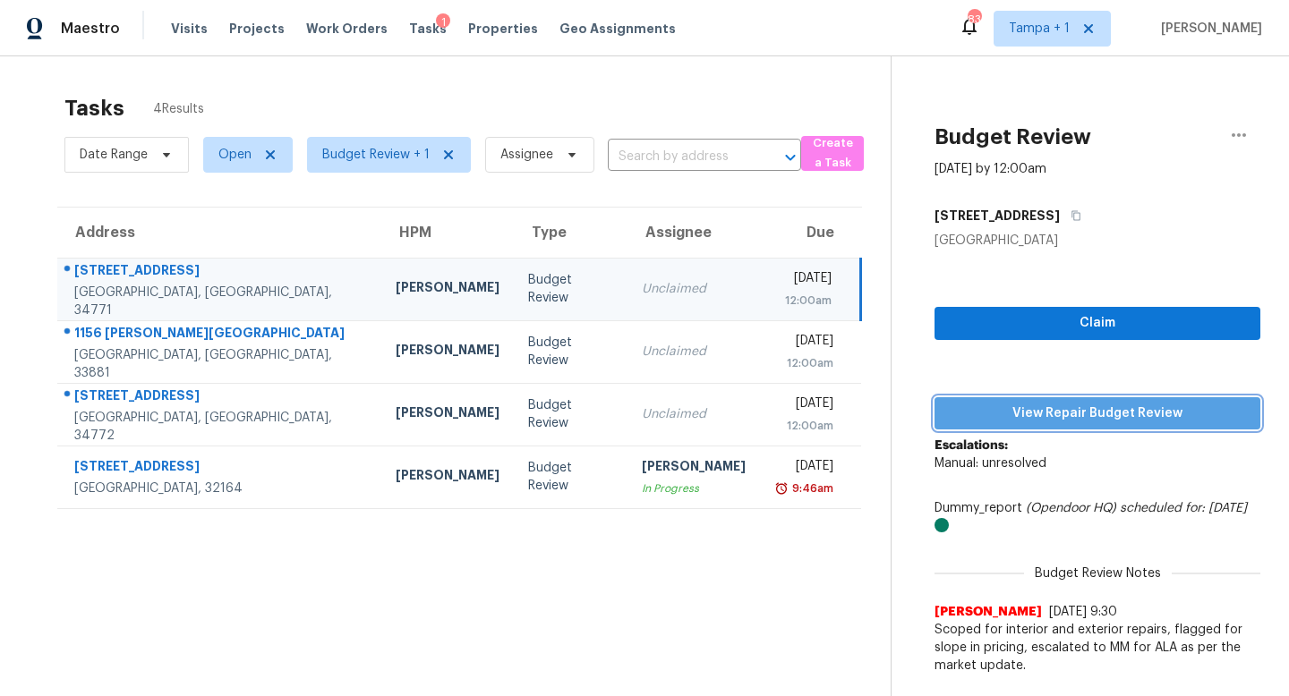
click at [1121, 413] on span "View Repair Budget Review" at bounding box center [1097, 414] width 297 height 22
